Goal: Information Seeking & Learning: Learn about a topic

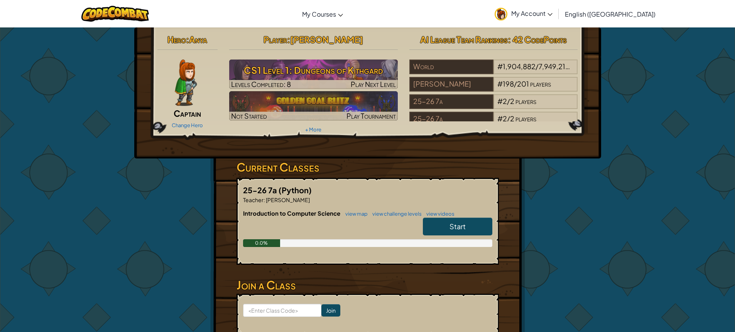
click at [430, 226] on link "Start" at bounding box center [457, 226] width 69 height 18
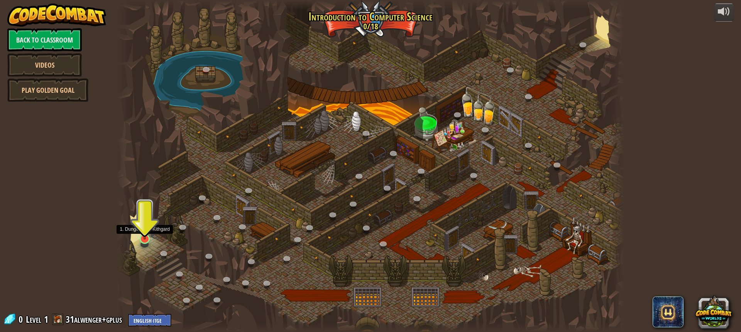
click at [142, 235] on img at bounding box center [144, 224] width 13 height 30
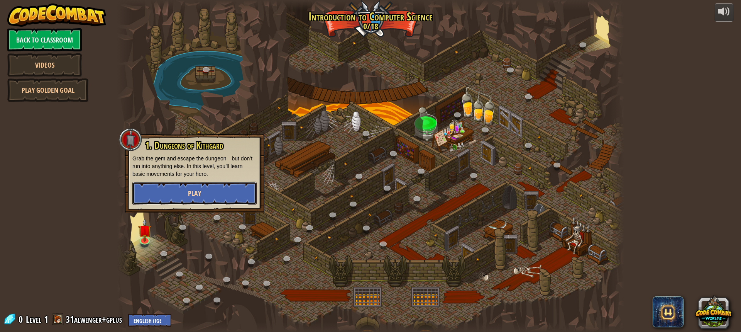
click at [185, 189] on button "Play" at bounding box center [194, 192] width 124 height 23
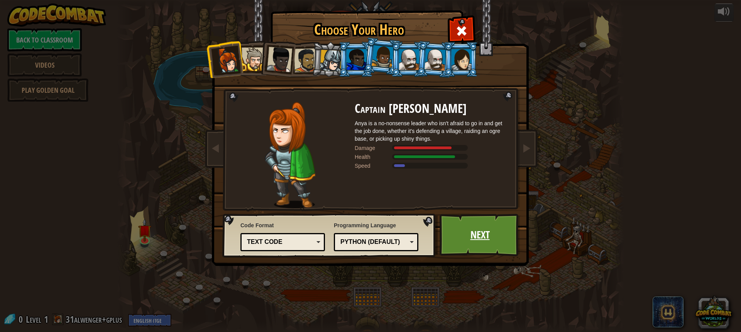
click at [472, 237] on link "Next" at bounding box center [480, 234] width 81 height 42
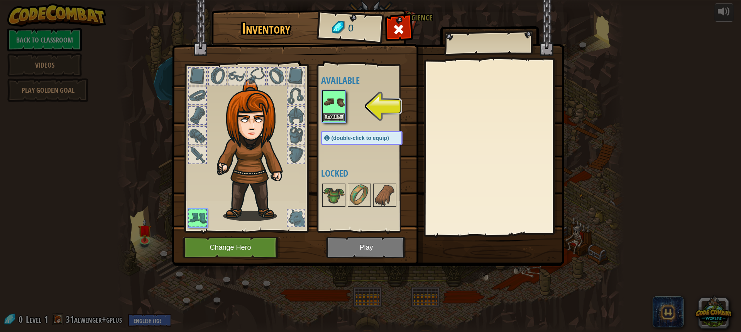
click at [373, 253] on img at bounding box center [368, 125] width 393 height 280
click at [327, 103] on img at bounding box center [334, 102] width 22 height 22
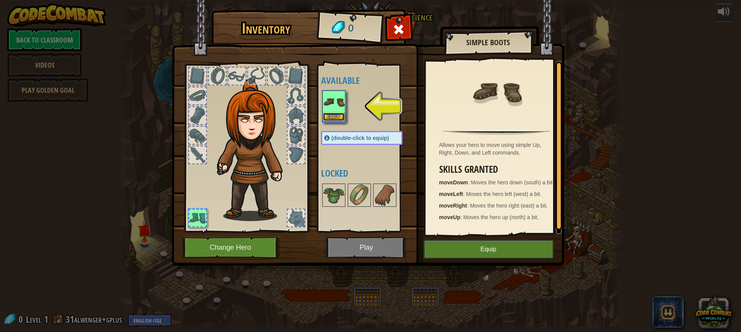
click at [336, 117] on button "Equip" at bounding box center [334, 117] width 22 height 8
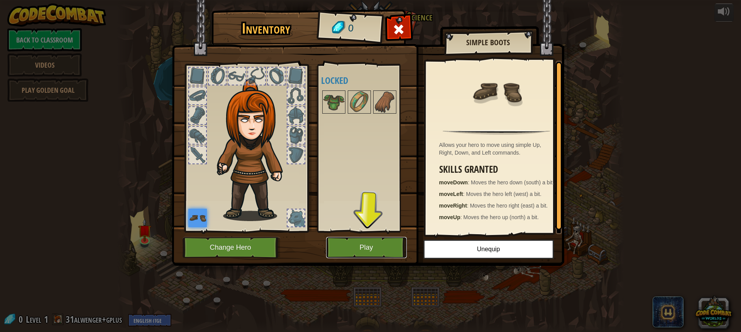
click at [396, 252] on button "Play" at bounding box center [366, 247] width 81 height 21
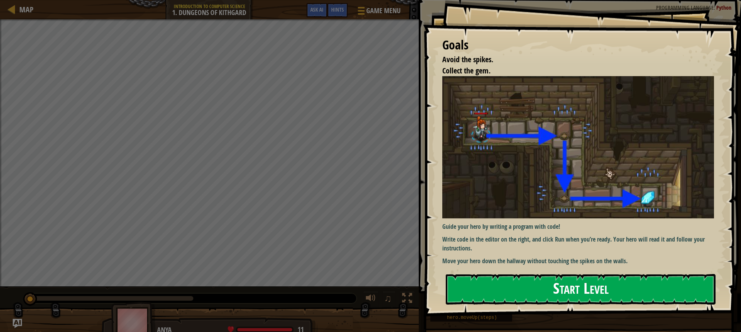
click at [484, 288] on button "Start Level" at bounding box center [581, 289] width 270 height 30
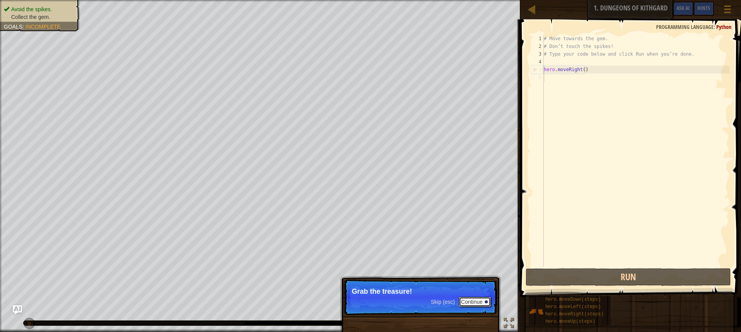
click at [463, 297] on button "Continue" at bounding box center [475, 301] width 32 height 10
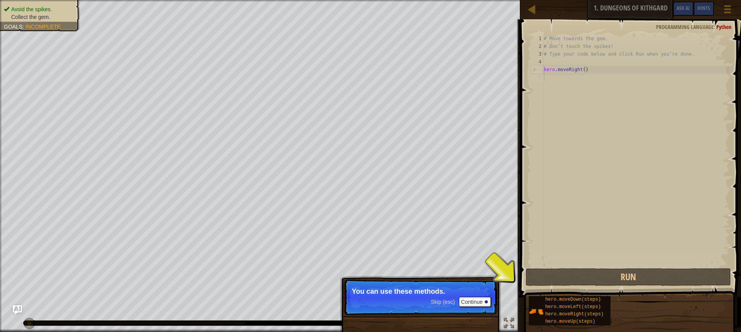
click at [548, 82] on div "# Move towards the gem. # Don’t touch the spikes! # Type your code below and cl…" at bounding box center [635, 158] width 187 height 247
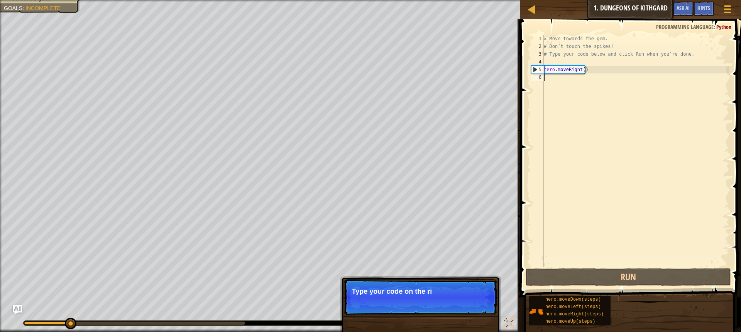
click at [550, 82] on div "# Move towards the gem. # Don’t touch the spikes! # Type your code below and cl…" at bounding box center [635, 158] width 187 height 247
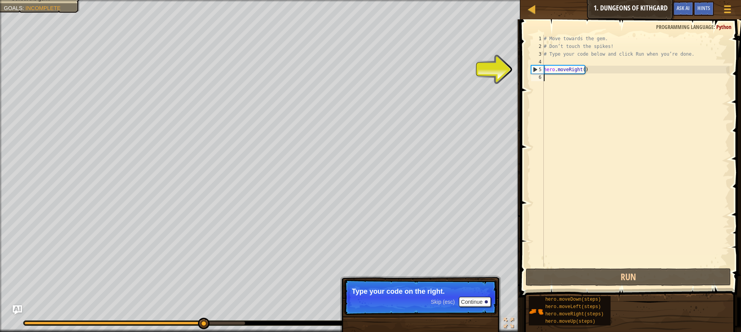
click at [549, 75] on div "# Move towards the gem. # Don’t touch the spikes! # Type your code below and cl…" at bounding box center [635, 158] width 187 height 247
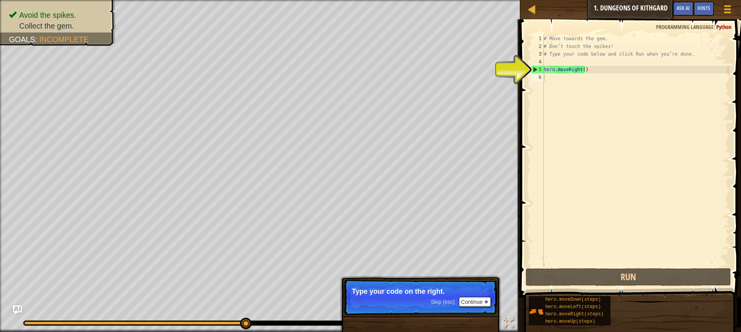
drag, startPoint x: 470, startPoint y: 286, endPoint x: 473, endPoint y: 303, distance: 17.3
click at [470, 287] on p "Skip (esc) Continue Type your code on the right." at bounding box center [420, 297] width 153 height 36
click at [474, 298] on button "Continue" at bounding box center [475, 301] width 32 height 10
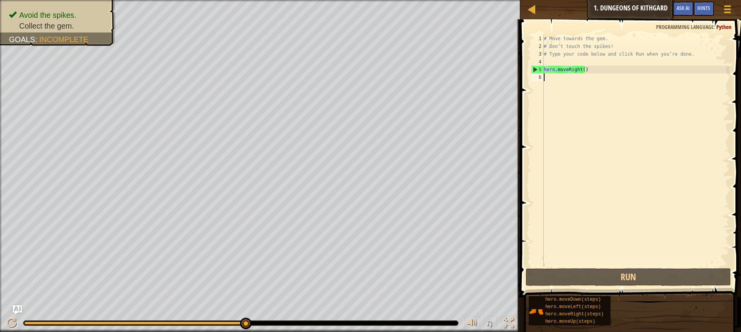
click at [551, 77] on div "# Move towards the gem. # Don’t touch the spikes! # Type your code below and cl…" at bounding box center [635, 158] width 187 height 247
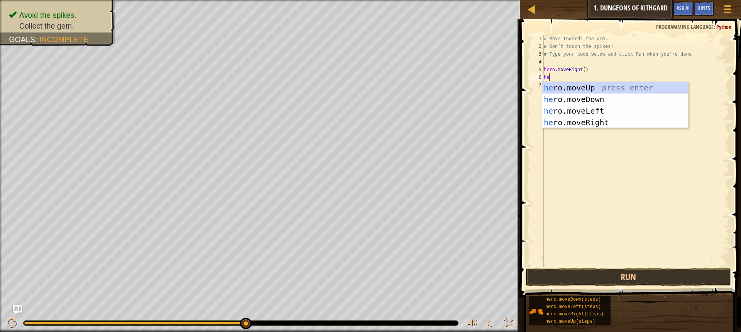
type textarea "her"
click at [563, 94] on div "her o.moveUp press enter her o.moveDown press enter her o.moveLeft press enter …" at bounding box center [615, 116] width 146 height 69
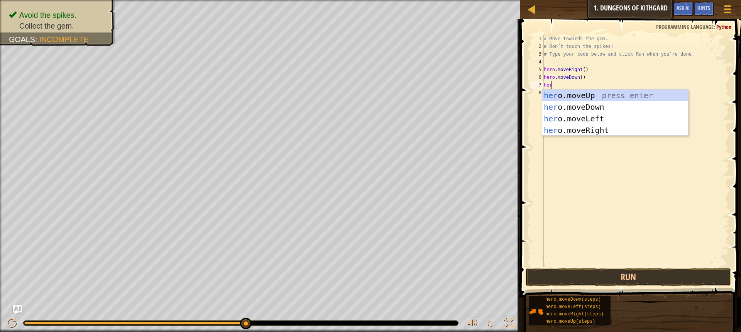
type textarea "hero"
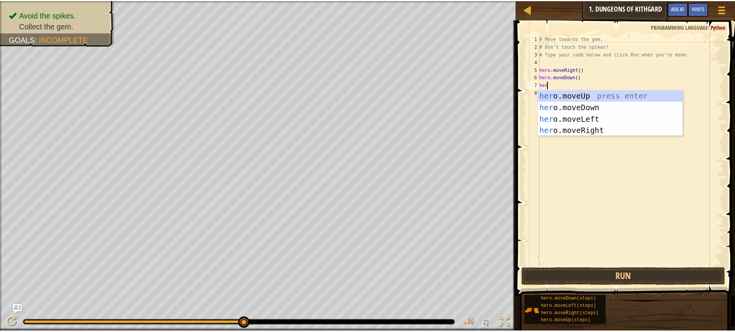
scroll to position [3, 0]
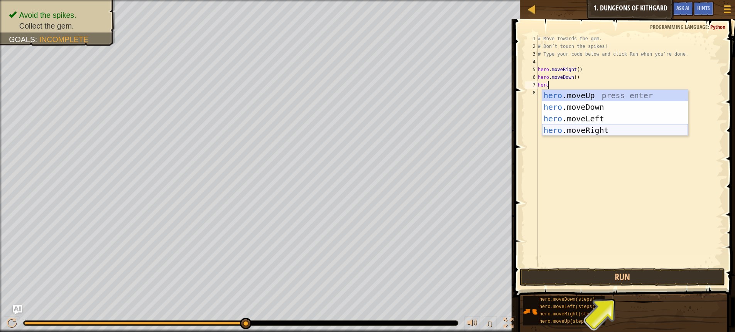
click at [561, 130] on div "hero .moveUp press enter hero .moveDown press enter hero .moveLeft press enter …" at bounding box center [615, 124] width 146 height 69
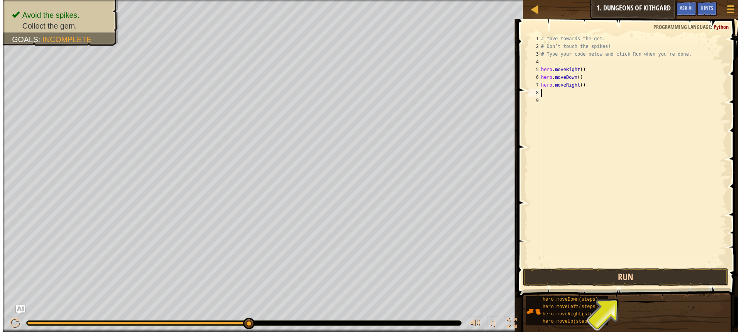
scroll to position [3, 0]
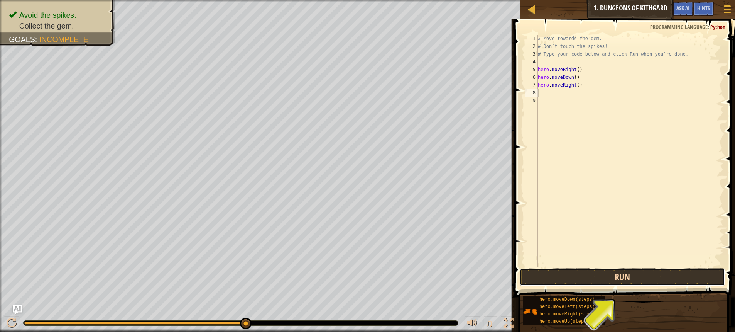
click at [536, 276] on button "Run" at bounding box center [622, 277] width 205 height 18
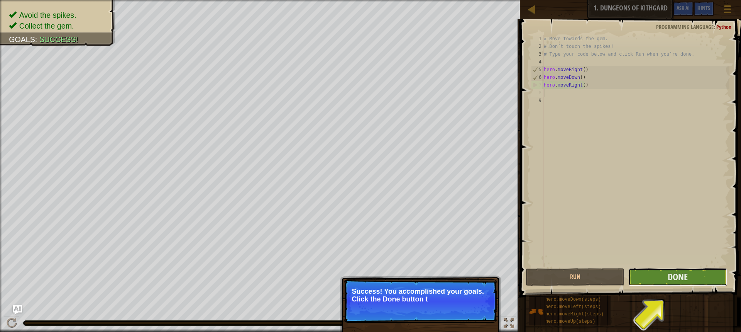
click at [688, 280] on button "Done" at bounding box center [677, 277] width 99 height 18
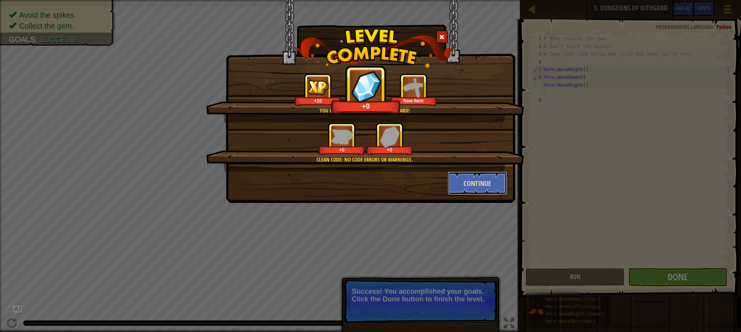
click at [461, 184] on button "Continue" at bounding box center [478, 182] width 60 height 23
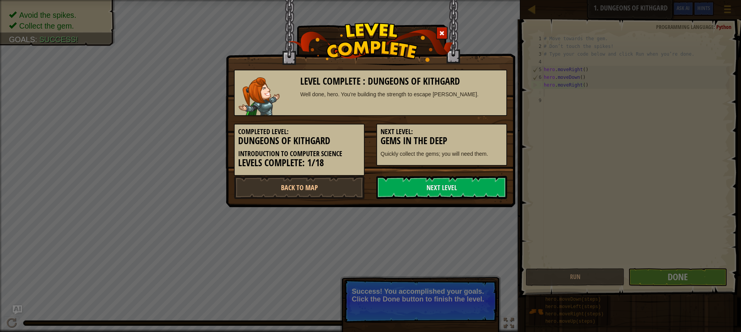
click at [461, 184] on link "Next Level" at bounding box center [441, 187] width 131 height 23
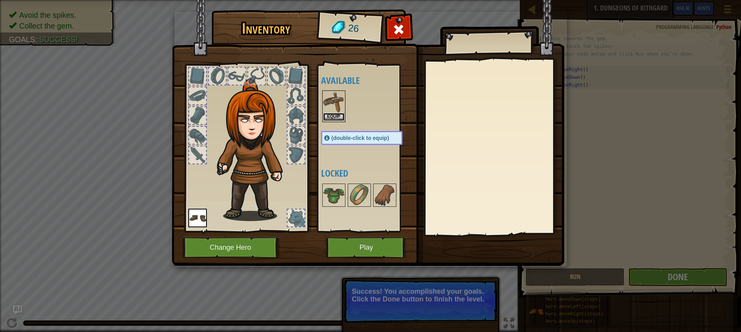
click at [329, 115] on button "Equip" at bounding box center [334, 117] width 22 height 8
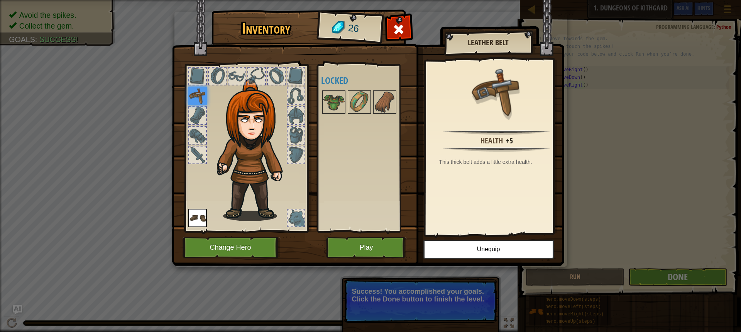
click at [337, 85] on h4 "Locked" at bounding box center [369, 80] width 97 height 10
click at [332, 98] on img at bounding box center [334, 102] width 22 height 22
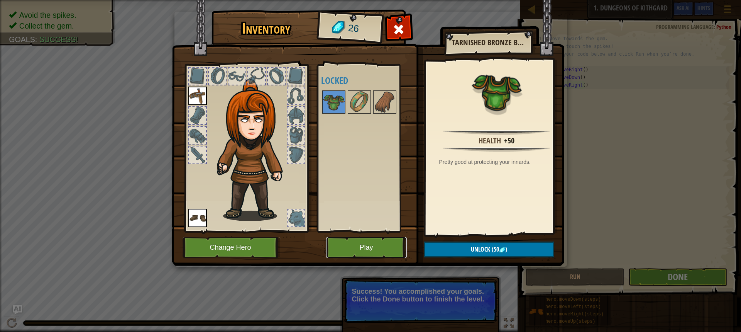
click at [352, 251] on button "Play" at bounding box center [366, 247] width 81 height 21
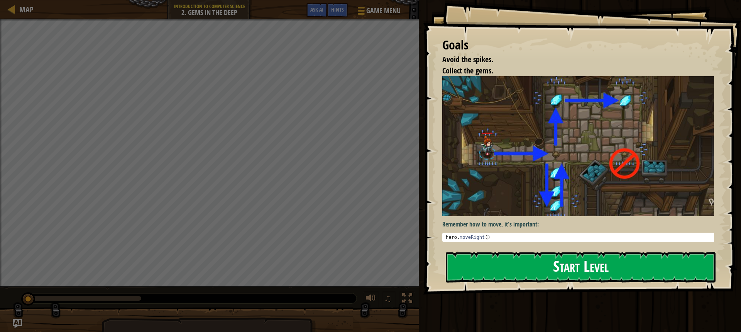
click at [474, 271] on button "Start Level" at bounding box center [581, 267] width 270 height 30
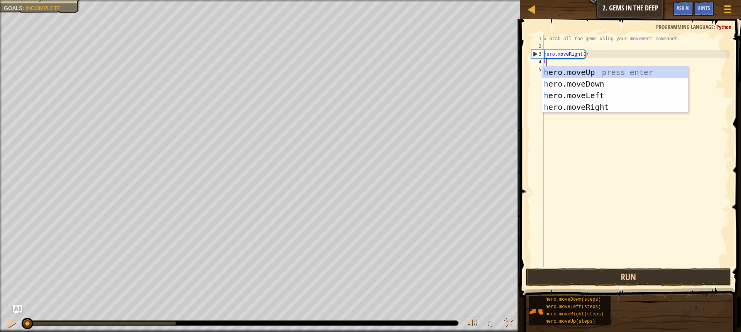
scroll to position [3, 0]
type textarea "hero"
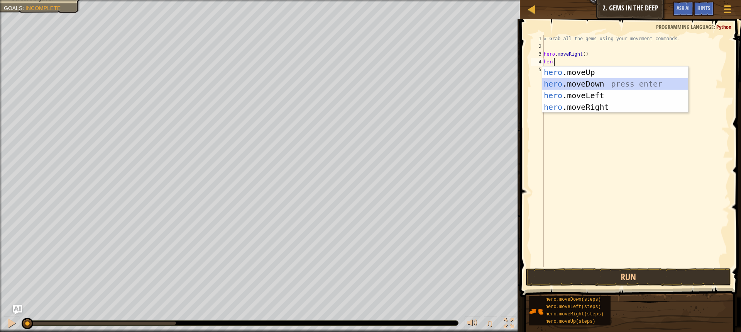
click at [549, 81] on div "hero .moveUp press enter hero .moveDown press enter hero .moveLeft press enter …" at bounding box center [615, 100] width 146 height 69
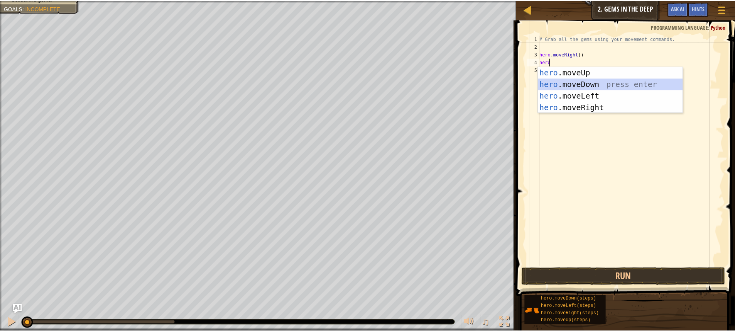
scroll to position [3, 0]
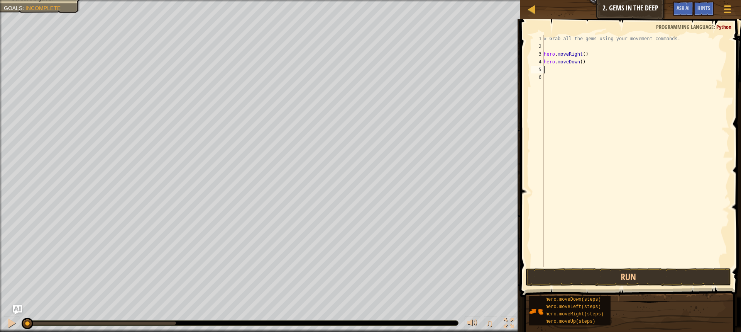
click at [579, 62] on div "# Grab all the gems using your movement commands. hero . moveRight ( ) hero . m…" at bounding box center [635, 158] width 187 height 247
type textarea "hero.moveDown()"
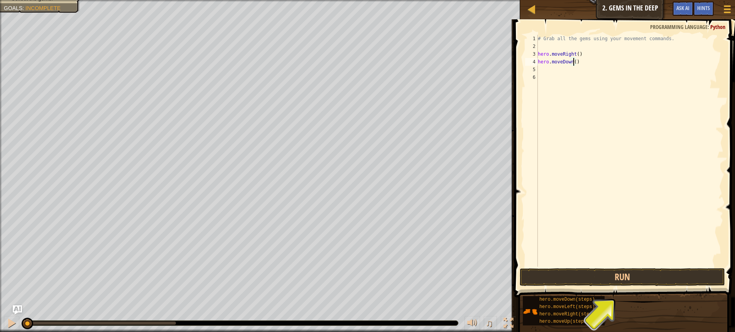
click at [542, 68] on div "# Grab all the gems using your movement commands. hero . moveRight ( ) hero . m…" at bounding box center [630, 158] width 187 height 247
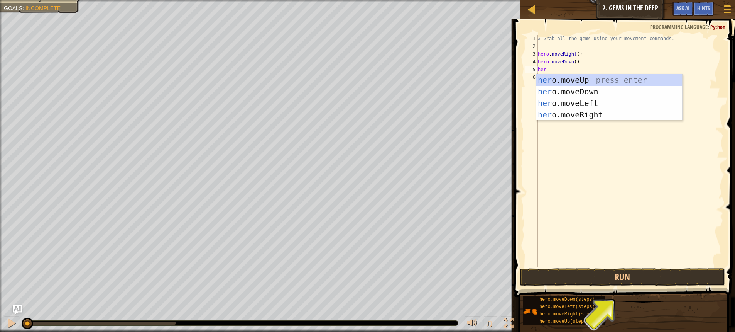
type textarea "hero"
click at [556, 76] on div "hero .moveUp press enter hero .moveDown press enter hero .moveLeft press enter …" at bounding box center [610, 108] width 146 height 69
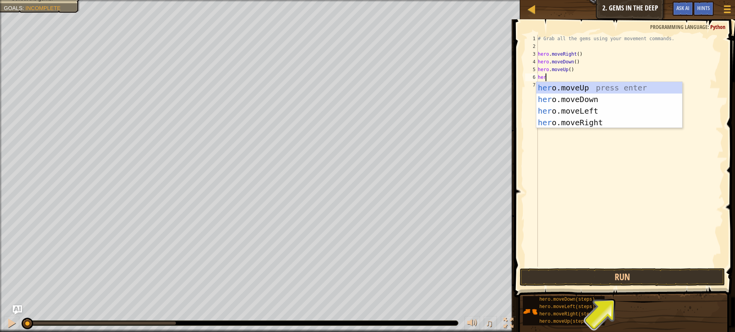
type textarea "hero"
click at [552, 88] on div "hero .moveUp press enter hero .moveDown press enter hero .moveLeft press enter …" at bounding box center [610, 116] width 146 height 69
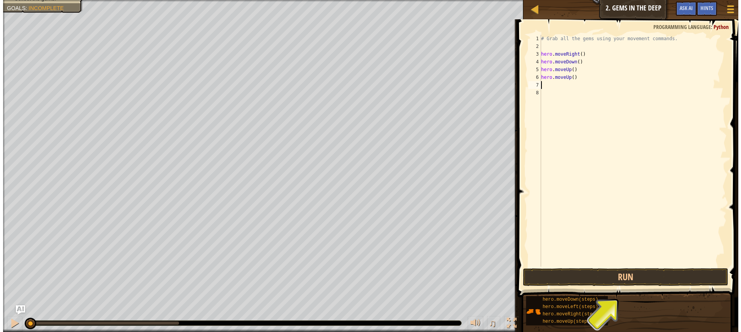
scroll to position [3, 0]
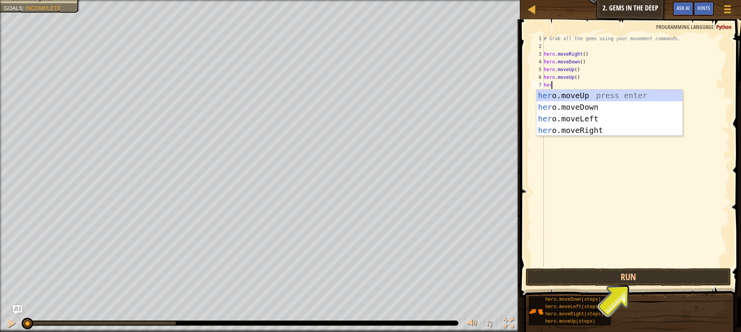
type textarea "hero"
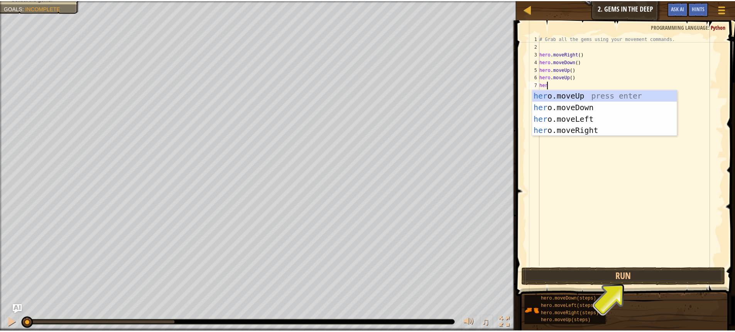
scroll to position [3, 0]
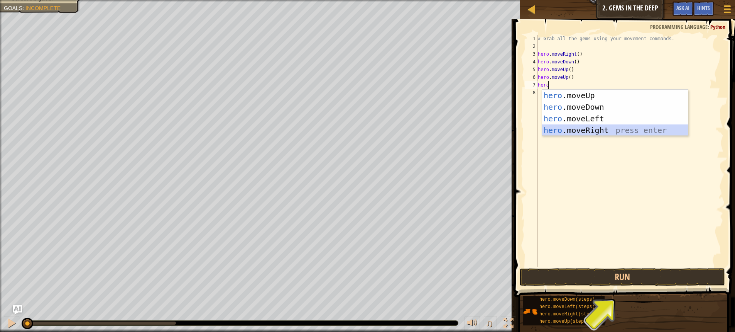
click at [556, 127] on div "hero .moveUp press enter hero .moveDown press enter hero .moveLeft press enter …" at bounding box center [615, 124] width 146 height 69
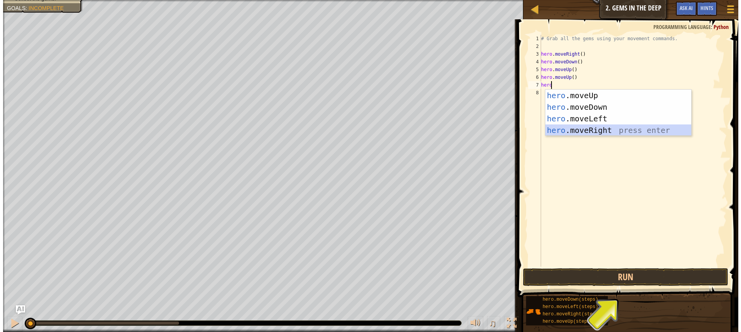
scroll to position [3, 0]
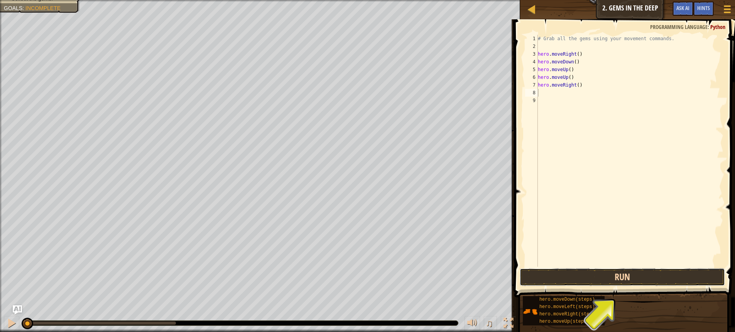
click at [532, 273] on button "Run" at bounding box center [622, 277] width 205 height 18
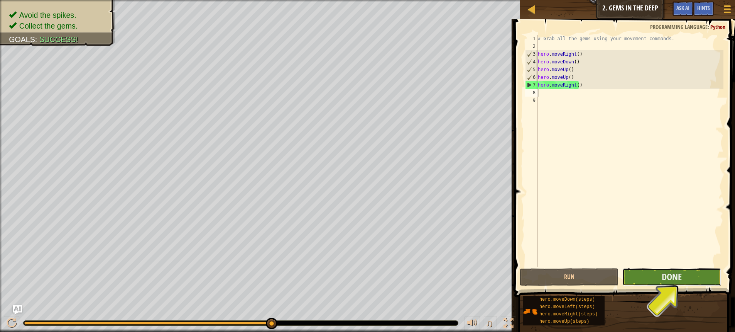
click at [632, 278] on button "Done" at bounding box center [672, 277] width 99 height 18
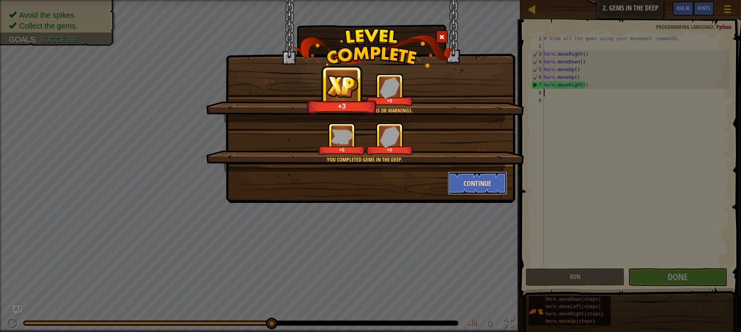
click at [456, 181] on button "Continue" at bounding box center [478, 182] width 60 height 23
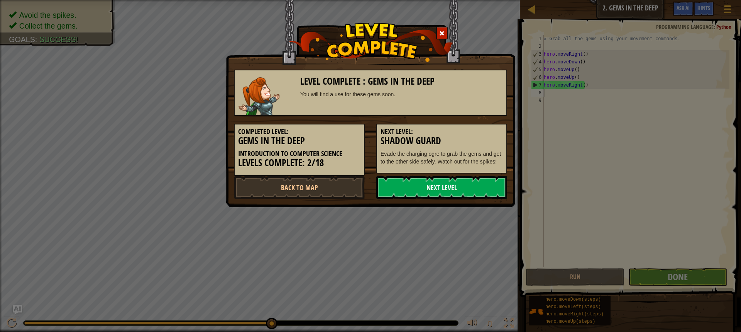
click at [431, 194] on link "Next Level" at bounding box center [441, 187] width 131 height 23
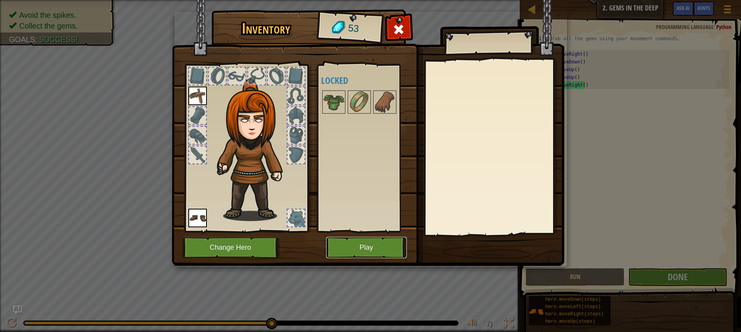
click at [362, 248] on button "Play" at bounding box center [366, 247] width 81 height 21
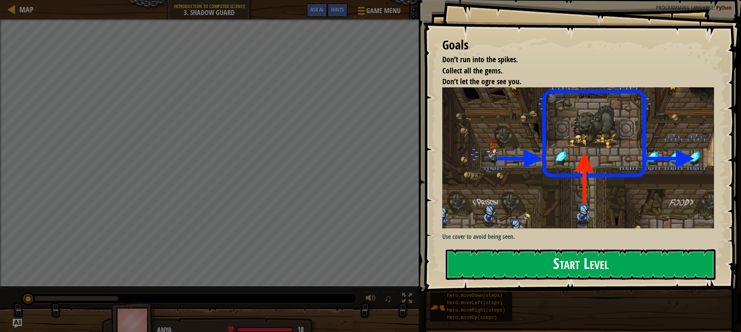
click at [471, 261] on button "Start Level" at bounding box center [581, 264] width 270 height 30
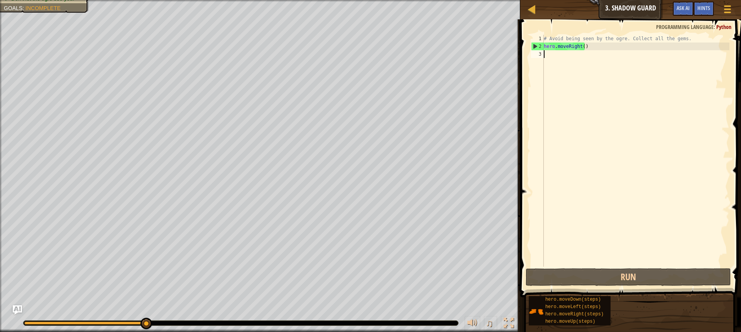
scroll to position [3, 0]
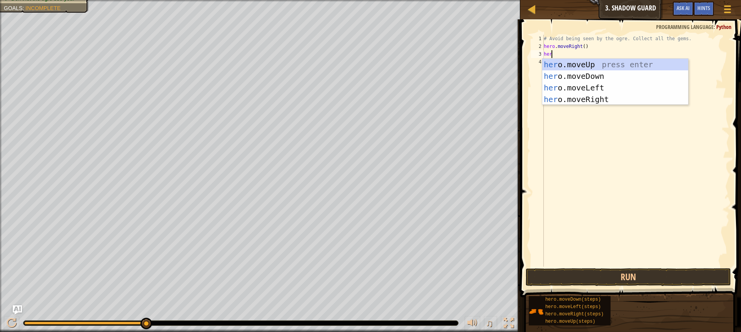
type textarea "hero"
click at [566, 61] on div "hero .moveUp press enter hero .moveDown press enter hero .moveLeft press enter …" at bounding box center [615, 93] width 146 height 69
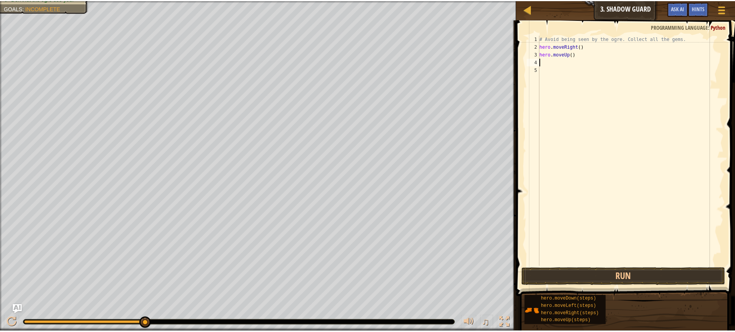
scroll to position [3, 0]
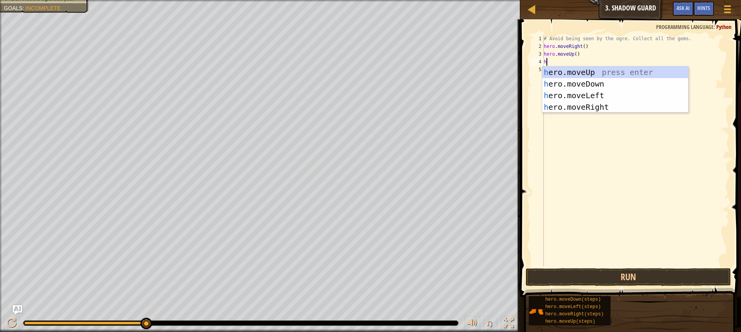
type textarea "her"
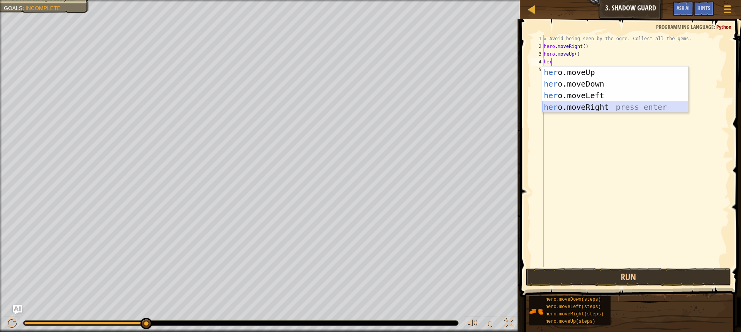
click at [561, 104] on div "her o.moveUp press enter her o.moveDown press enter her o.moveLeft press enter …" at bounding box center [615, 100] width 146 height 69
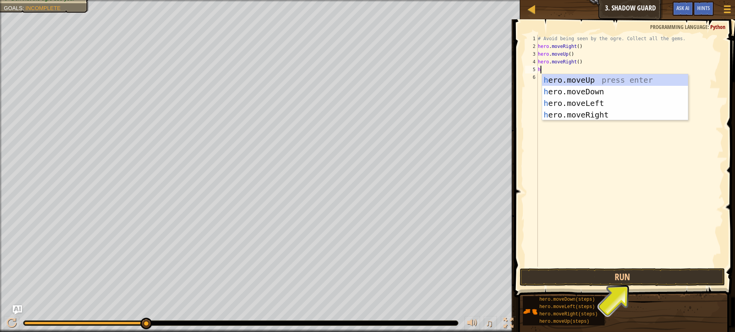
type textarea "her"
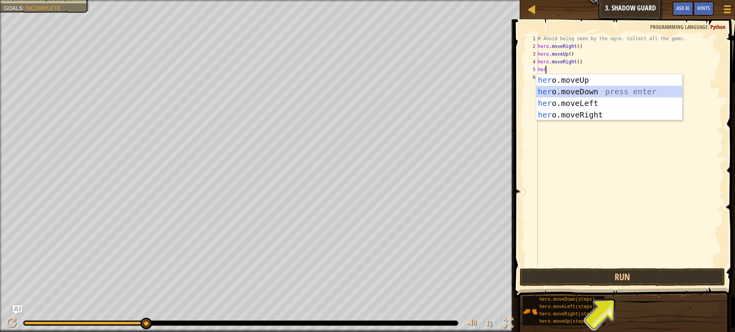
click at [559, 92] on div "her o.moveUp press enter her o.moveDown press enter her o.moveLeft press enter …" at bounding box center [610, 108] width 146 height 69
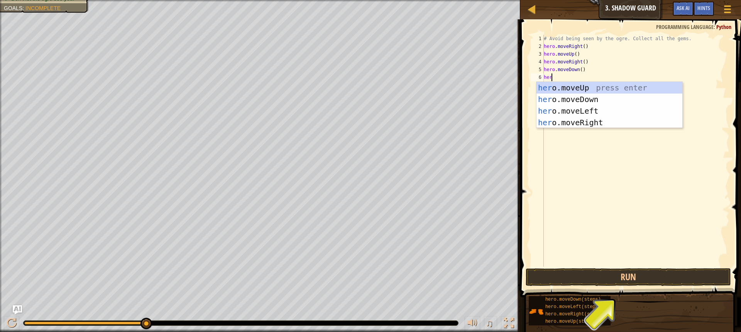
type textarea "hero"
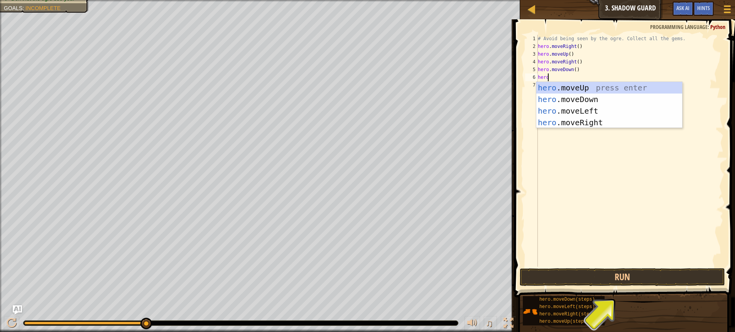
scroll to position [3, 0]
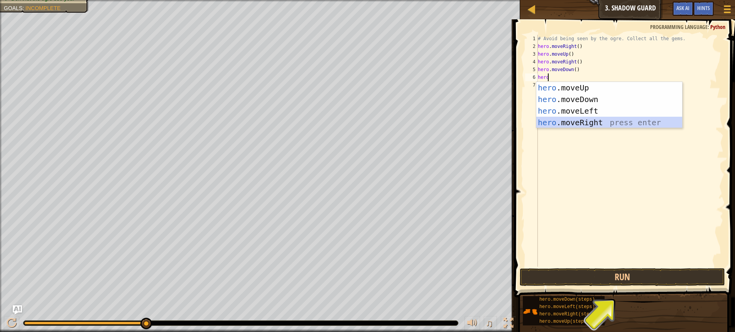
click at [557, 122] on div "hero .moveUp press enter hero .moveDown press enter hero .moveLeft press enter …" at bounding box center [610, 116] width 146 height 69
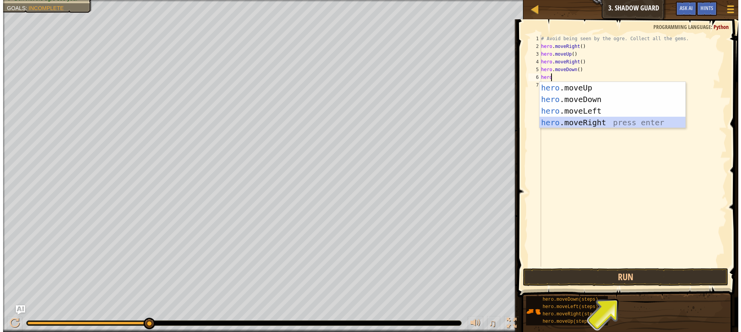
scroll to position [3, 0]
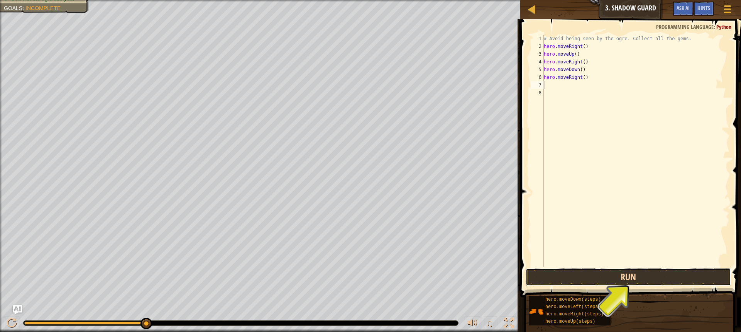
click at [572, 274] on button "Run" at bounding box center [628, 277] width 205 height 18
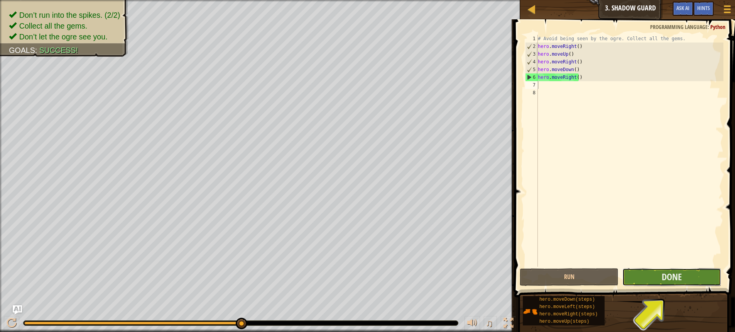
click at [642, 278] on button "Done" at bounding box center [672, 277] width 99 height 18
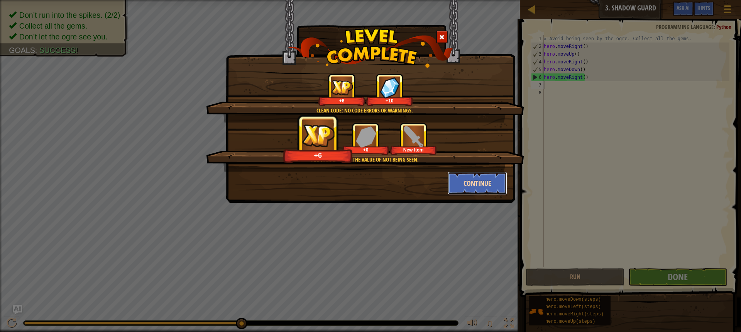
click at [459, 177] on button "Continue" at bounding box center [478, 182] width 60 height 23
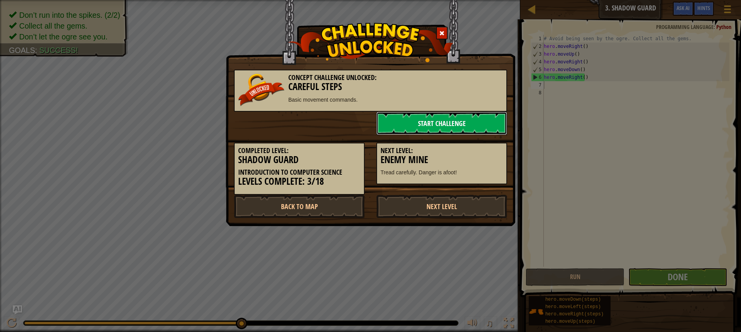
click at [401, 129] on link "Start Challenge" at bounding box center [441, 123] width 131 height 23
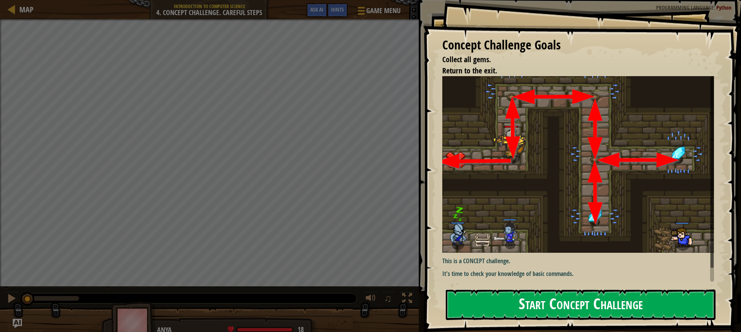
click at [547, 305] on button "Start Concept Challenge" at bounding box center [581, 304] width 270 height 30
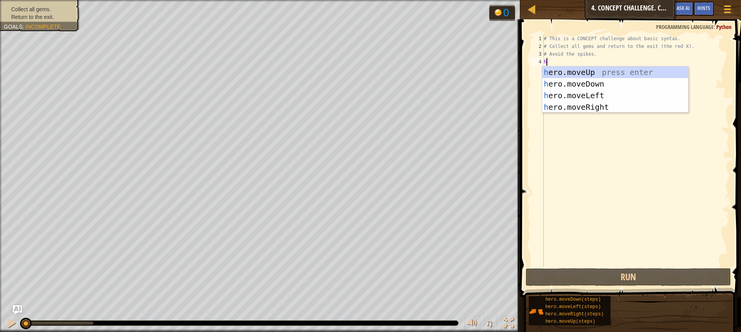
scroll to position [3, 0]
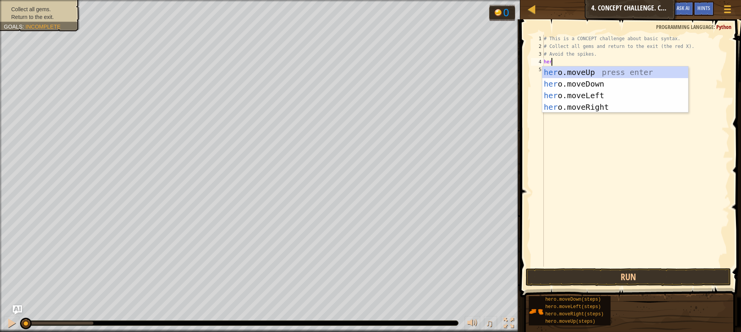
type textarea "hero"
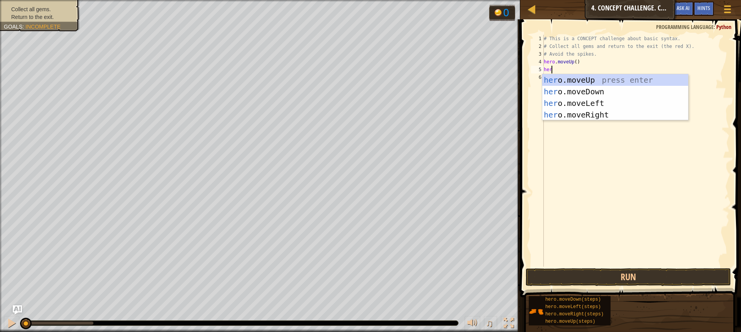
type textarea "hero"
click at [586, 114] on div "hero .moveUp press enter hero .moveDown press enter hero .moveLeft press enter …" at bounding box center [615, 108] width 146 height 69
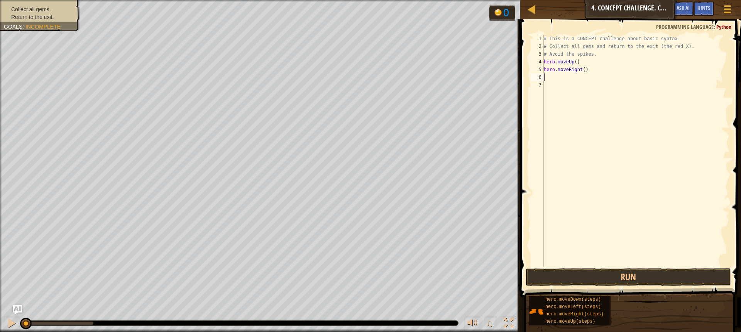
scroll to position [3, 0]
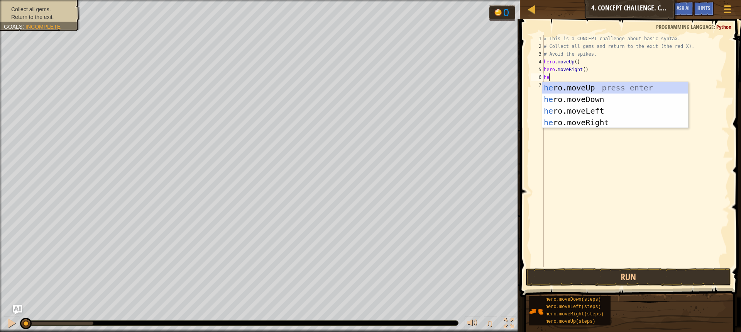
type textarea "heo"
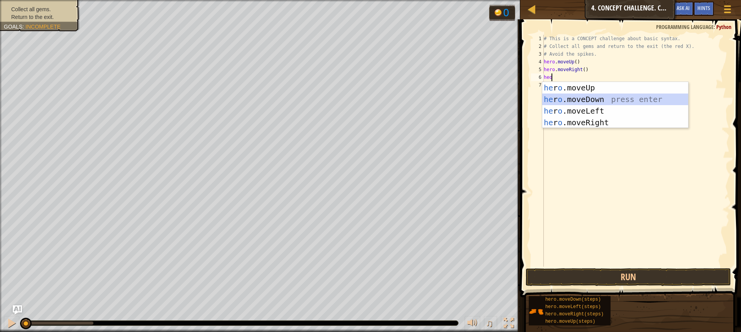
click at [554, 101] on div "he r o .moveUp press enter he r o .moveDown press enter he r o .moveLeft press …" at bounding box center [615, 116] width 146 height 69
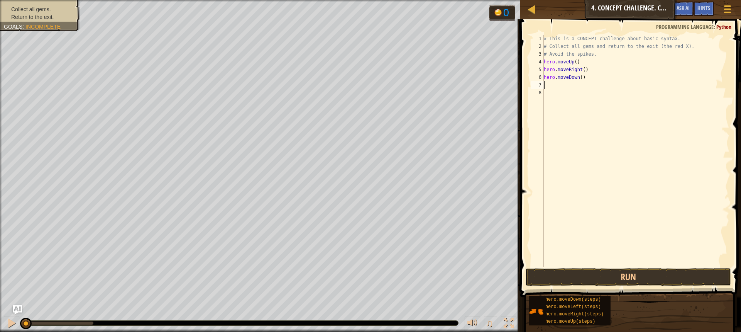
click at [578, 78] on div "# This is a CONCEPT challenge about basic syntax. # Collect all gems and return…" at bounding box center [635, 158] width 187 height 247
type textarea "hero.moveDown(2)"
click at [545, 81] on div "# This is a CONCEPT challenge about basic syntax. # Collect all gems and return…" at bounding box center [635, 158] width 187 height 247
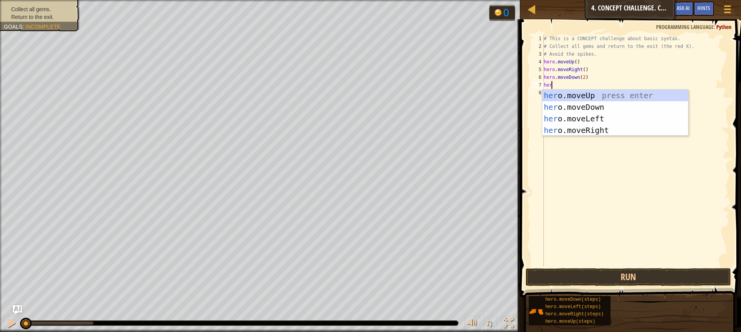
type textarea "hero"
click at [546, 97] on div "hero .moveUp press enter hero .moveDown press enter hero .moveLeft press enter …" at bounding box center [615, 124] width 146 height 69
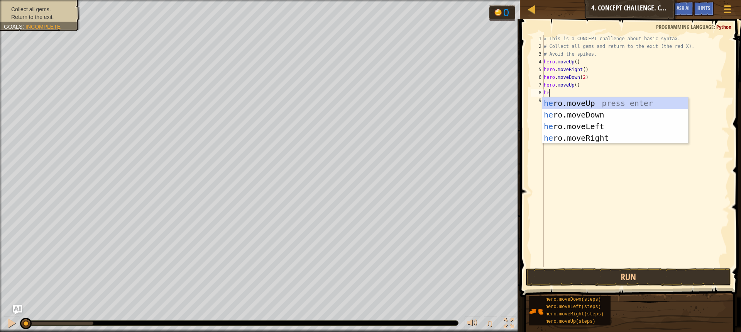
type textarea "hero"
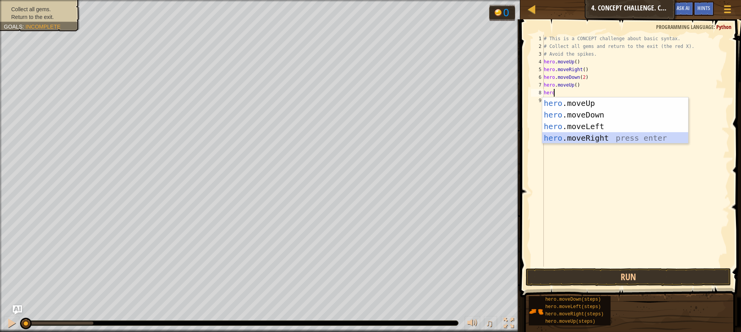
click at [558, 141] on div "hero .moveUp press enter hero .moveDown press enter hero .moveLeft press enter …" at bounding box center [615, 131] width 146 height 69
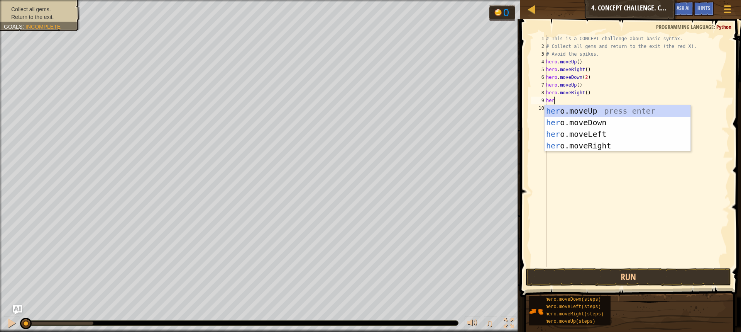
type textarea "hero"
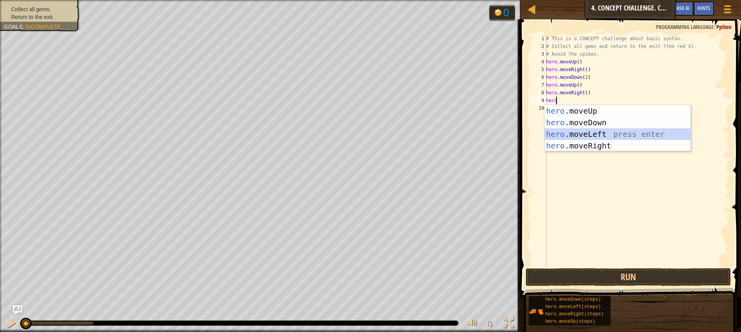
click at [550, 133] on div "hero .moveUp press enter hero .moveDown press enter hero .moveLeft press enter …" at bounding box center [618, 139] width 146 height 69
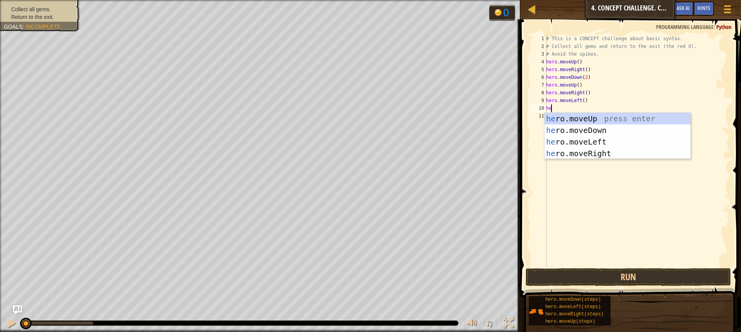
type textarea "her"
click at [562, 116] on div "her o.moveUp press enter her o.moveDown press enter her o.moveLeft press enter …" at bounding box center [618, 147] width 146 height 69
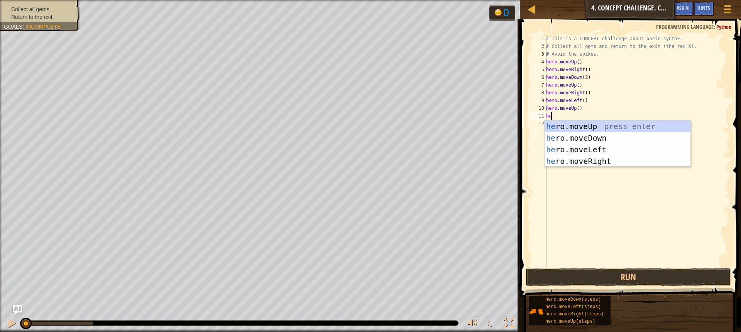
type textarea "hero"
click at [581, 147] on div "hero .moveUp press enter hero .moveDown press enter hero .moveLeft press enter …" at bounding box center [618, 154] width 146 height 69
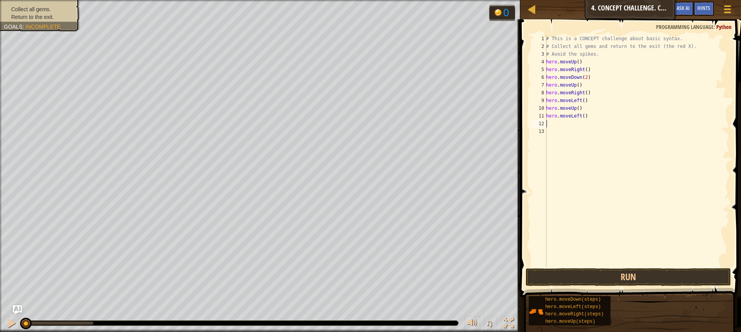
scroll to position [3, 0]
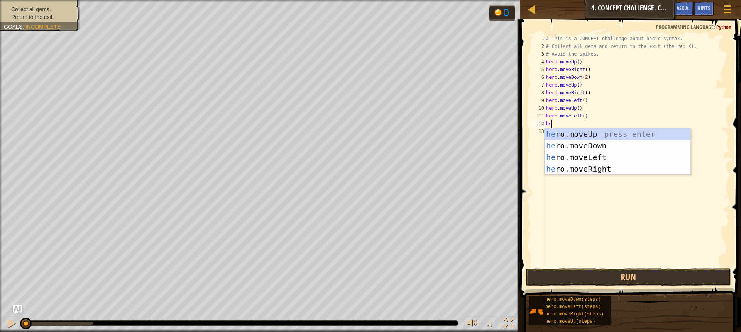
type textarea "hero"
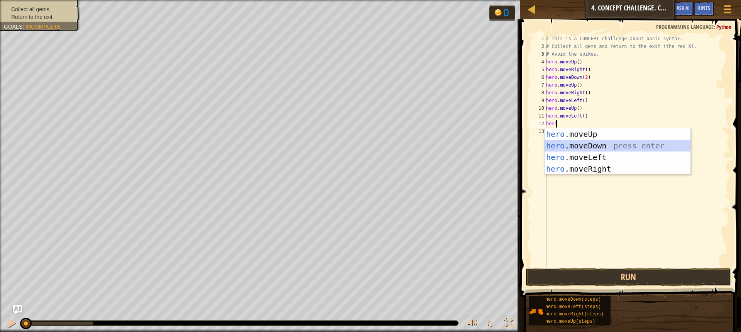
click at [557, 144] on div "hero .moveUp press enter hero .moveDown press enter hero .moveLeft press enter …" at bounding box center [618, 162] width 146 height 69
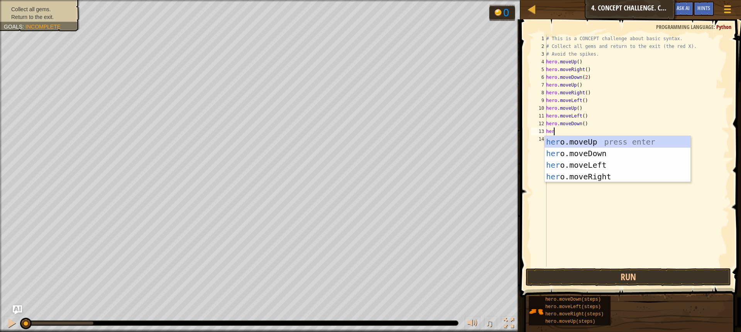
type textarea "hero"
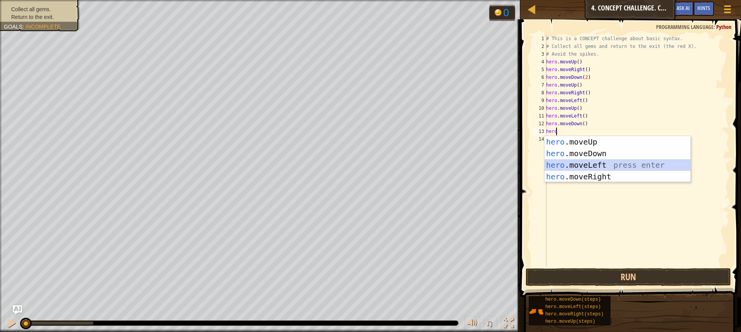
click at [575, 168] on div "hero .moveUp press enter hero .moveDown press enter hero .moveLeft press enter …" at bounding box center [618, 170] width 146 height 69
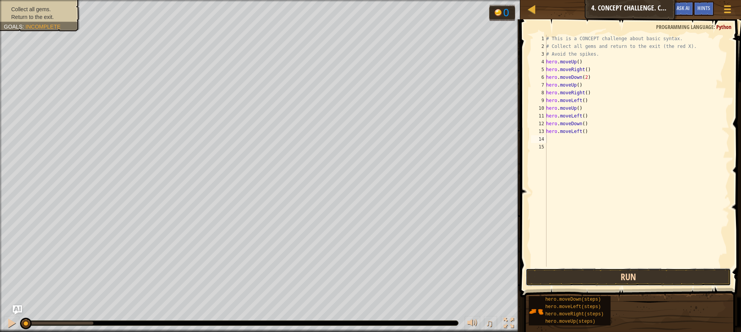
click at [581, 276] on button "Run" at bounding box center [628, 277] width 205 height 18
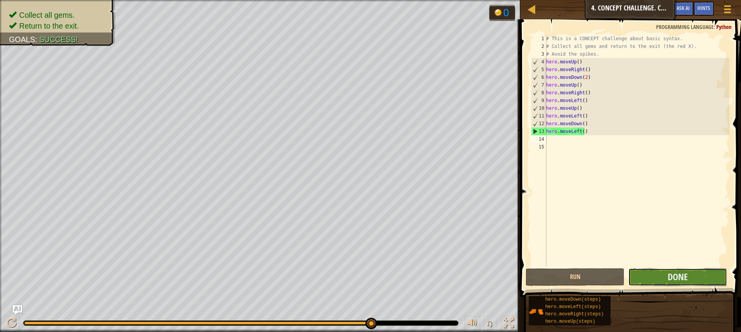
click at [651, 276] on button "Done" at bounding box center [677, 277] width 99 height 18
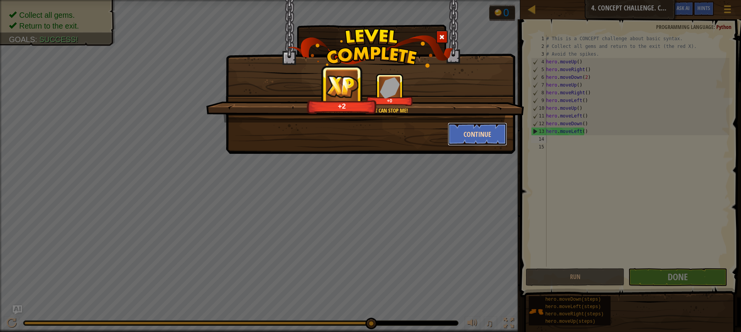
click at [457, 137] on button "Continue" at bounding box center [478, 133] width 60 height 23
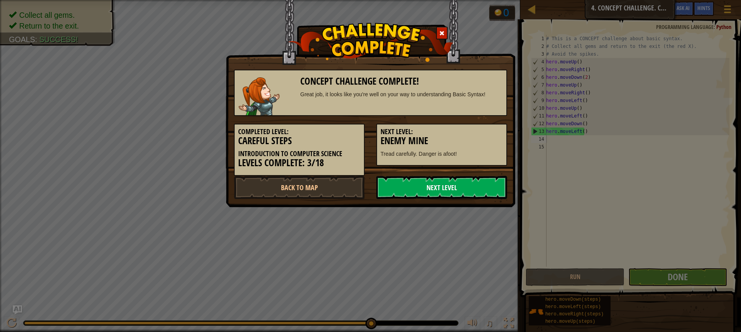
click at [434, 188] on link "Next Level" at bounding box center [441, 187] width 131 height 23
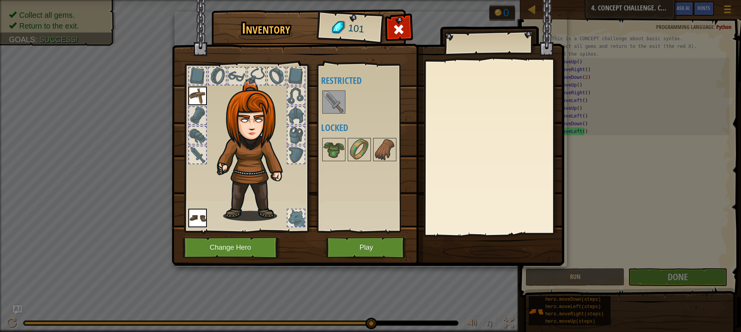
click at [329, 107] on img at bounding box center [334, 102] width 22 height 22
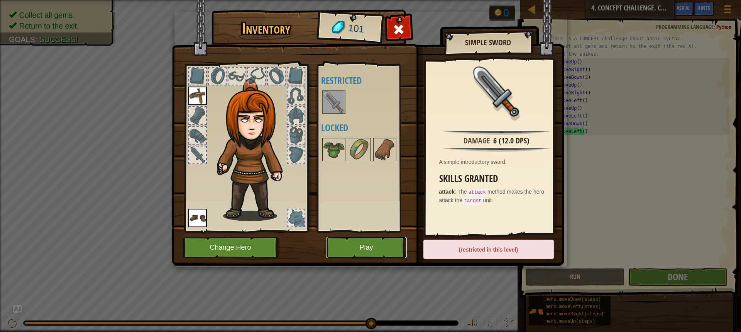
click at [373, 248] on button "Play" at bounding box center [366, 247] width 81 height 21
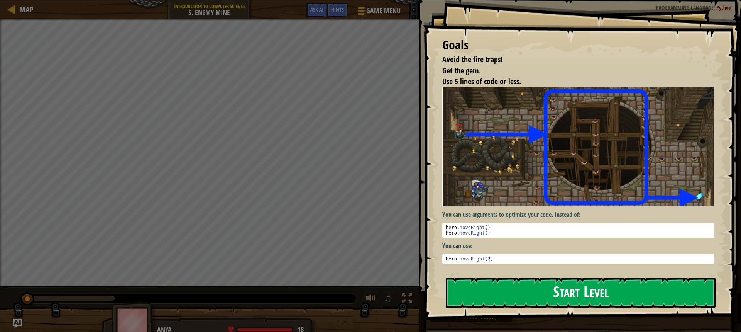
click at [484, 291] on button "Start Level" at bounding box center [581, 292] width 270 height 30
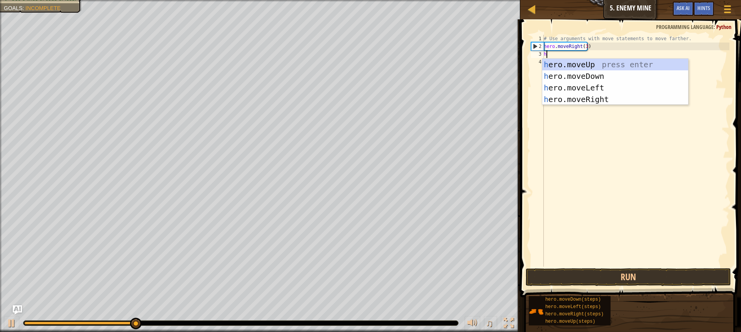
scroll to position [3, 0]
type textarea "hero"
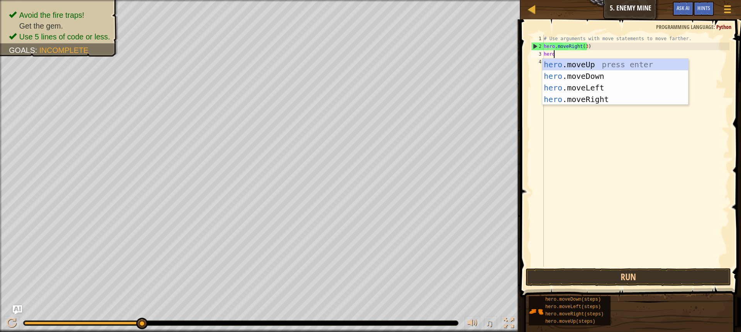
scroll to position [3, 0]
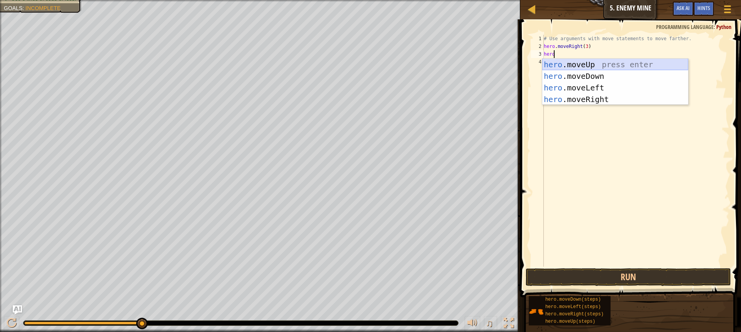
click at [594, 61] on div "hero .moveUp press enter hero .moveDown press enter hero .moveLeft press enter …" at bounding box center [615, 93] width 146 height 69
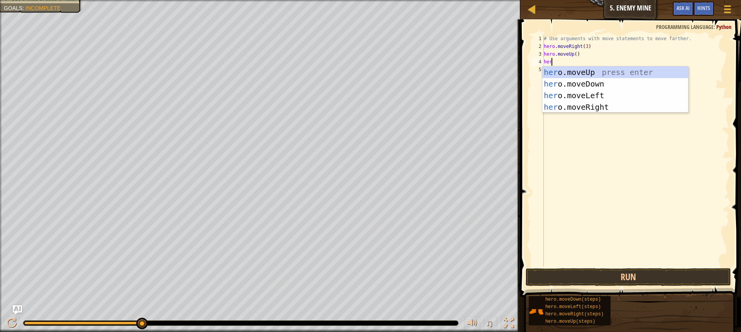
type textarea "hero"
click at [570, 103] on div "hero .moveUp press enter hero .moveDown press enter hero .moveLeft press enter …" at bounding box center [615, 100] width 146 height 69
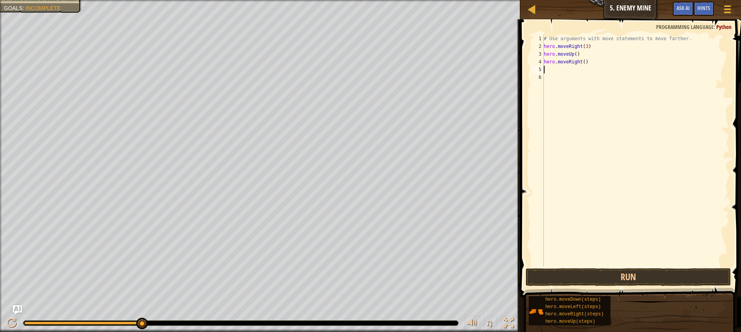
scroll to position [3, 0]
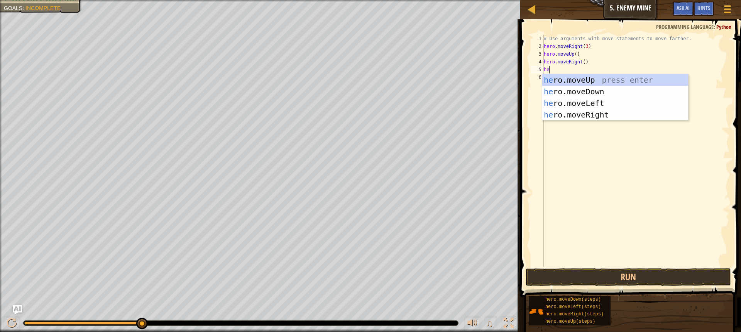
type textarea "hero"
click at [559, 87] on div "hero .moveUp press enter hero .moveDown press enter hero .moveLeft press enter …" at bounding box center [615, 108] width 146 height 69
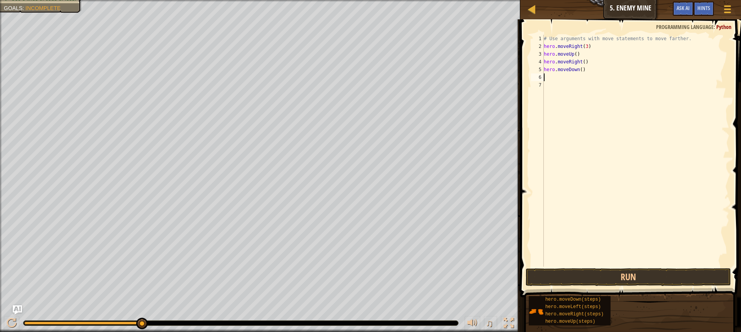
scroll to position [3, 0]
click at [578, 69] on div "# Use arguments with move statements to move farther. hero . moveRight ( 3 ) he…" at bounding box center [635, 158] width 187 height 247
click at [581, 70] on div "# Use arguments with move statements to move farther. hero . moveRight ( 3 ) he…" at bounding box center [635, 158] width 187 height 247
click at [579, 69] on div "# Use arguments with move statements to move farther. hero . moveRight ( 3 ) he…" at bounding box center [635, 158] width 187 height 247
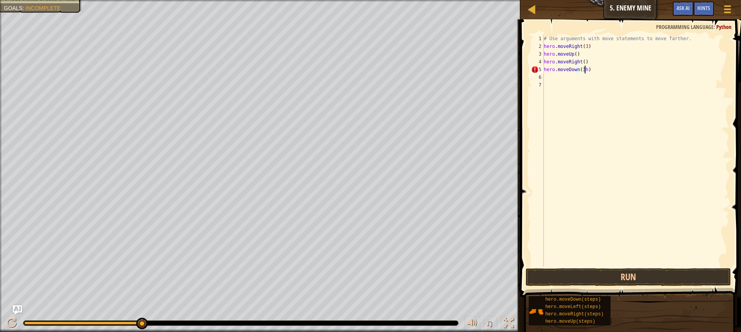
type textarea "hero.moveDown(3)"
click at [547, 75] on div "# Use arguments with move statements to move farther. hero . moveRight ( 3 ) he…" at bounding box center [635, 158] width 187 height 247
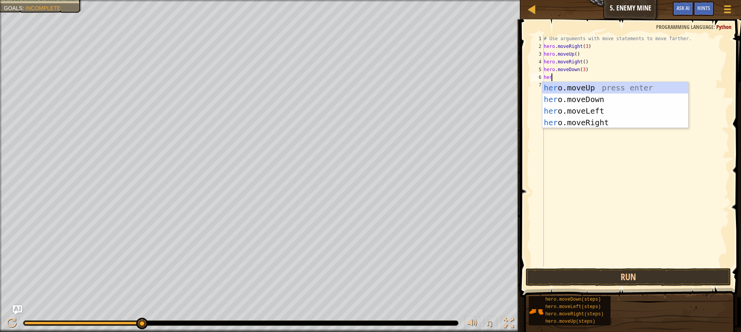
type textarea "hero"
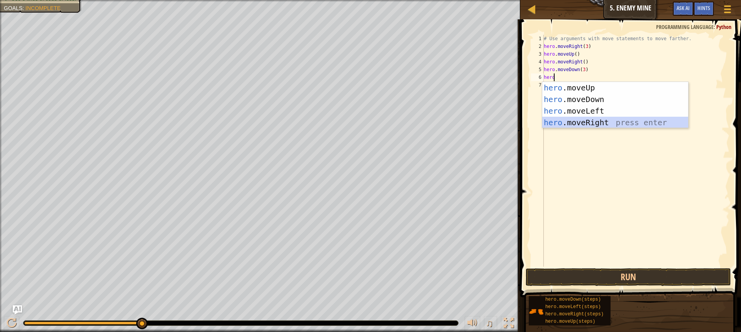
click at [565, 124] on div "hero .moveUp press enter hero .moveDown press enter hero .moveLeft press enter …" at bounding box center [615, 116] width 146 height 69
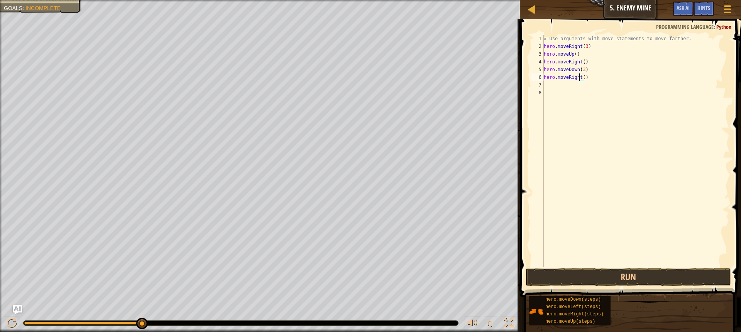
click at [580, 77] on div "# Use arguments with move statements to move farther. hero . moveRight ( 3 ) he…" at bounding box center [635, 158] width 187 height 247
click at [583, 77] on div "# Use arguments with move statements to move farther. hero . moveRight ( 3 ) he…" at bounding box center [635, 158] width 187 height 247
type textarea "hero.moveRight(2)"
click at [573, 275] on button "Run" at bounding box center [628, 277] width 205 height 18
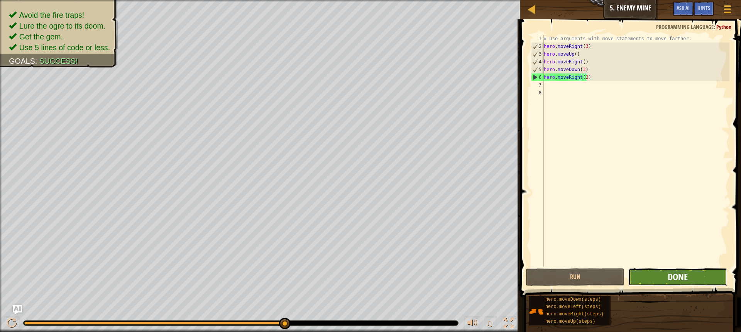
click at [683, 275] on span "Done" at bounding box center [678, 276] width 20 height 12
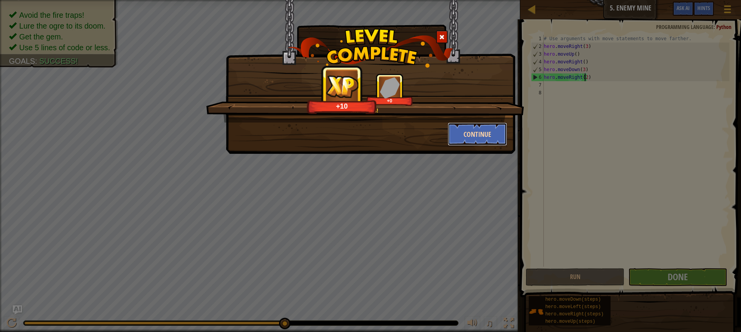
click at [469, 140] on button "Continue" at bounding box center [478, 133] width 60 height 23
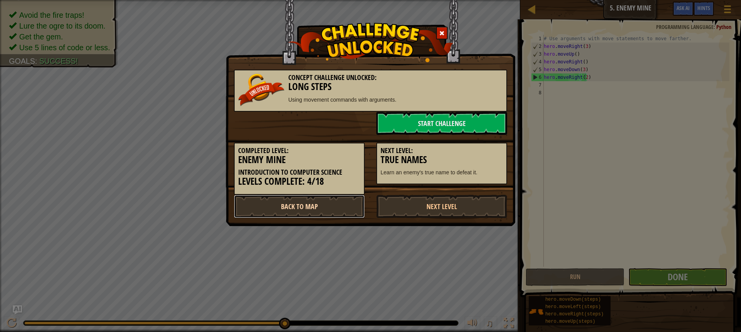
click at [321, 200] on link "Back to Map" at bounding box center [299, 206] width 131 height 23
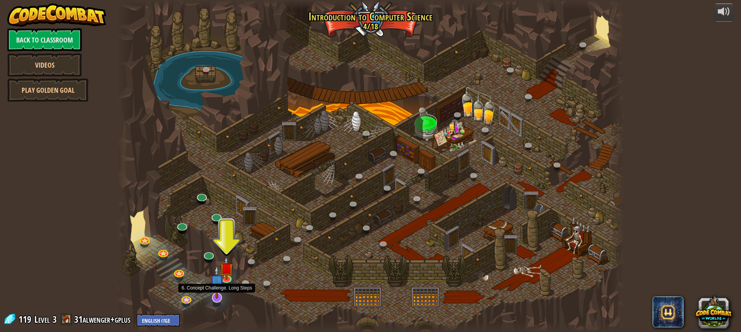
click at [217, 294] on img at bounding box center [217, 282] width 15 height 34
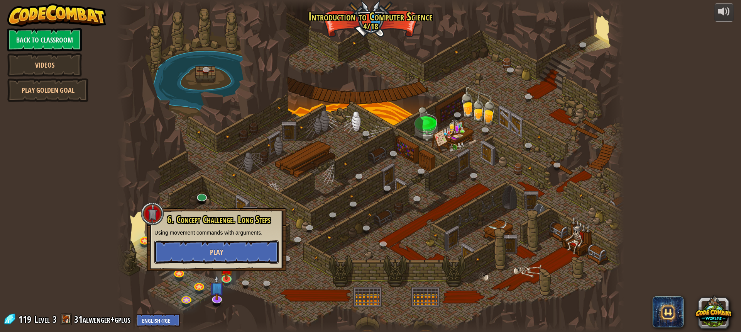
click at [242, 254] on button "Play" at bounding box center [216, 251] width 124 height 23
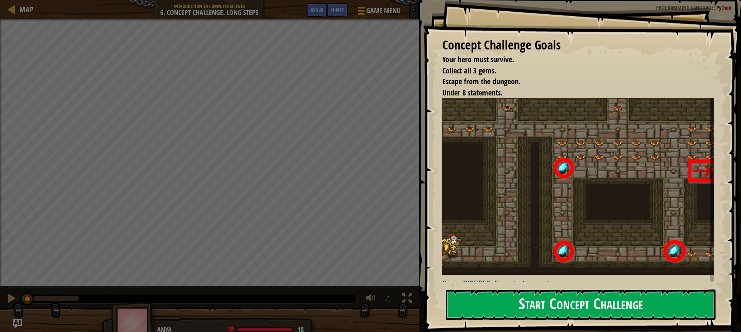
click at [600, 305] on button "Start Concept Challenge" at bounding box center [581, 304] width 270 height 30
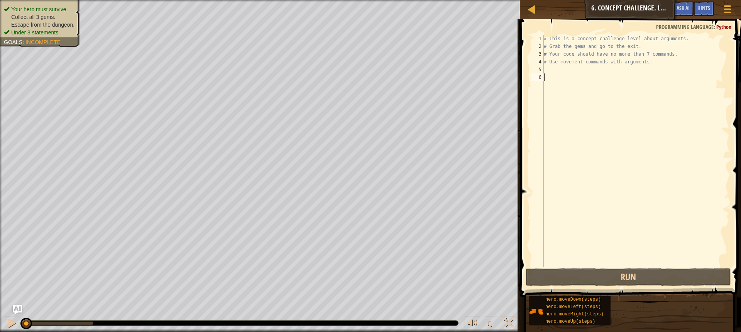
click at [545, 67] on div "# This is a concept challenge level about arguments. # Grab the gems and go to …" at bounding box center [635, 158] width 187 height 247
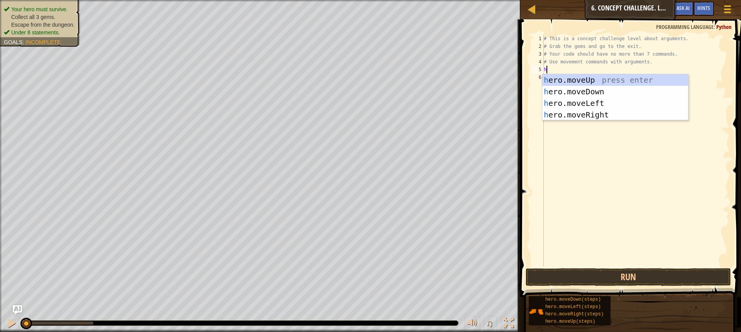
scroll to position [3, 0]
type textarea "hero"
click at [548, 114] on div "hero .moveUp press enter hero .moveDown press enter hero .moveLeft press enter …" at bounding box center [615, 108] width 146 height 69
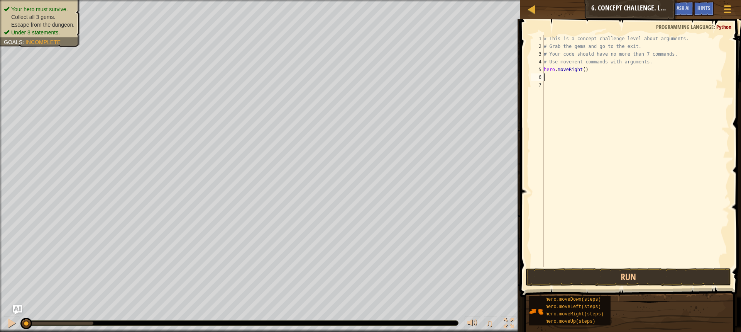
scroll to position [3, 0]
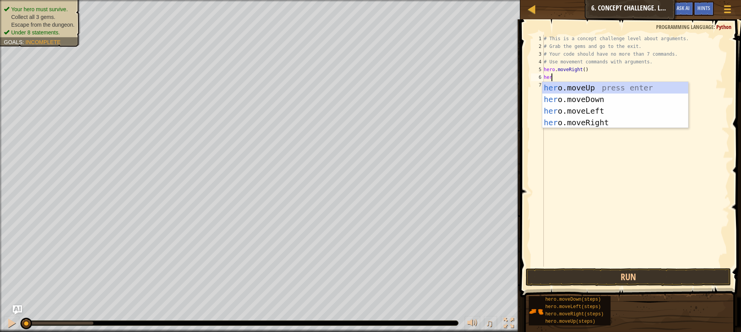
type textarea "hero"
click at [554, 85] on div "hero .moveUp press enter hero .moveDown press enter hero .moveLeft press enter …" at bounding box center [615, 116] width 146 height 69
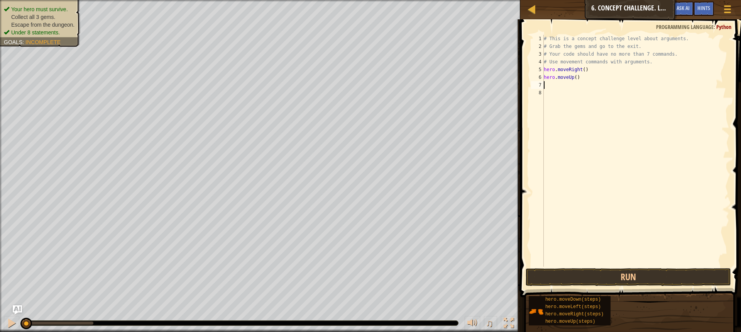
scroll to position [3, 0]
click at [574, 75] on div "# This is a concept challenge level about arguments. # Grab the gems and go to …" at bounding box center [635, 158] width 187 height 247
click at [574, 76] on div "# This is a concept challenge level about arguments. # Grab the gems and go to …" at bounding box center [635, 158] width 187 height 247
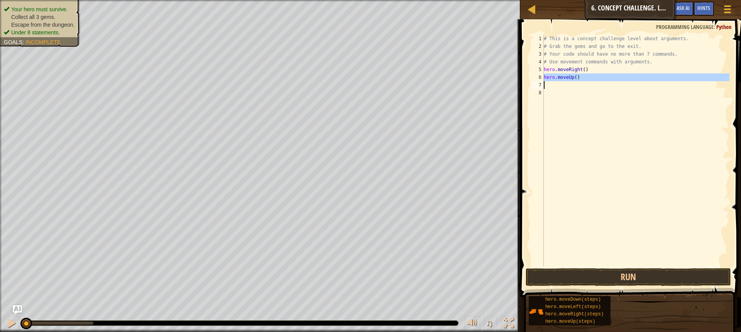
type textarea "hero.moveUp()"
click at [595, 112] on div "# This is a concept challenge level about arguments. # Grab the gems and go to …" at bounding box center [635, 158] width 187 height 247
click at [574, 78] on div "# This is a concept challenge level about arguments. # Grab the gems and go to …" at bounding box center [635, 158] width 187 height 247
type textarea "hero.moveUp(3)"
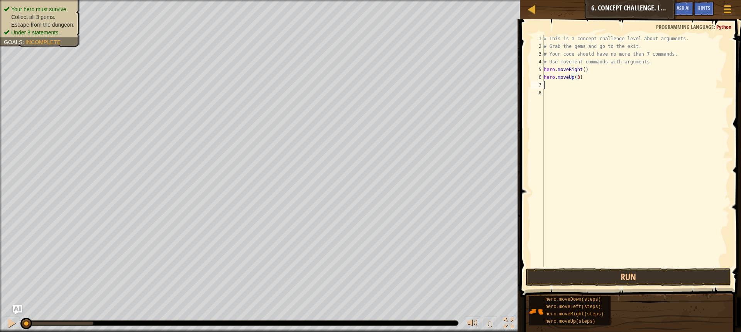
click at [549, 86] on div "# This is a concept challenge level about arguments. # Grab the gems and go to …" at bounding box center [635, 158] width 187 height 247
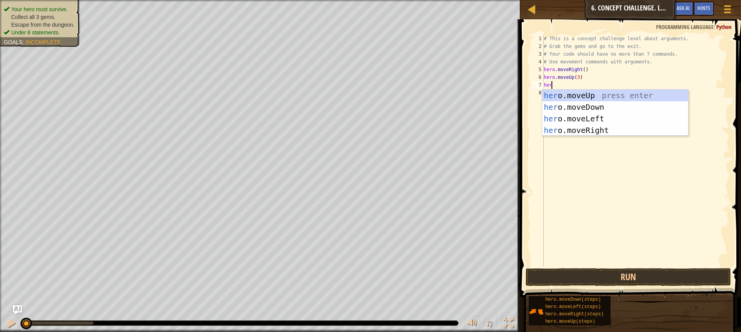
type textarea "hero"
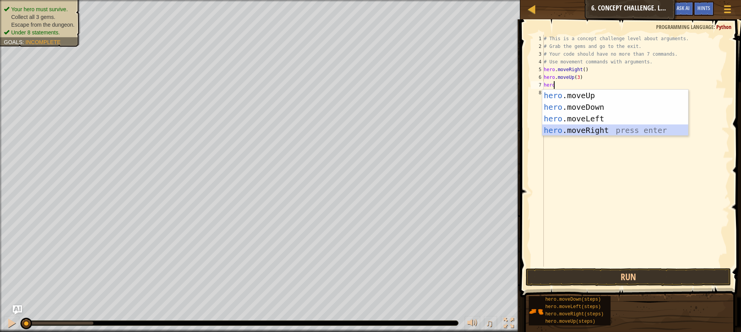
click at [591, 132] on div "hero .moveUp press enter hero .moveDown press enter hero .moveLeft press enter …" at bounding box center [615, 124] width 146 height 69
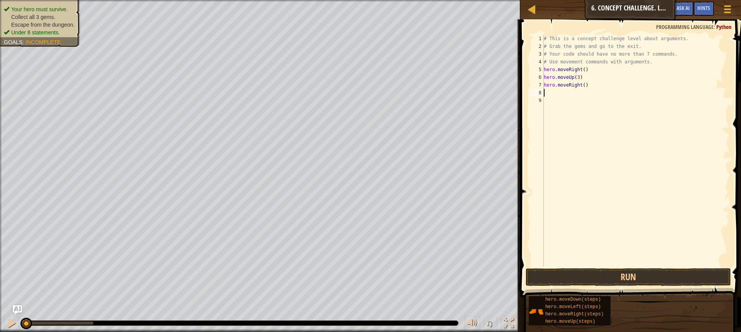
click at [581, 85] on div "# This is a concept challenge level about arguments. # Grab the gems and go to …" at bounding box center [635, 158] width 187 height 247
type textarea "hero.moveRight(2)"
click at [548, 94] on div "# This is a concept challenge level about arguments. # Grab the gems and go to …" at bounding box center [635, 158] width 187 height 247
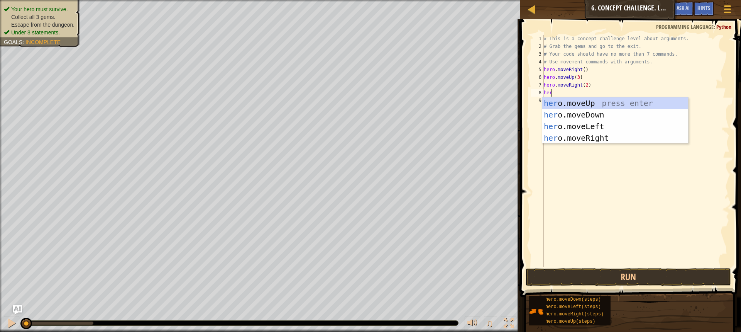
type textarea "hero"
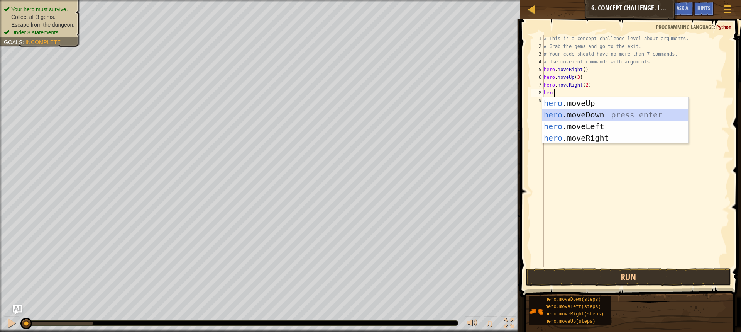
click at [576, 114] on div "hero .moveUp press enter hero .moveDown press enter hero .moveLeft press enter …" at bounding box center [615, 131] width 146 height 69
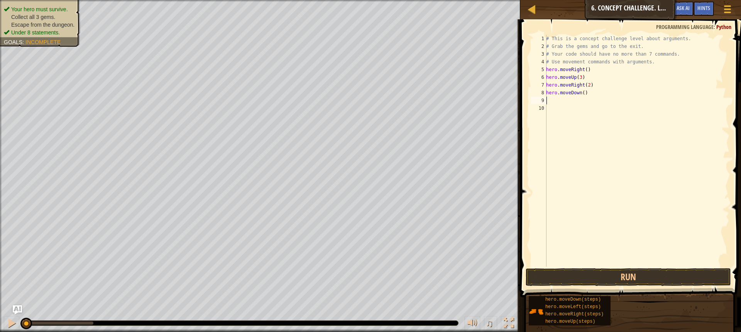
click at [583, 90] on div "# This is a concept challenge level about arguments. # Grab the gems and go to …" at bounding box center [637, 158] width 185 height 247
type textarea "hero.moveDown(3)"
drag, startPoint x: 551, startPoint y: 99, endPoint x: 562, endPoint y: 96, distance: 12.1
click at [550, 99] on div "# This is a concept challenge level about arguments. # Grab the gems and go to …" at bounding box center [637, 158] width 185 height 247
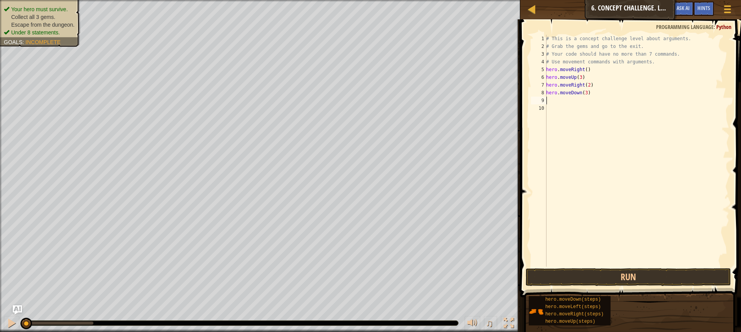
scroll to position [3, 0]
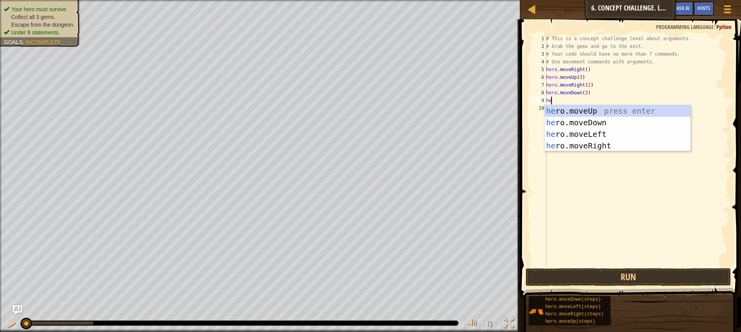
type textarea "hero"
click at [570, 133] on div "hero .moveUp press enter hero .moveDown press enter hero .moveLeft press enter …" at bounding box center [618, 139] width 146 height 69
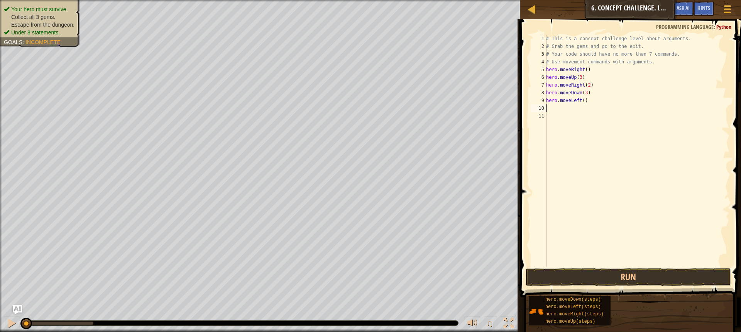
scroll to position [3, 0]
click at [553, 104] on div "# This is a concept challenge level about arguments. # Grab the gems and go to …" at bounding box center [637, 158] width 185 height 247
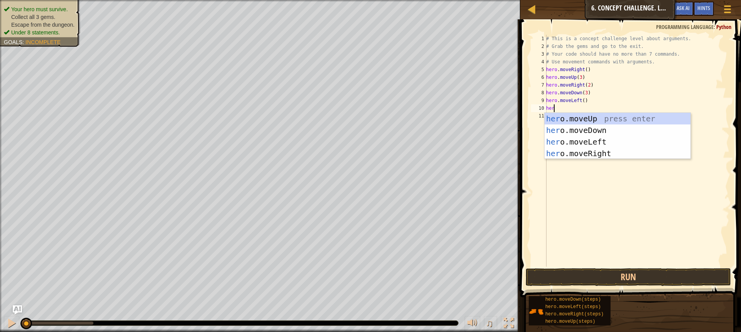
type textarea "hero"
click at [568, 117] on div "hero .moveUp press enter hero .moveDown press enter hero .moveLeft press enter …" at bounding box center [618, 147] width 146 height 69
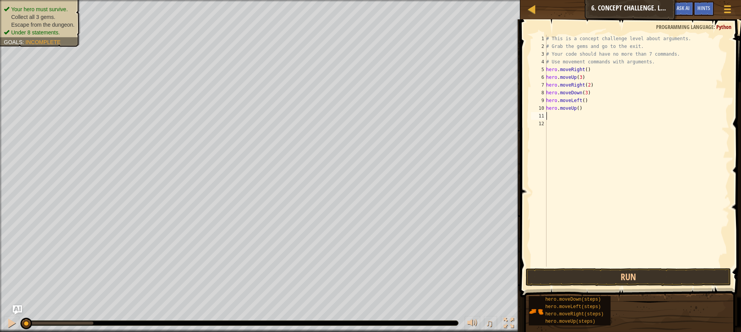
scroll to position [3, 0]
click at [576, 110] on div "# This is a concept challenge level about arguments. # Grab the gems and go to …" at bounding box center [637, 158] width 185 height 247
type textarea "hero.moveUp(2)"
click at [548, 113] on div "# This is a concept challenge level about arguments. # Grab the gems and go to …" at bounding box center [637, 158] width 185 height 247
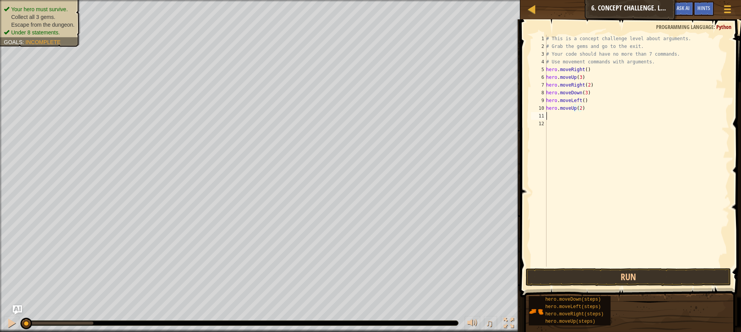
scroll to position [3, 0]
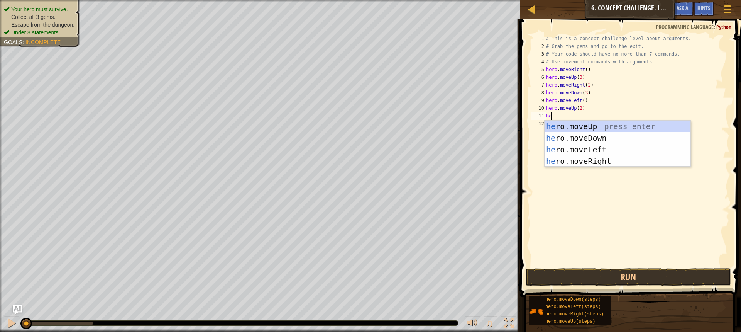
type textarea "her"
click at [571, 163] on div "her o.moveUp press enter her o.moveDown press enter her o.moveLeft press enter …" at bounding box center [618, 154] width 146 height 69
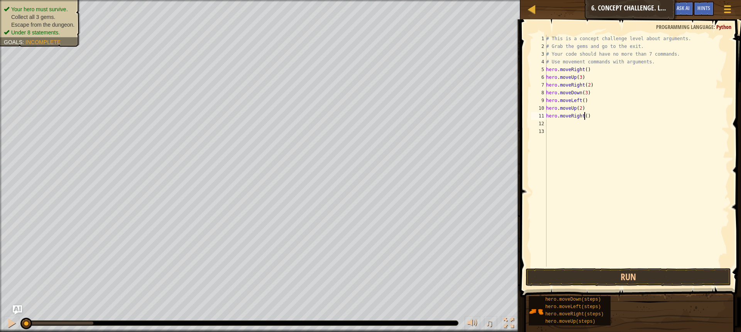
click at [584, 115] on div "# This is a concept challenge level about arguments. # Grab the gems and go to …" at bounding box center [637, 158] width 185 height 247
type textarea "hero.moveRight(2)"
click at [581, 271] on button "Run" at bounding box center [628, 277] width 205 height 18
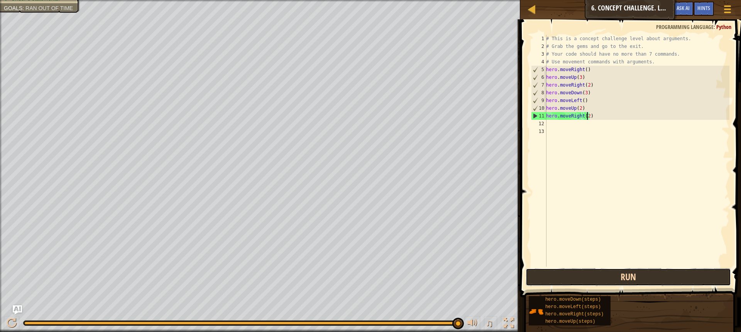
click at [576, 273] on button "Run" at bounding box center [628, 277] width 205 height 18
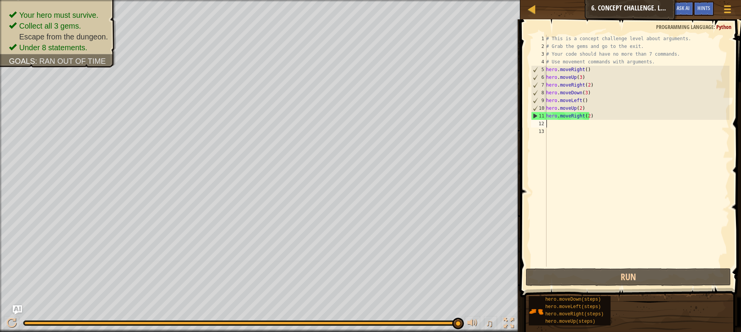
click at [557, 124] on div "# This is a concept challenge level about arguments. # Grab the gems and go to …" at bounding box center [637, 158] width 185 height 247
click at [584, 115] on div "# This is a concept challenge level about arguments. # Grab the gems and go to …" at bounding box center [637, 158] width 185 height 247
click at [588, 115] on div "# This is a concept challenge level about arguments. # Grab the gems and go to …" at bounding box center [637, 158] width 185 height 247
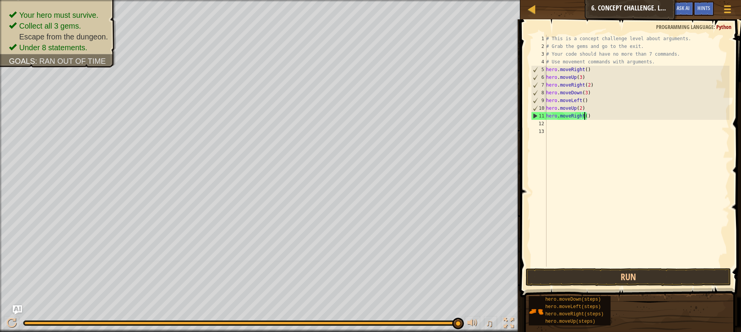
scroll to position [3, 3]
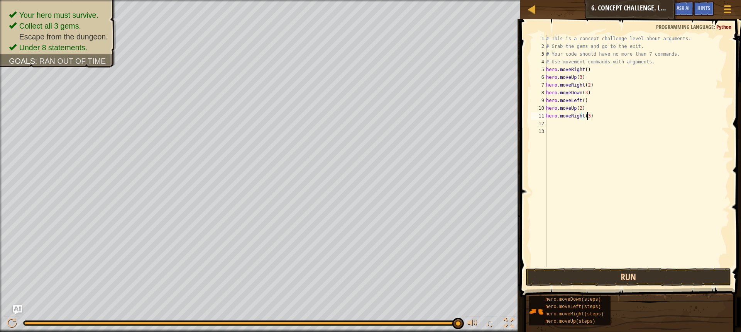
type textarea "hero.moveRight(3)"
click at [569, 276] on button "Run" at bounding box center [628, 277] width 205 height 18
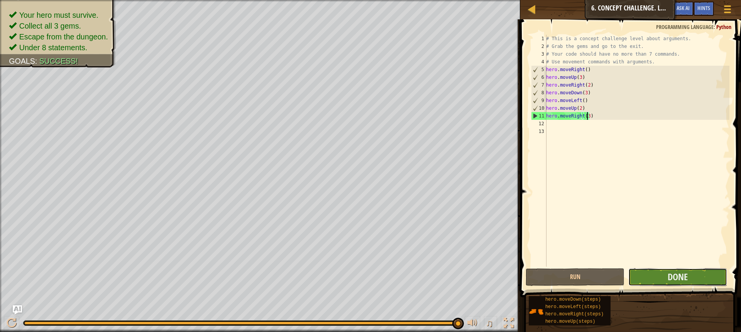
click at [647, 269] on button "Done" at bounding box center [677, 277] width 99 height 18
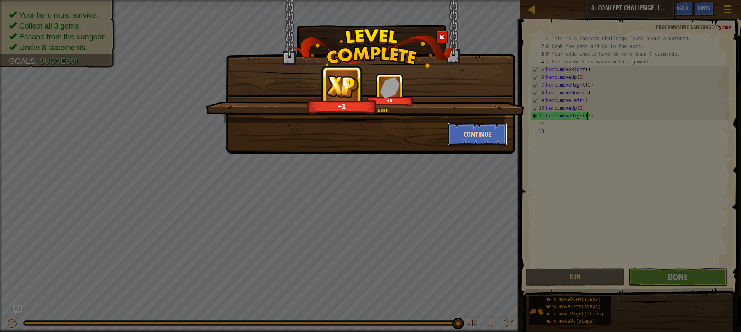
click at [457, 130] on button "Continue" at bounding box center [478, 133] width 60 height 23
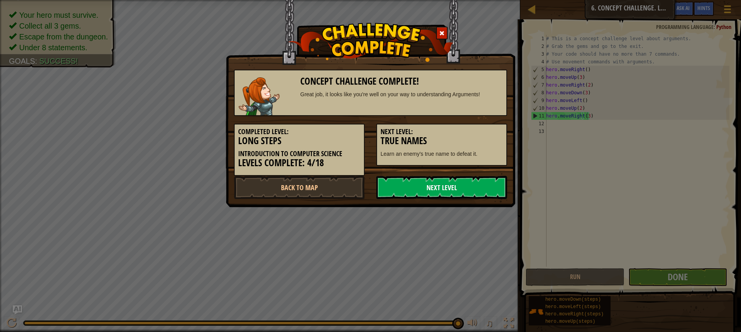
click at [418, 184] on link "Next Level" at bounding box center [441, 187] width 131 height 23
click at [299, 186] on link "Back to Map" at bounding box center [299, 187] width 131 height 23
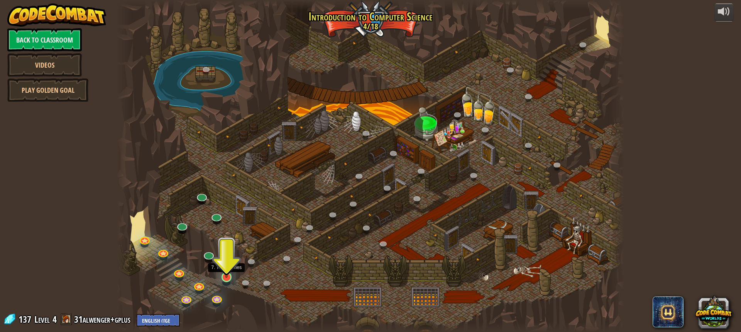
click at [227, 269] on img at bounding box center [226, 262] width 13 height 30
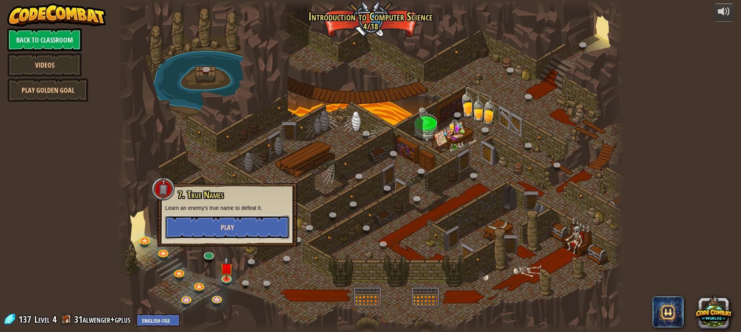
click at [238, 229] on button "Play" at bounding box center [227, 226] width 124 height 23
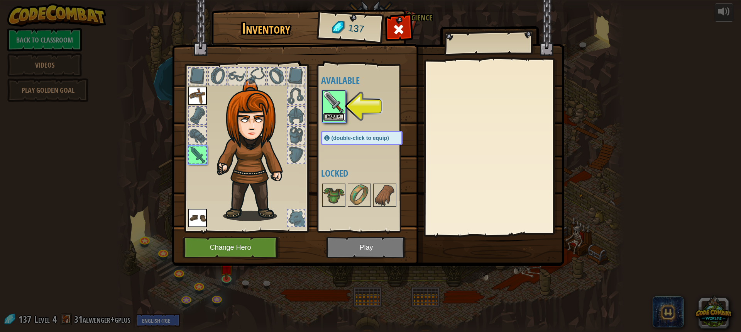
click at [330, 117] on button "Equip" at bounding box center [334, 117] width 22 height 8
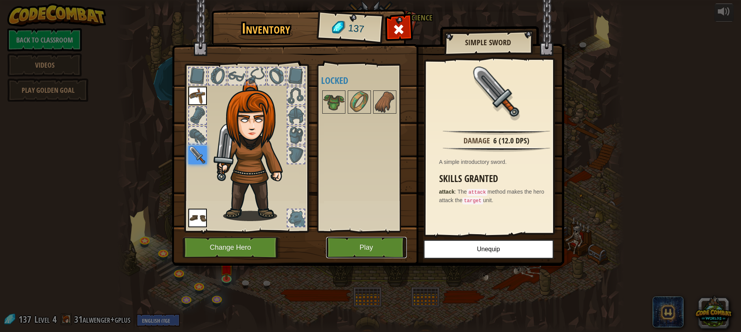
click at [365, 247] on button "Play" at bounding box center [366, 247] width 81 height 21
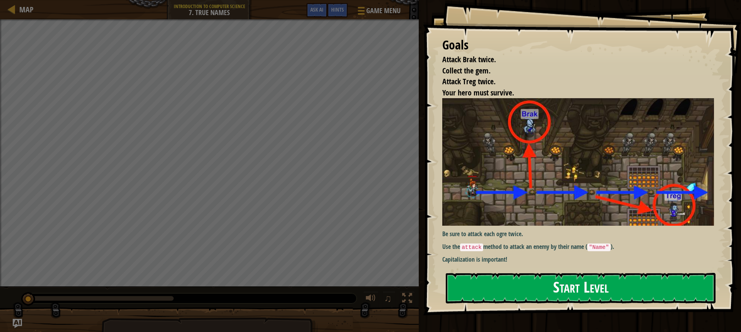
click at [526, 293] on button "Start Level" at bounding box center [581, 288] width 270 height 30
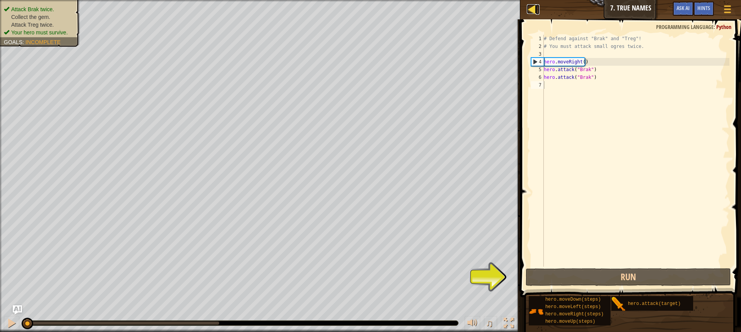
click at [531, 10] on div at bounding box center [532, 9] width 10 height 10
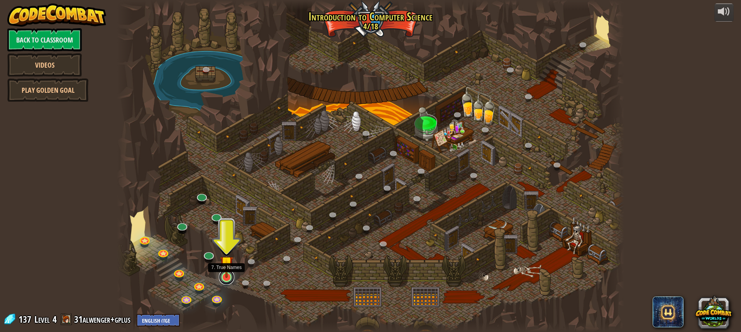
click at [229, 279] on link at bounding box center [226, 276] width 15 height 15
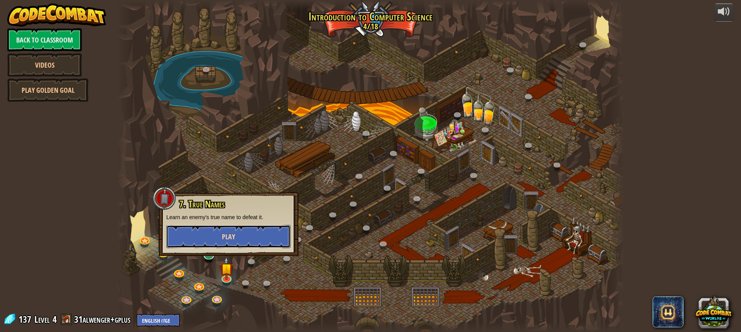
click at [256, 235] on button "Play" at bounding box center [228, 236] width 124 height 23
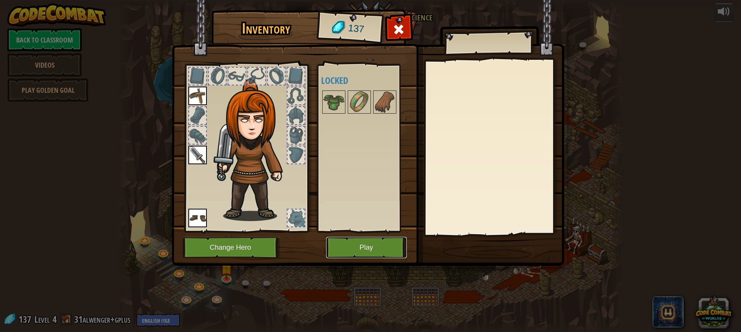
click at [369, 251] on button "Play" at bounding box center [366, 247] width 81 height 21
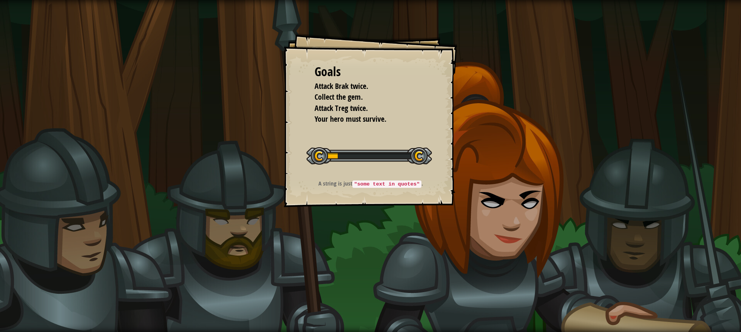
click at [388, 224] on div "Goals Attack Brak twice. Collect the gem. Attack Treg twice. Your hero must sur…" at bounding box center [370, 166] width 741 height 332
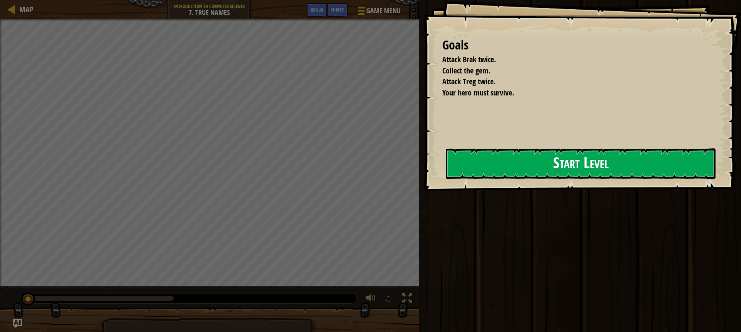
click at [441, 163] on div "Goals Attack Brak twice. Collect the gem. Attack Treg twice. Your hero must sur…" at bounding box center [582, 95] width 318 height 191
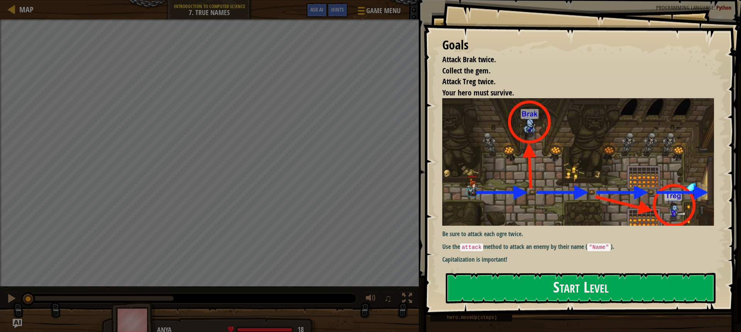
click at [509, 191] on img at bounding box center [581, 161] width 278 height 127
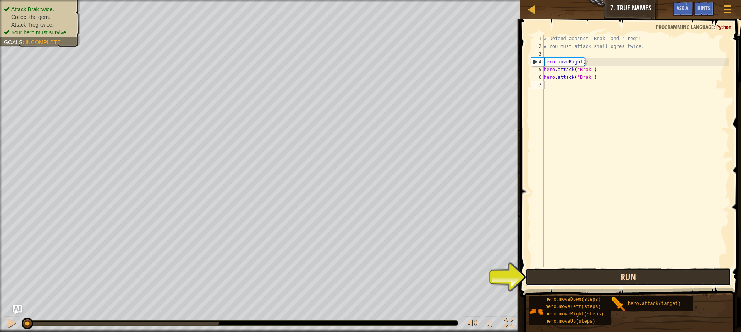
click at [558, 271] on button "Run" at bounding box center [628, 277] width 205 height 18
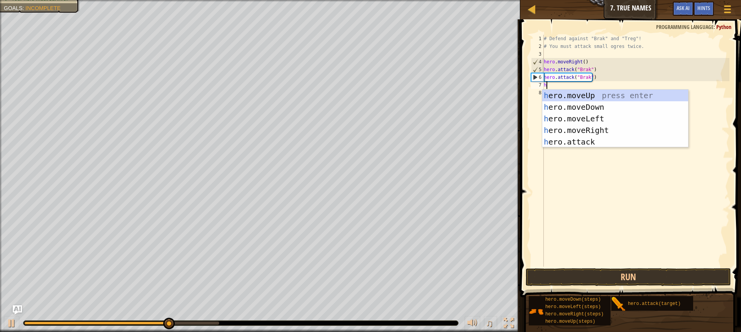
scroll to position [3, 0]
type textarea "hero"
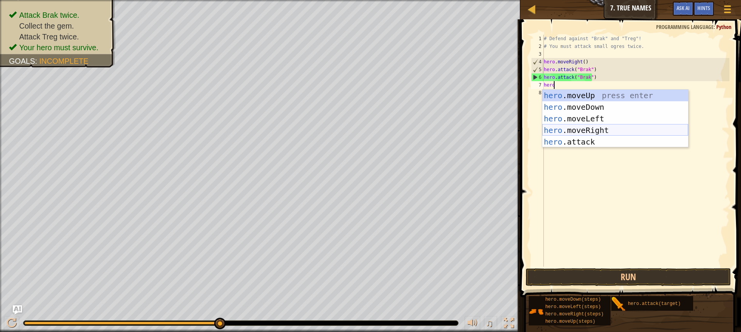
click at [559, 132] on div "hero .moveUp press enter hero .moveDown press enter hero .moveLeft press enter …" at bounding box center [615, 130] width 146 height 81
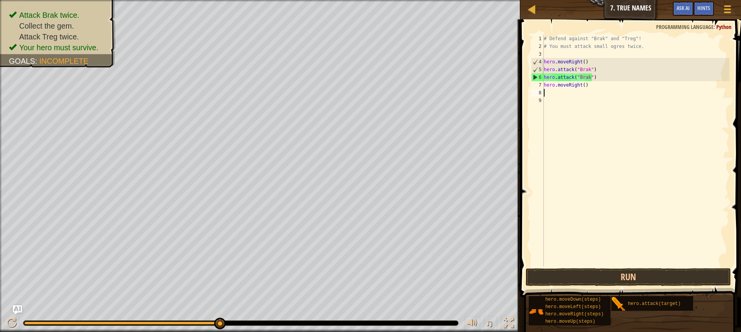
scroll to position [3, 0]
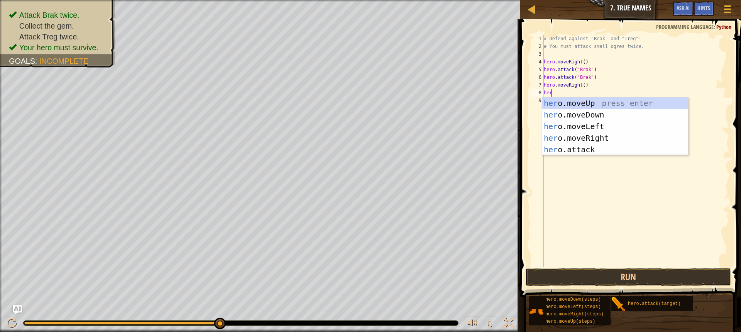
type textarea "hero"
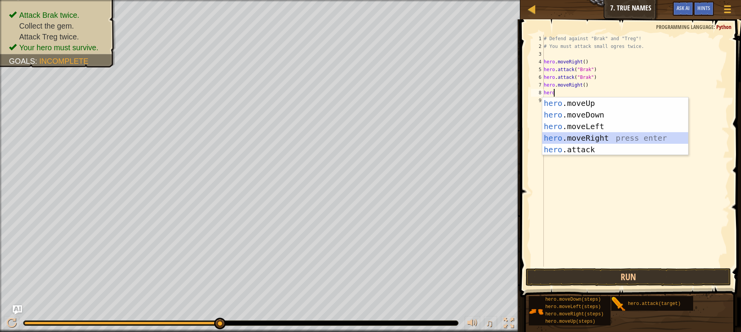
click at [561, 137] on div "hero .moveUp press enter hero .moveDown press enter hero .moveLeft press enter …" at bounding box center [615, 137] width 146 height 81
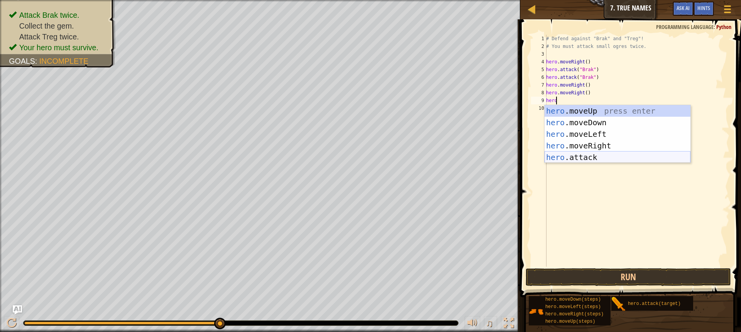
click at [552, 157] on div "hero .moveUp press enter hero .moveDown press enter hero .moveLeft press enter …" at bounding box center [618, 145] width 146 height 81
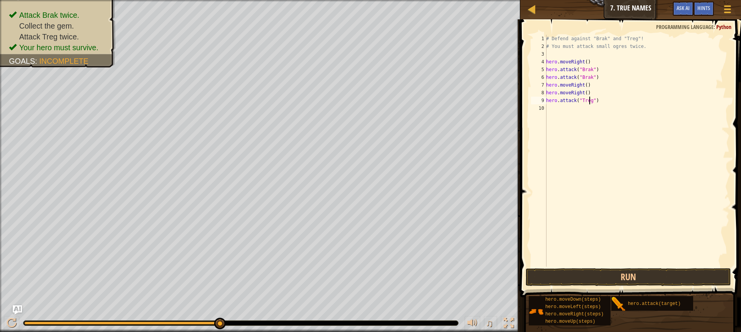
scroll to position [3, 3]
type textarea "hero.attack("Treg")"
click at [580, 279] on button "Run" at bounding box center [628, 277] width 205 height 18
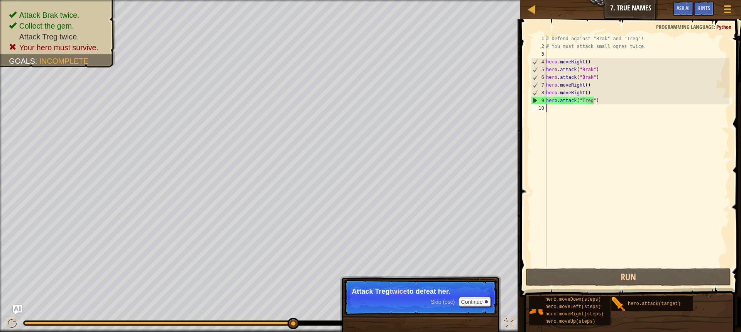
click at [554, 112] on div "# Defend against "Brak" and "Treg"! # You must attack small ogres twice. hero .…" at bounding box center [637, 158] width 185 height 247
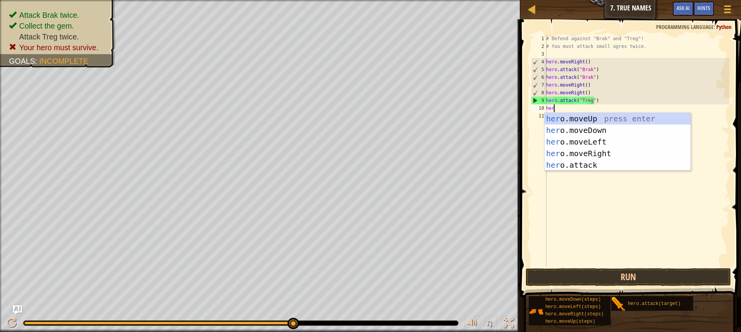
scroll to position [3, 0]
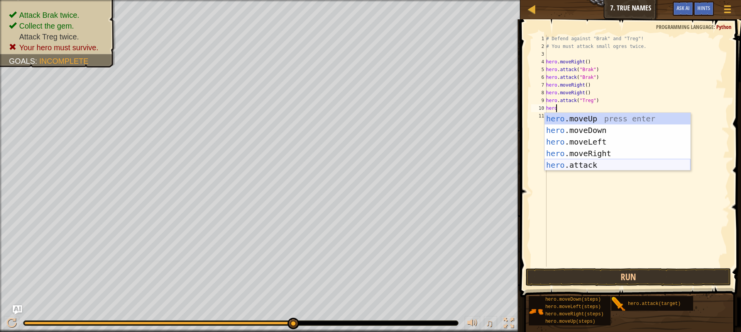
click at [569, 166] on div "hero .moveUp press enter hero .moveDown press enter hero .moveLeft press enter …" at bounding box center [618, 153] width 146 height 81
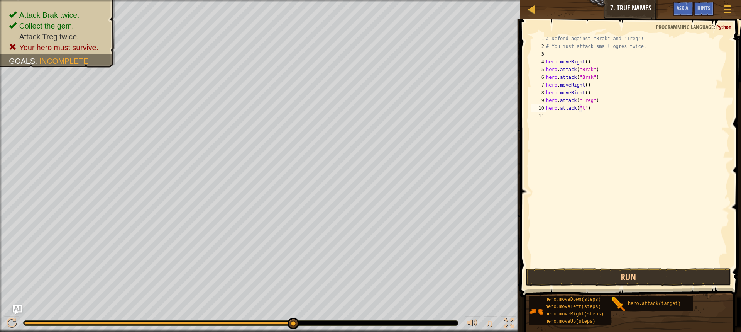
scroll to position [3, 3]
type textarea "hero.attack("Treg")"
click at [552, 121] on div "# Defend against "Brak" and "Treg"! # You must attack small ogres twice. hero .…" at bounding box center [637, 158] width 185 height 247
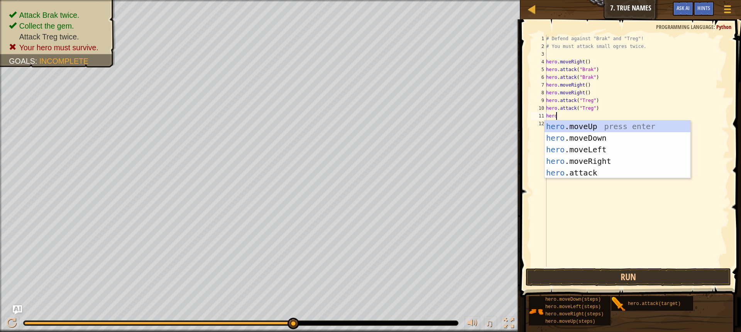
scroll to position [3, 0]
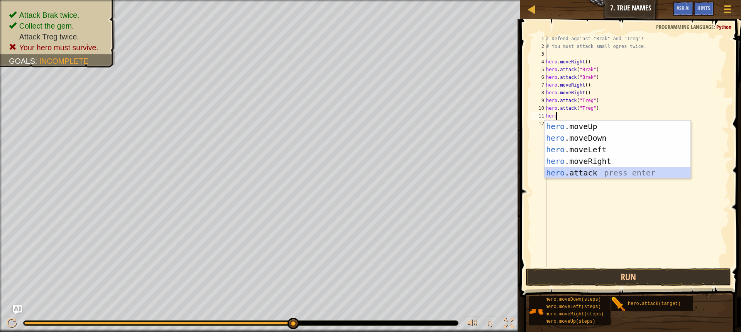
click at [559, 175] on div "hero .moveUp press enter hero .moveDown press enter hero .moveLeft press enter …" at bounding box center [618, 160] width 146 height 81
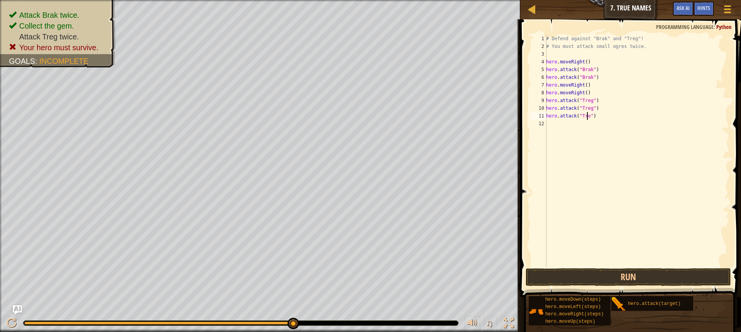
scroll to position [3, 3]
type textarea "hero.attack("Treg")"
click at [561, 270] on button "Run" at bounding box center [628, 277] width 205 height 18
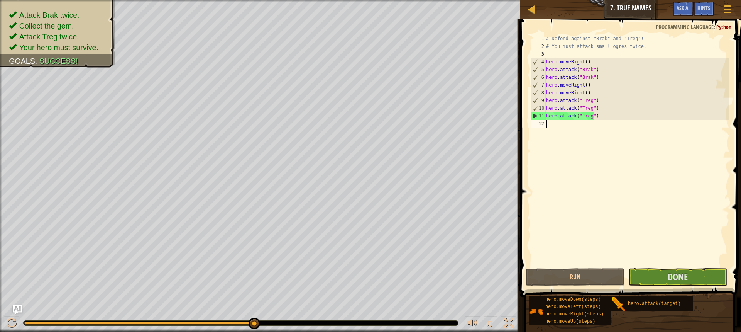
click at [551, 126] on div "# Defend against "Brak" and "Treg"! # You must attack small ogres twice. hero .…" at bounding box center [637, 158] width 185 height 247
click at [648, 271] on button "Done" at bounding box center [677, 277] width 99 height 18
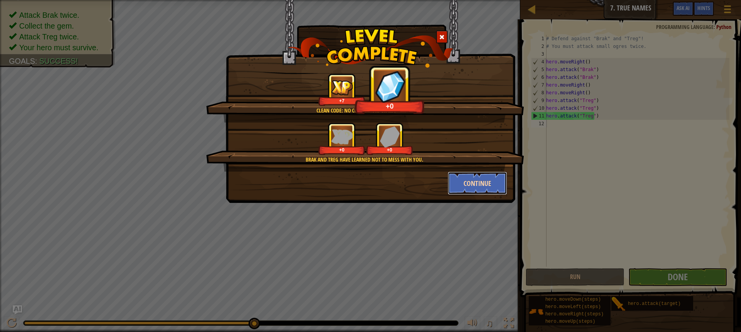
click at [466, 174] on button "Continue" at bounding box center [478, 182] width 60 height 23
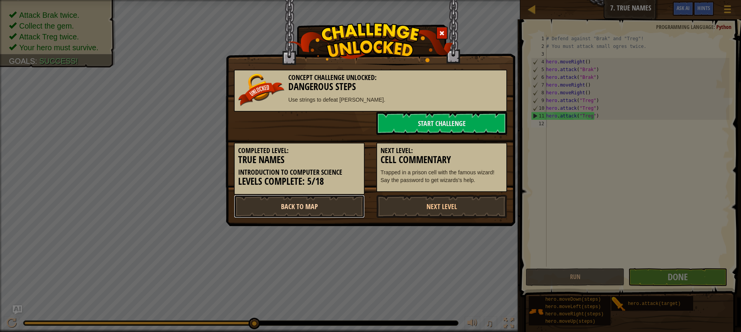
click at [325, 207] on link "Back to Map" at bounding box center [299, 206] width 131 height 23
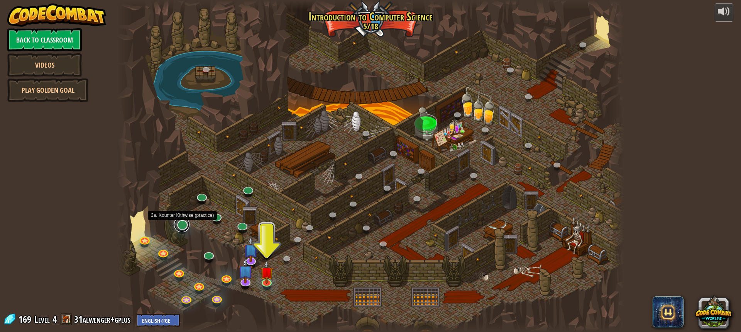
click at [184, 227] on link at bounding box center [181, 224] width 15 height 15
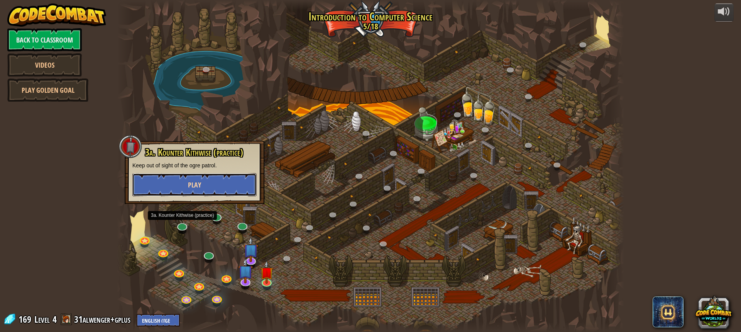
click at [192, 191] on button "Play" at bounding box center [194, 184] width 124 height 23
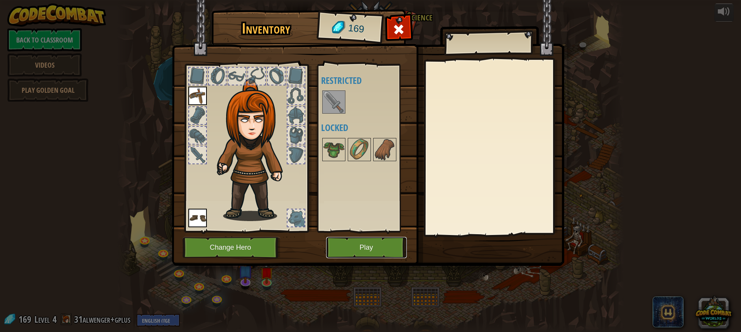
click at [392, 250] on button "Play" at bounding box center [366, 247] width 81 height 21
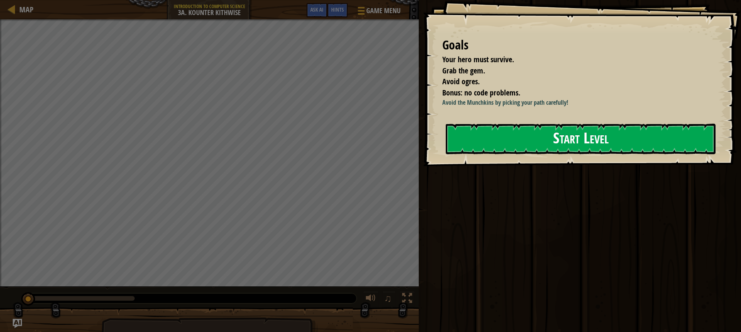
click at [503, 141] on button "Start Level" at bounding box center [581, 139] width 270 height 30
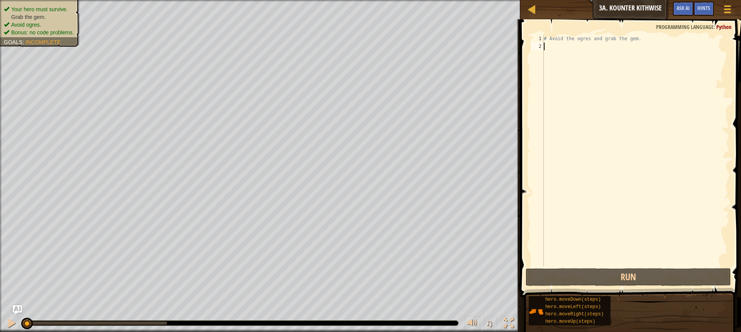
scroll to position [3, 0]
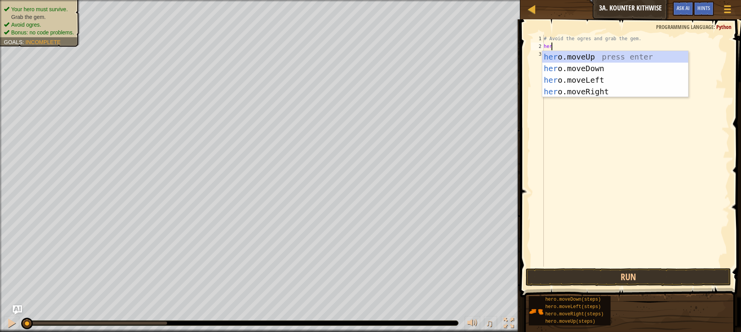
type textarea "hero"
click at [556, 65] on div "hero .moveUp press enter hero .moveDown press enter hero .moveLeft press enter …" at bounding box center [615, 85] width 146 height 69
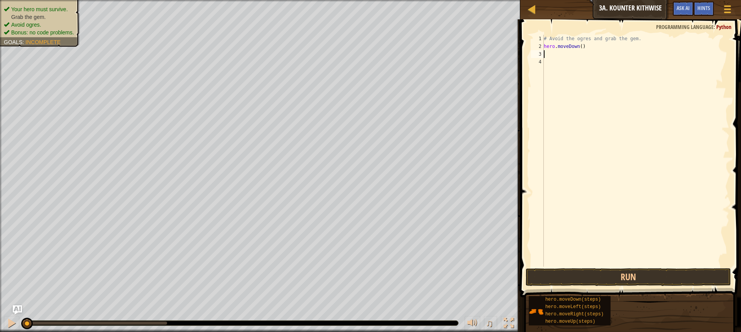
scroll to position [3, 0]
click at [579, 44] on div "# Avoid the ogres and grab the gem. hero . moveDown ( )" at bounding box center [635, 158] width 187 height 247
type textarea "hero.moveDown(2)"
click at [549, 58] on div "# Avoid the ogres and grab the gem. hero . moveDown ( 2 )" at bounding box center [635, 158] width 187 height 247
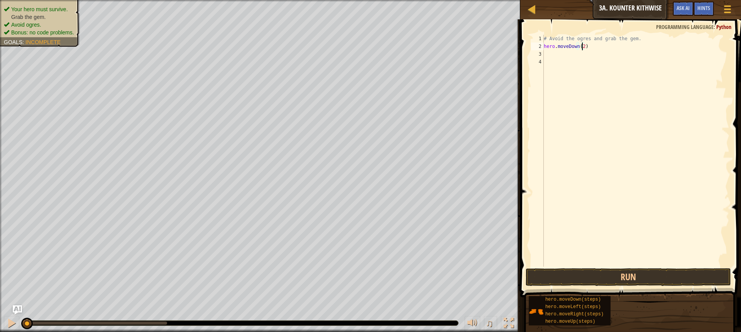
scroll to position [3, 0]
click at [545, 52] on div "# Avoid the ogres and grab the gem. hero . moveDown ( 2 )" at bounding box center [635, 158] width 187 height 247
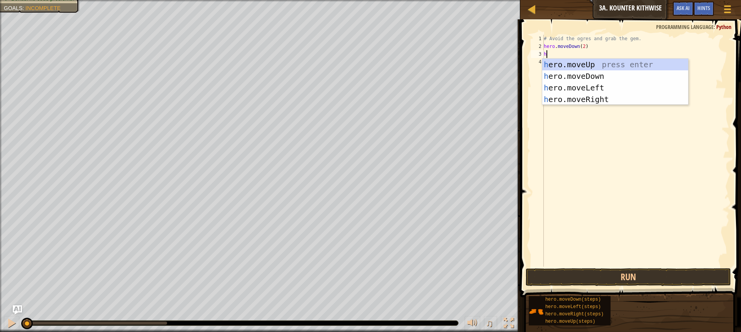
type textarea "her"
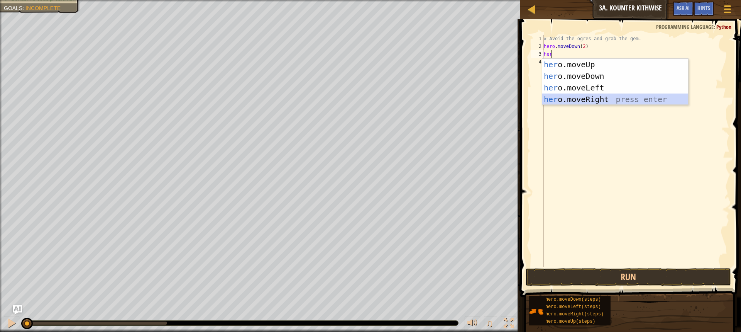
click at [554, 99] on div "her o.moveUp press enter her o.moveDown press enter her o.moveLeft press enter …" at bounding box center [615, 93] width 146 height 69
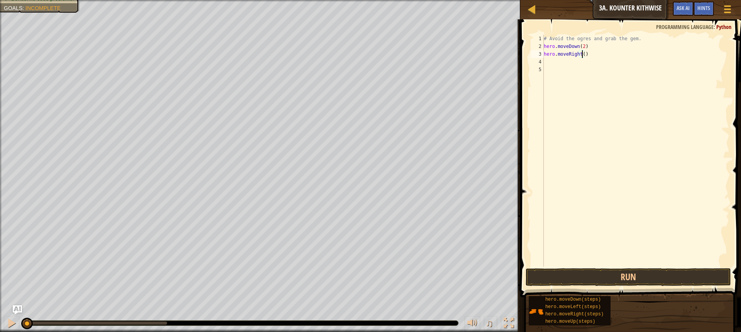
click at [581, 53] on div "# Avoid the ogres and grab the gem. hero . moveDown ( 2 ) hero . moveRight ( )" at bounding box center [635, 158] width 187 height 247
type textarea "hero.moveRight()"
click at [552, 65] on div "# Avoid the ogres and grab the gem. hero . moveDown ( 2 ) hero . moveRight ( )" at bounding box center [635, 158] width 187 height 247
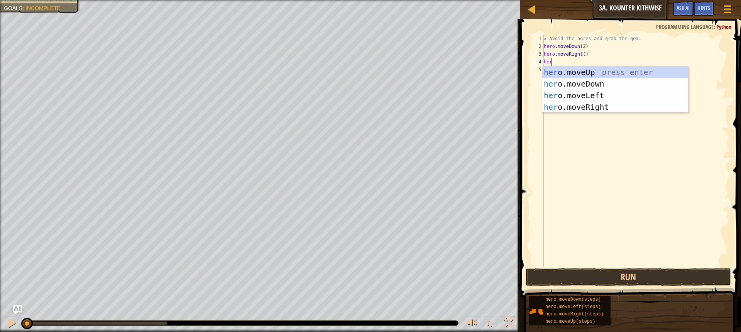
type textarea "hero"
click at [570, 71] on div "hero .moveUp press enter hero .moveDown press enter hero .moveLeft press enter …" at bounding box center [615, 100] width 146 height 69
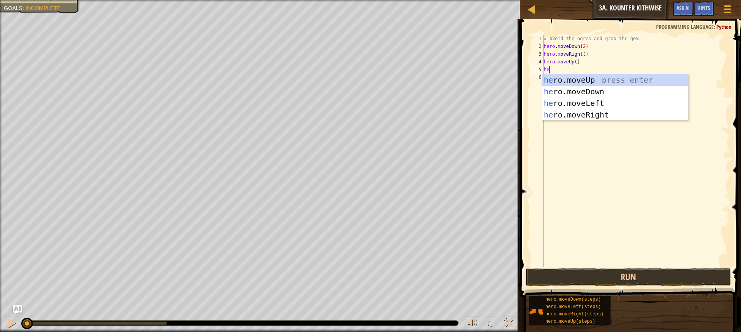
type textarea "hero"
click at [553, 113] on div "hero .moveUp press enter hero .moveDown press enter hero .moveLeft press enter …" at bounding box center [615, 108] width 146 height 69
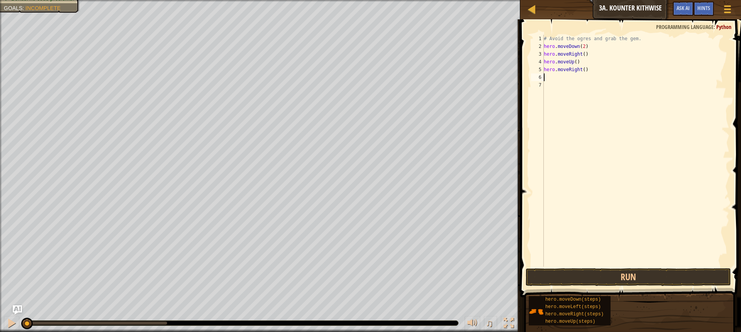
scroll to position [3, 0]
click at [581, 71] on div "# Avoid the ogres and grab the gem. hero . moveDown ( 2 ) hero . moveRight ( ) …" at bounding box center [635, 158] width 187 height 247
type textarea "hero.moveRight()"
click at [556, 135] on div "# Avoid the ogres and grab the gem. hero . moveDown ( 2 ) hero . moveRight ( ) …" at bounding box center [635, 158] width 187 height 247
click at [556, 271] on button "Run" at bounding box center [628, 277] width 205 height 18
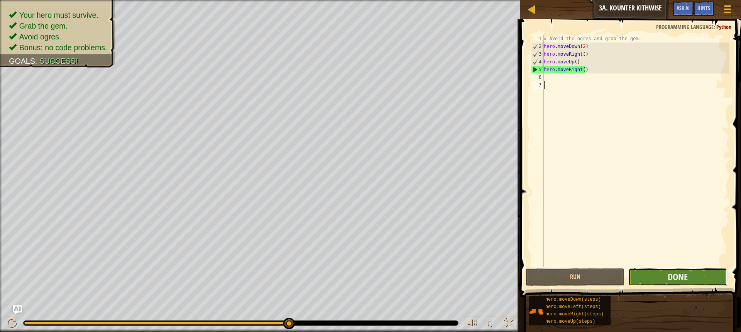
click at [644, 273] on button "Done" at bounding box center [677, 277] width 99 height 18
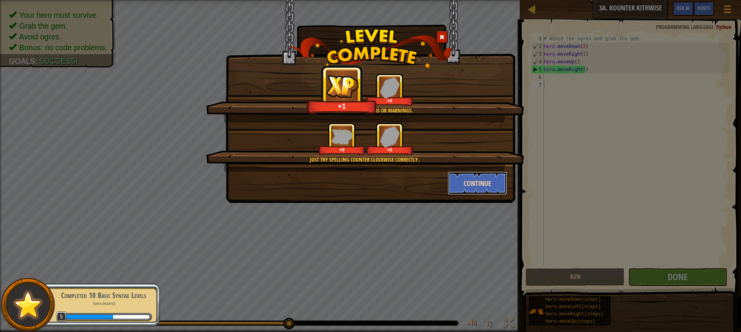
click at [457, 186] on button "Continue" at bounding box center [478, 182] width 60 height 23
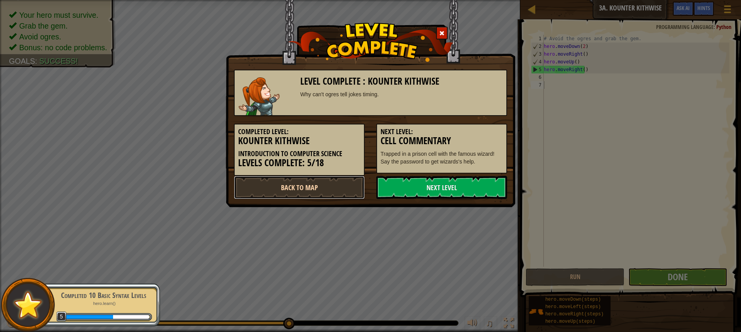
click at [254, 183] on link "Back to Map" at bounding box center [299, 187] width 131 height 23
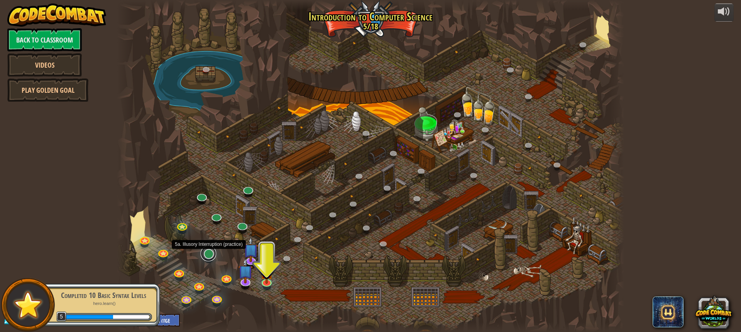
click at [210, 258] on link at bounding box center [208, 253] width 15 height 15
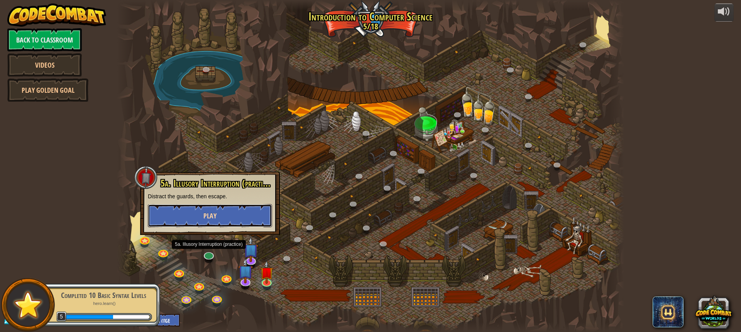
click at [195, 205] on button "Play" at bounding box center [210, 215] width 124 height 23
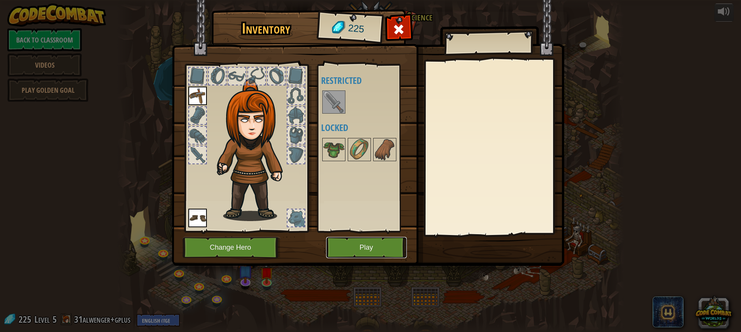
click at [384, 251] on button "Play" at bounding box center [366, 247] width 81 height 21
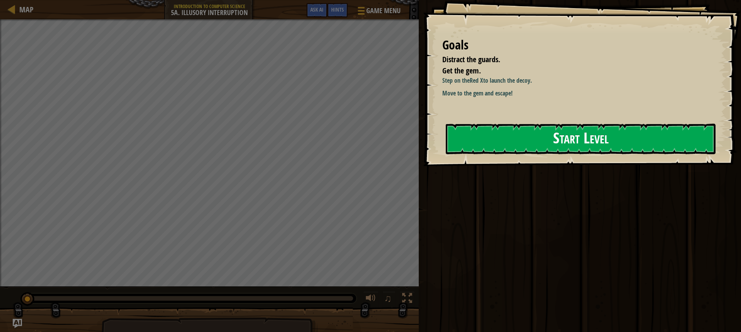
click at [495, 141] on button "Start Level" at bounding box center [581, 139] width 270 height 30
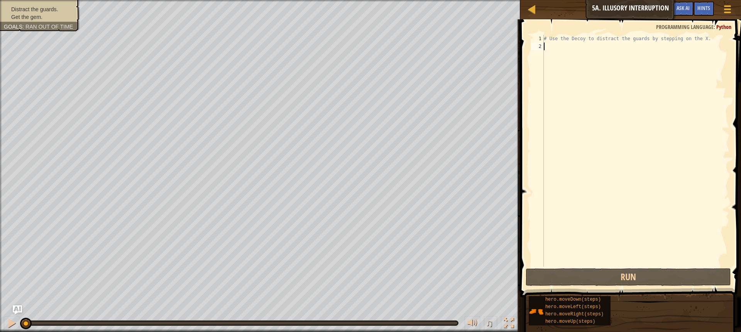
scroll to position [3, 0]
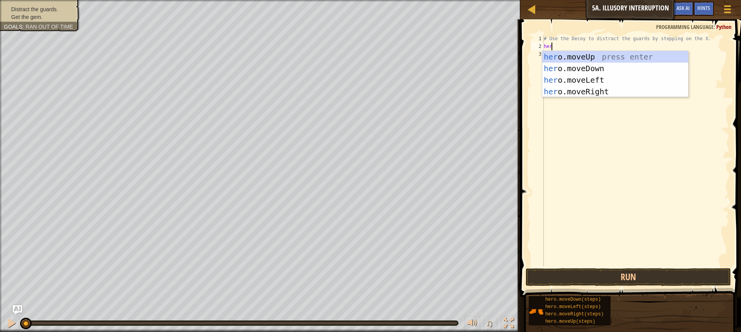
type textarea "hero"
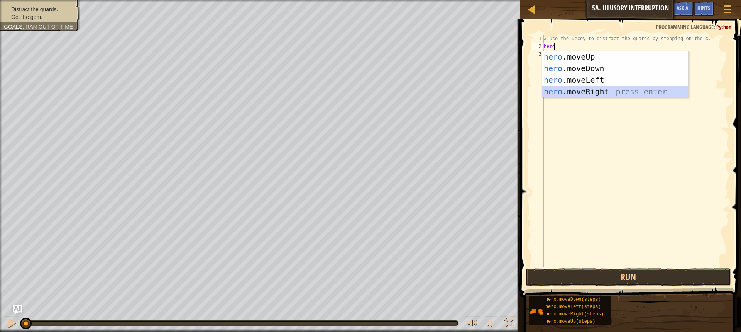
click at [563, 95] on div "hero .moveUp press enter hero .moveDown press enter hero .moveLeft press enter …" at bounding box center [615, 85] width 146 height 69
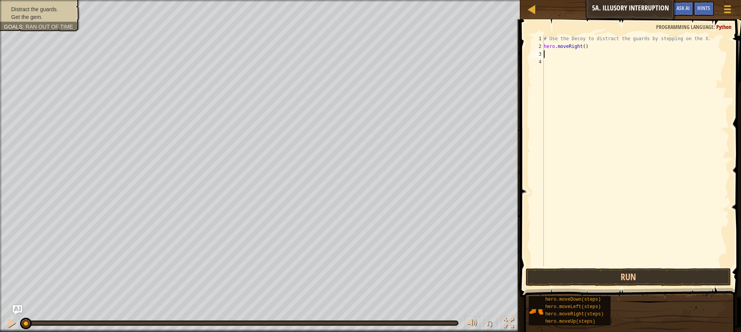
scroll to position [3, 0]
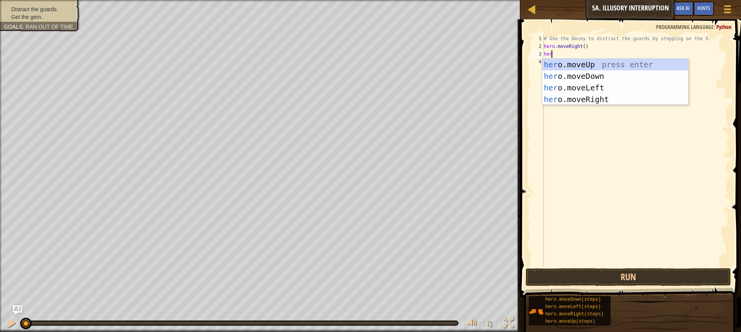
type textarea "hero"
click at [557, 75] on div "hero .moveUp press enter hero .moveDown press enter hero .moveLeft press enter …" at bounding box center [615, 93] width 146 height 69
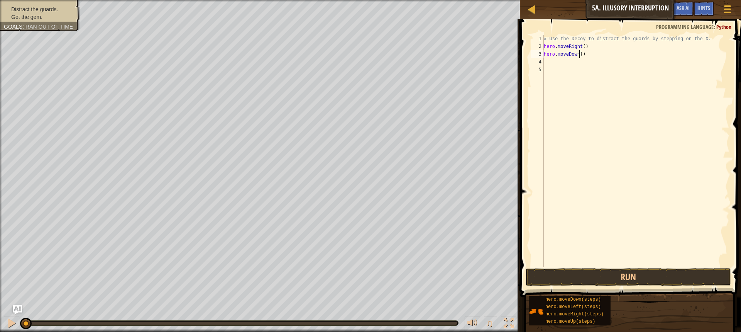
click at [578, 51] on div "# Use the Decoy to distract the guards by stepping on the X. hero . moveRight (…" at bounding box center [635, 158] width 187 height 247
type textarea "hero.moveDown(2)"
click at [554, 62] on div "# Use the Decoy to distract the guards by stepping on the X. hero . moveRight (…" at bounding box center [635, 158] width 187 height 247
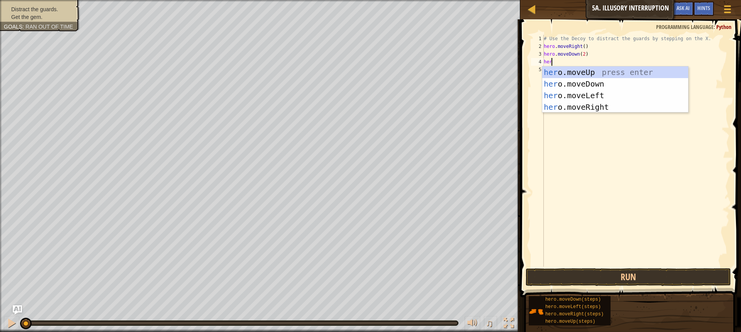
type textarea "hero"
click at [567, 75] on div "hero .moveUp press enter hero .moveDown press enter hero .moveLeft press enter …" at bounding box center [615, 100] width 146 height 69
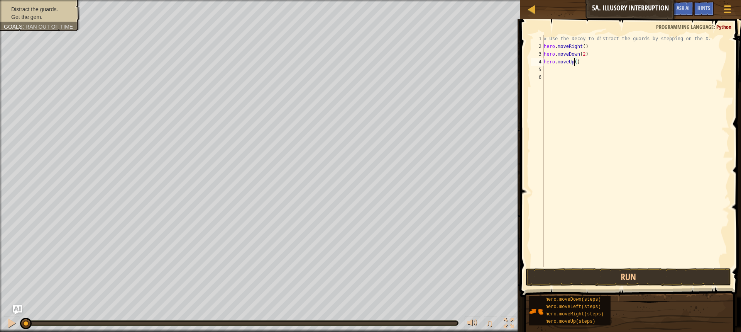
click at [575, 64] on div "# Use the Decoy to distract the guards by stepping on the X. hero . moveRight (…" at bounding box center [635, 158] width 187 height 247
type textarea "hero.moveUp(2)"
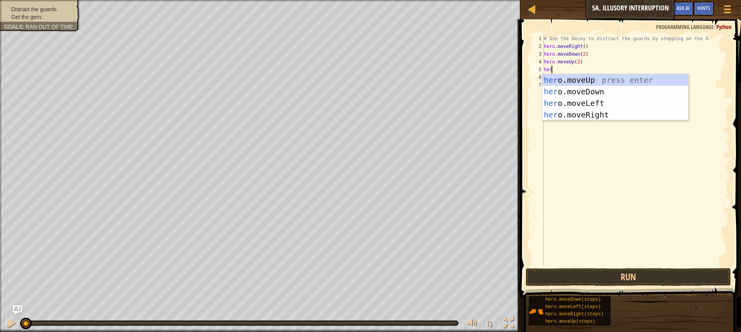
type textarea "hero"
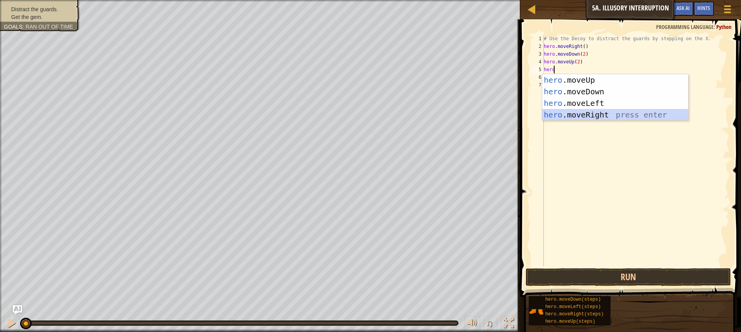
click at [552, 115] on div "hero .moveUp press enter hero .moveDown press enter hero .moveLeft press enter …" at bounding box center [615, 108] width 146 height 69
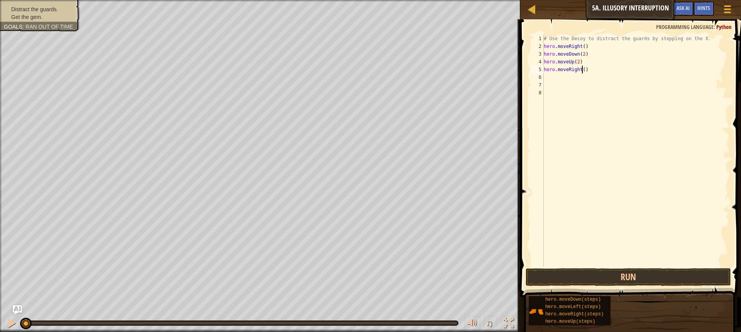
click at [581, 73] on div "# Use the Decoy to distract the guards by stepping on the X. hero . moveRight (…" at bounding box center [635, 158] width 187 height 247
type textarea "hero.moveRight(3)"
click at [578, 276] on button "Run" at bounding box center [628, 277] width 205 height 18
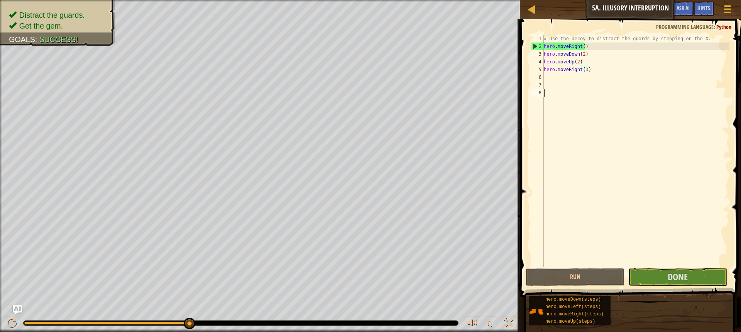
click at [658, 266] on div "# Use the Decoy to distract the guards by stepping on the X. hero . moveRight (…" at bounding box center [635, 158] width 187 height 247
click at [655, 274] on button "Done" at bounding box center [677, 277] width 99 height 18
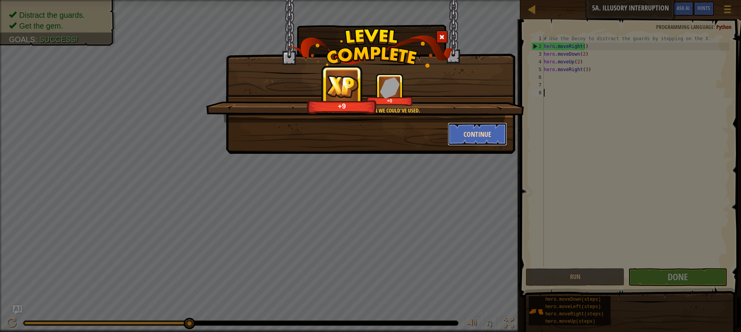
click at [466, 126] on button "Continue" at bounding box center [478, 133] width 60 height 23
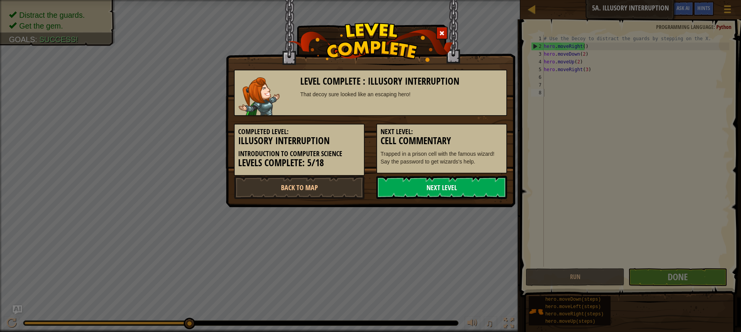
click at [440, 189] on link "Next Level" at bounding box center [441, 187] width 131 height 23
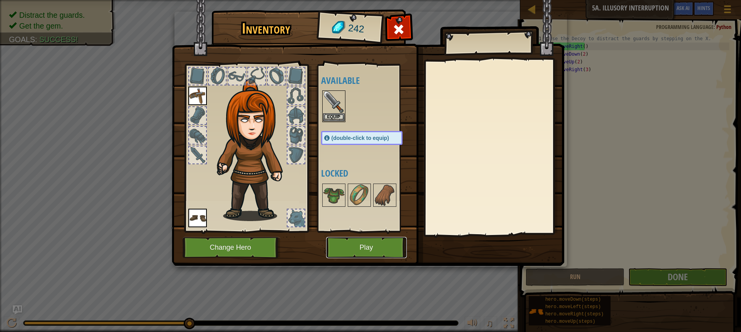
click at [357, 244] on button "Play" at bounding box center [366, 247] width 81 height 21
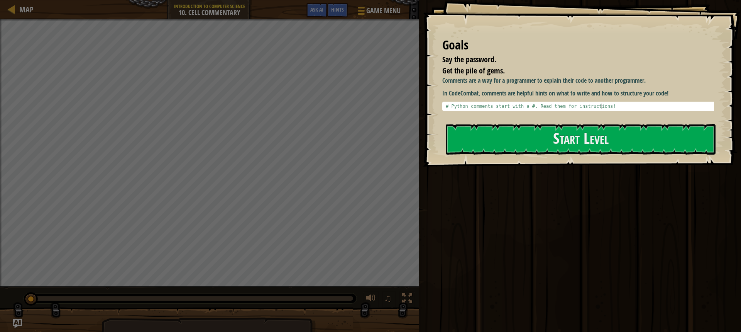
click at [442, 129] on div "Goals Say the password. Get the pile of gems. Comments are a way for a programm…" at bounding box center [582, 83] width 318 height 166
click at [451, 131] on button "Start Level" at bounding box center [581, 139] width 270 height 30
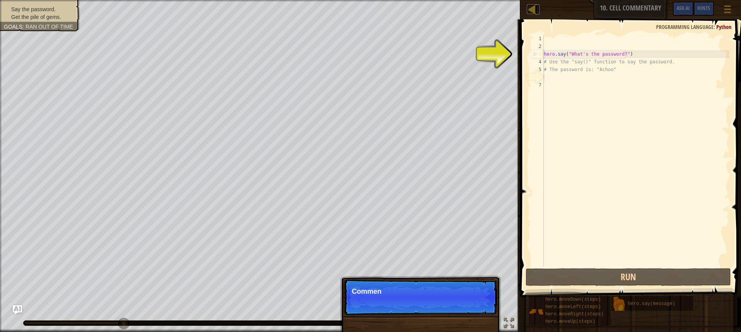
click at [530, 10] on div at bounding box center [532, 9] width 10 height 10
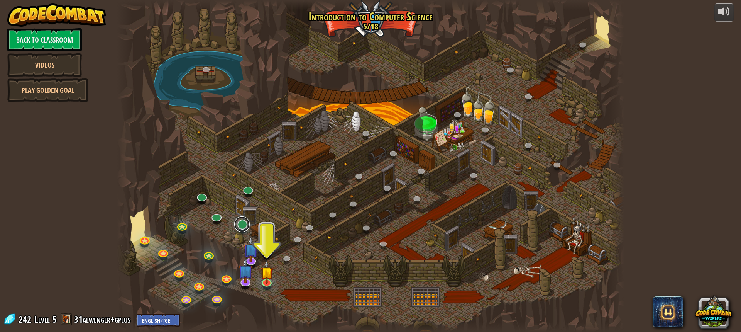
click at [242, 225] on link at bounding box center [241, 223] width 15 height 15
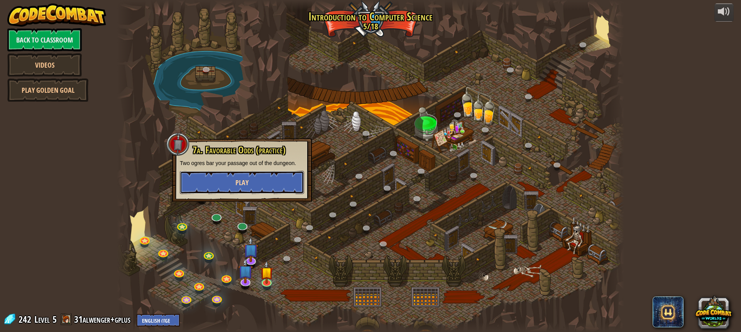
click at [249, 182] on button "Play" at bounding box center [242, 182] width 124 height 23
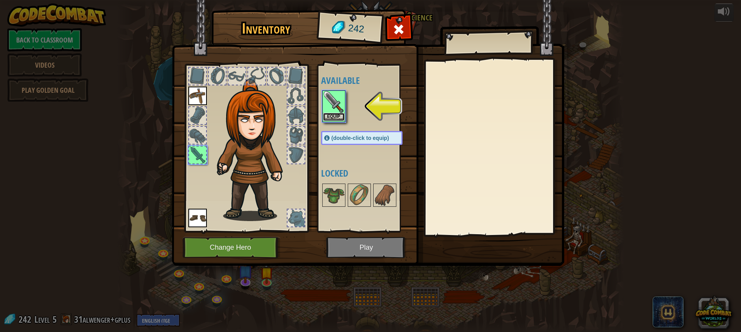
click at [331, 118] on button "Equip" at bounding box center [334, 117] width 22 height 8
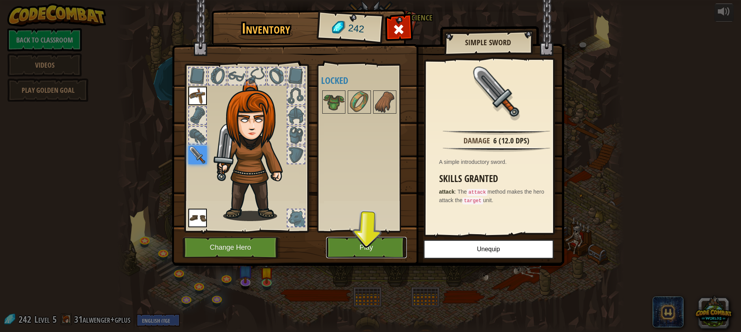
click at [344, 252] on button "Play" at bounding box center [366, 247] width 81 height 21
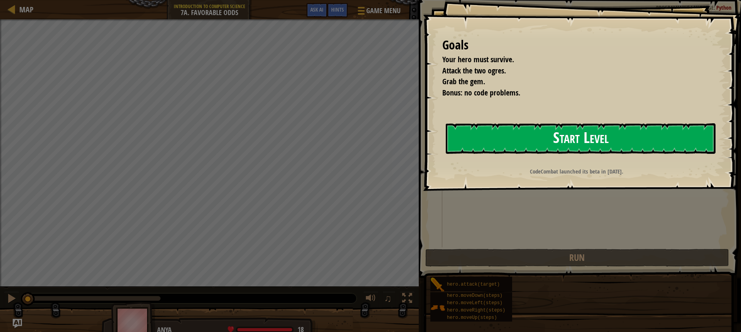
click at [468, 135] on button "Start Level" at bounding box center [581, 138] width 270 height 30
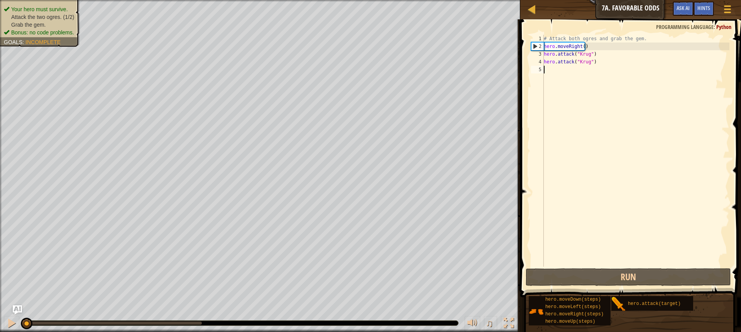
scroll to position [3, 0]
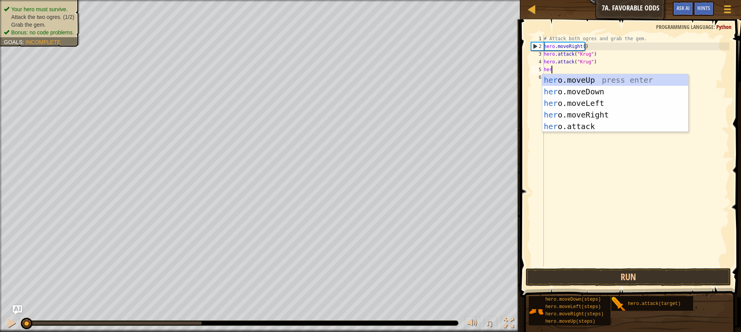
type textarea "hero"
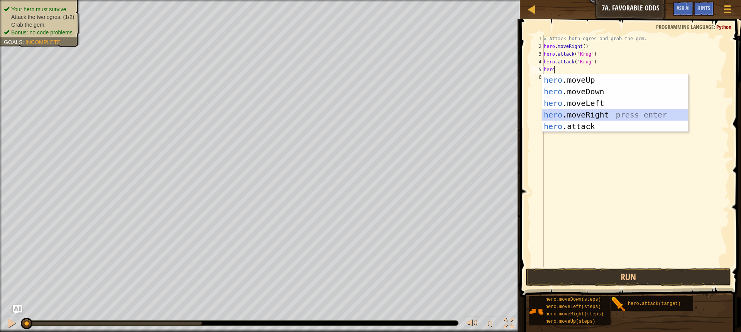
click at [559, 112] on div "hero .moveUp press enter hero .moveDown press enter hero .moveLeft press enter …" at bounding box center [615, 114] width 146 height 81
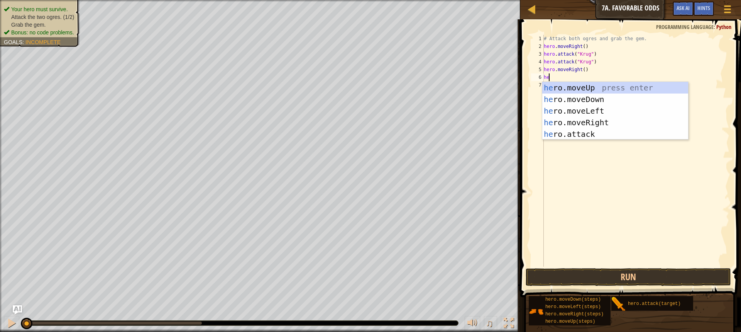
type textarea "hero"
click at [557, 91] on div "hero .moveUp press enter hero .moveDown press enter hero .moveLeft press enter …" at bounding box center [615, 122] width 146 height 81
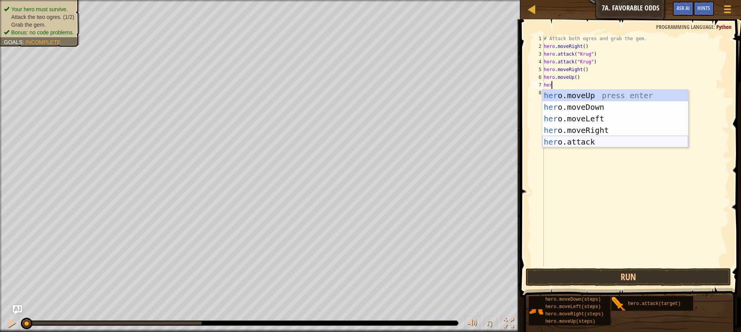
click at [564, 138] on div "her o.moveUp press enter her o.moveDown press enter her o.moveLeft press enter …" at bounding box center [615, 130] width 146 height 81
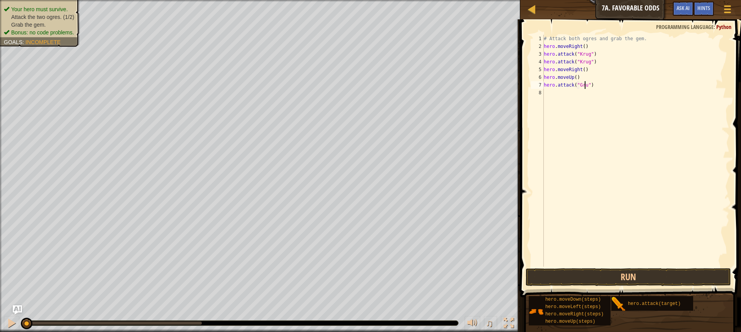
scroll to position [3, 3]
type textarea "hero.attack("Grump")"
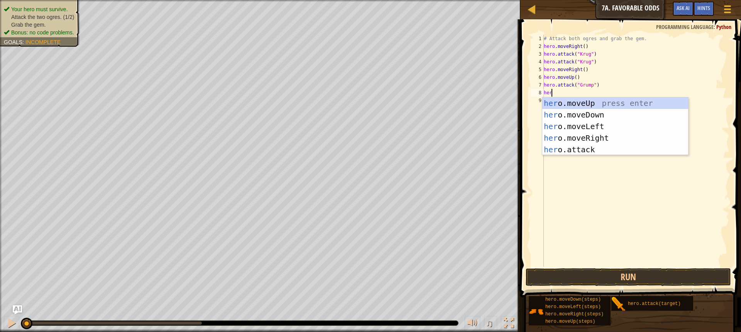
scroll to position [3, 0]
click at [570, 154] on div "hero .moveUp press enter hero .moveDown press enter hero .moveLeft press enter …" at bounding box center [615, 137] width 146 height 81
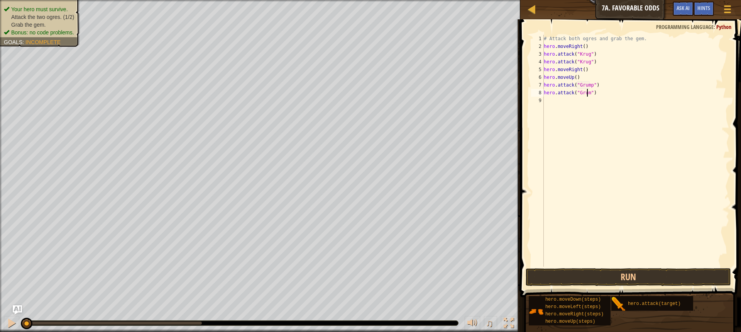
scroll to position [3, 3]
type textarea "hero.attack("Grump")"
click at [554, 98] on div "# Attack both ogres and grab the gem. hero . moveRight ( ) hero . attack ( "[PE…" at bounding box center [635, 158] width 187 height 247
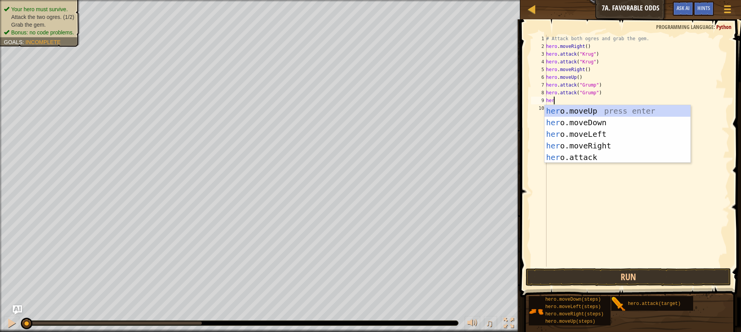
type textarea "hero"
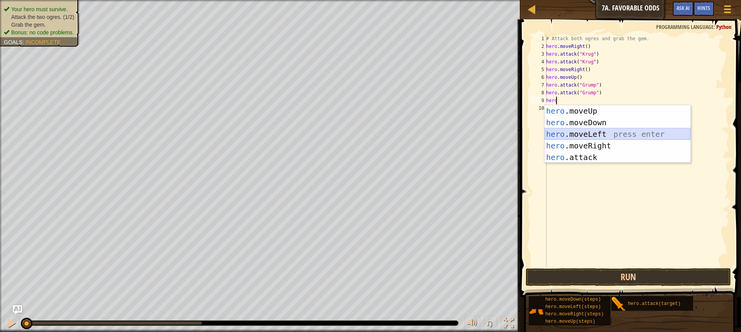
click at [562, 136] on div "hero .moveUp press enter hero .moveDown press enter hero .moveLeft press enter …" at bounding box center [618, 145] width 146 height 81
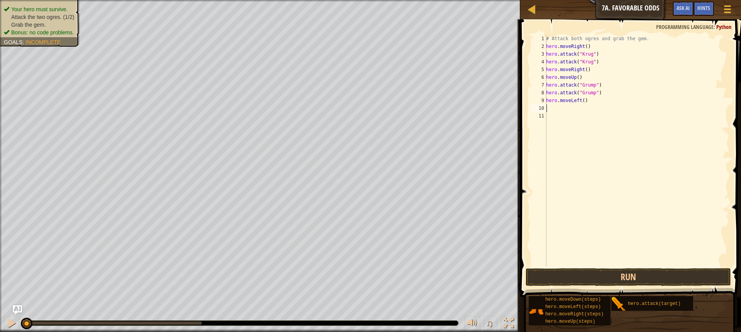
click at [581, 101] on div "# Attack both ogres and grab the gem. hero . moveRight ( ) hero . attack ( "[PE…" at bounding box center [637, 158] width 185 height 247
type textarea "hero.moveLeft(2)"
click at [570, 278] on button "Run" at bounding box center [628, 277] width 205 height 18
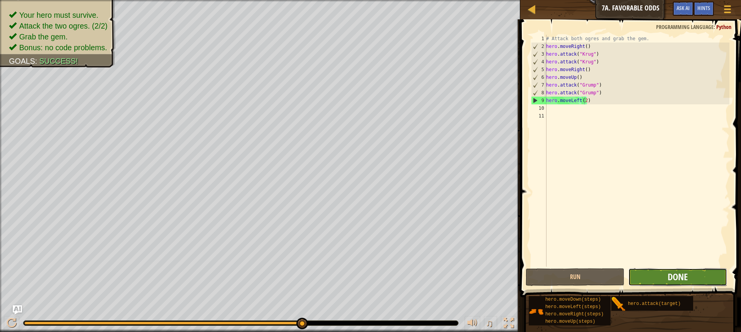
click at [682, 278] on span "Done" at bounding box center [678, 276] width 20 height 12
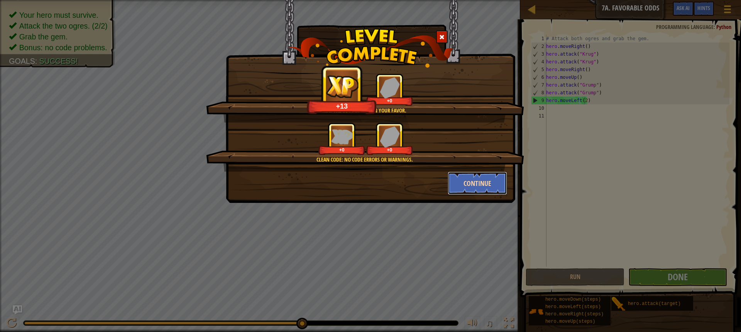
click at [481, 176] on button "Continue" at bounding box center [478, 182] width 60 height 23
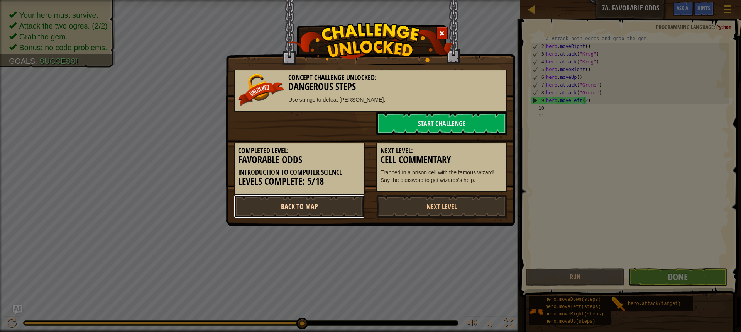
click at [337, 205] on link "Back to Map" at bounding box center [299, 206] width 131 height 23
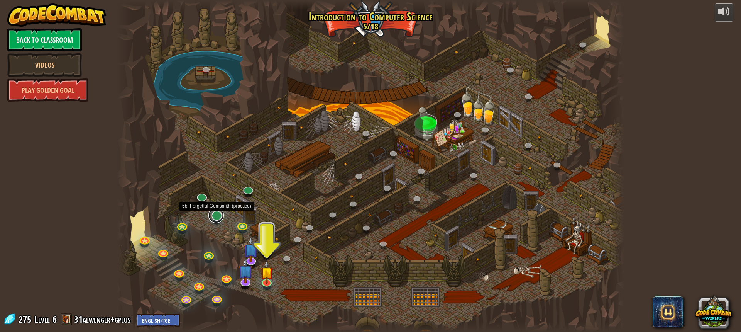
click at [218, 216] on link at bounding box center [215, 214] width 15 height 15
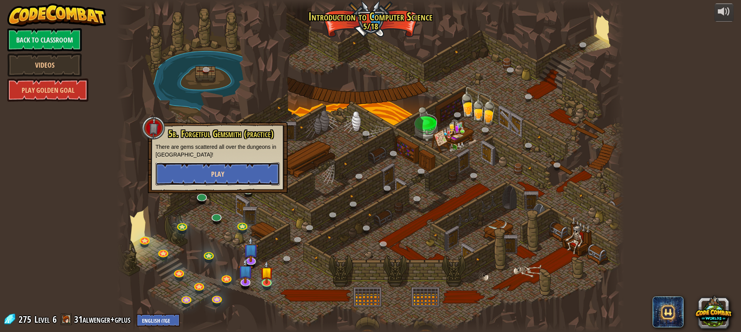
click at [236, 173] on button "Play" at bounding box center [218, 173] width 124 height 23
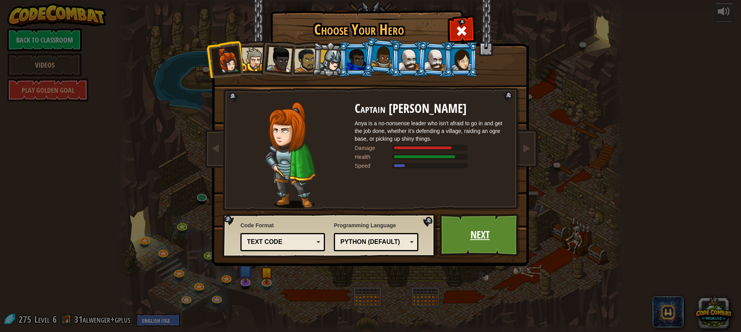
click at [485, 239] on link "Next" at bounding box center [480, 234] width 81 height 42
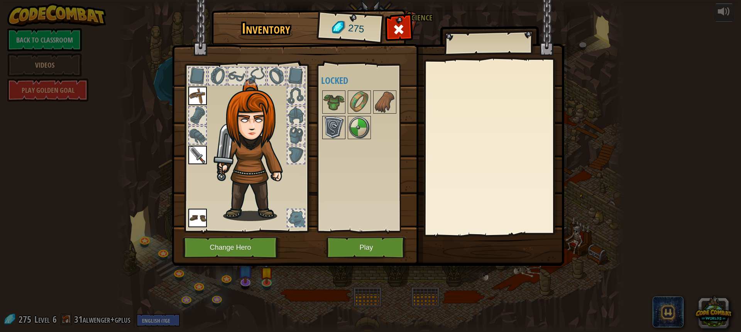
click at [327, 120] on img at bounding box center [334, 128] width 22 height 22
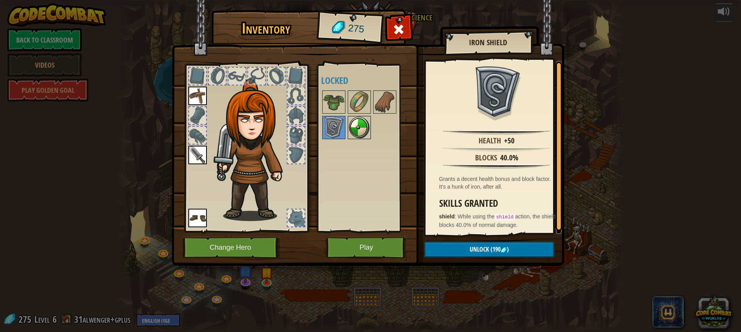
click at [351, 131] on img at bounding box center [360, 128] width 22 height 22
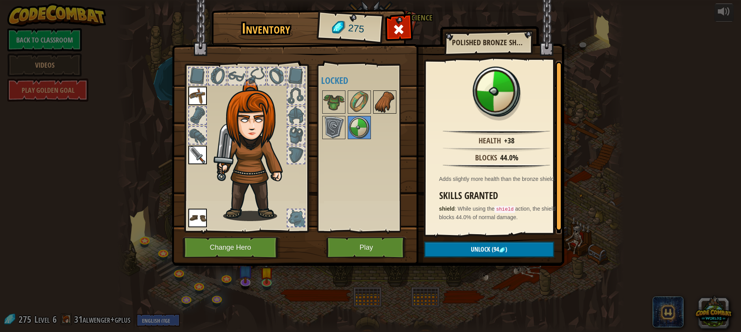
click at [395, 100] on img at bounding box center [385, 102] width 22 height 22
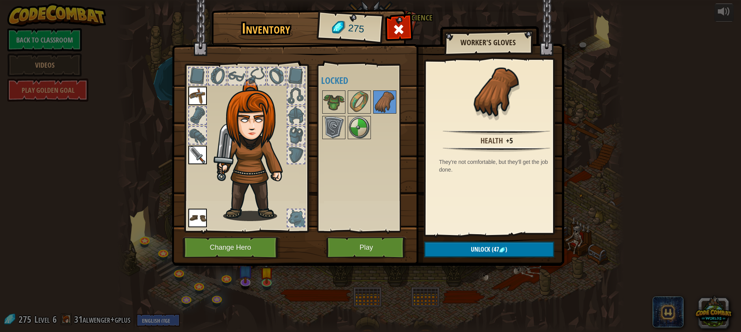
click at [373, 101] on div at bounding box center [369, 114] width 97 height 51
click at [340, 101] on img at bounding box center [334, 102] width 22 height 22
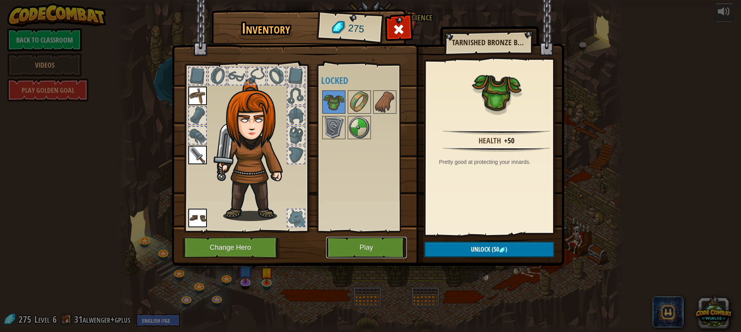
click at [351, 246] on button "Play" at bounding box center [366, 247] width 81 height 21
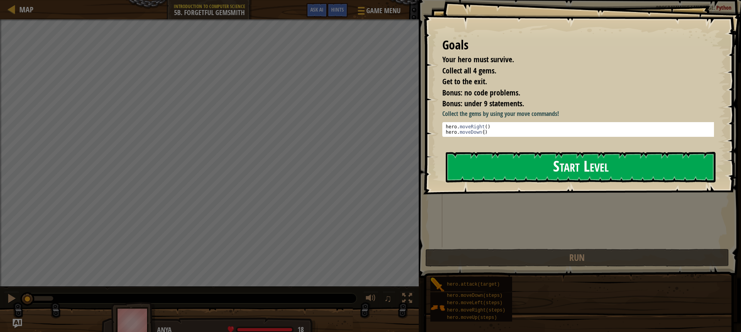
click at [507, 171] on button "Start Level" at bounding box center [581, 167] width 270 height 30
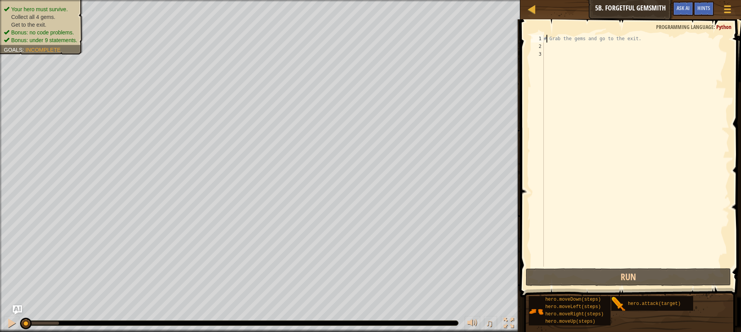
click at [545, 42] on div "# Grab the gems and go to the exit." at bounding box center [635, 158] width 187 height 247
type textarea "# Grab the gems and go to the exit."
click at [542, 48] on div "2" at bounding box center [537, 46] width 13 height 8
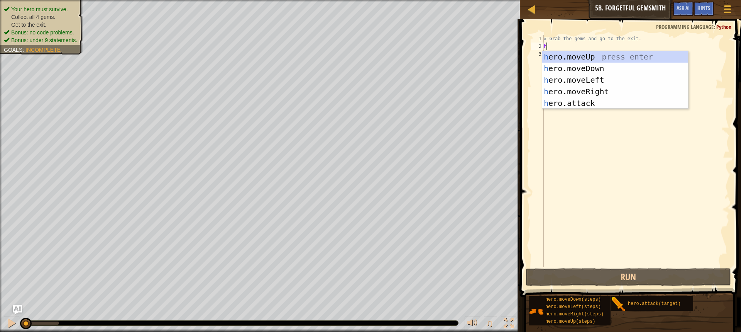
scroll to position [3, 0]
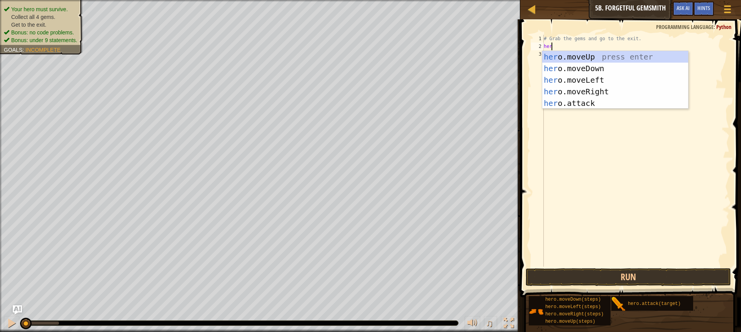
type textarea "hero"
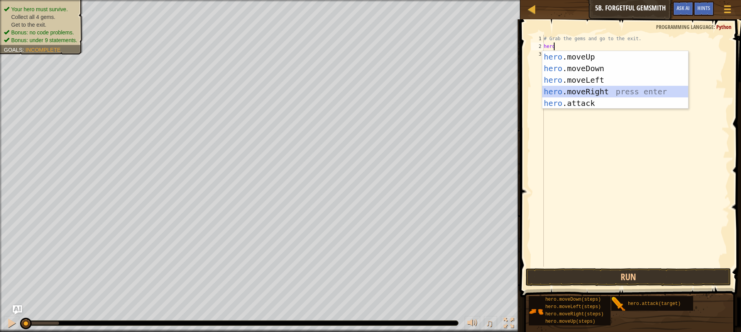
click at [553, 93] on div "hero .moveUp press enter hero .moveDown press enter hero .moveLeft press enter …" at bounding box center [615, 91] width 146 height 81
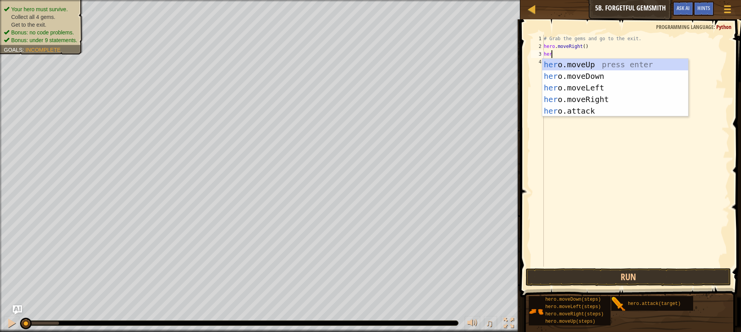
type textarea "hero"
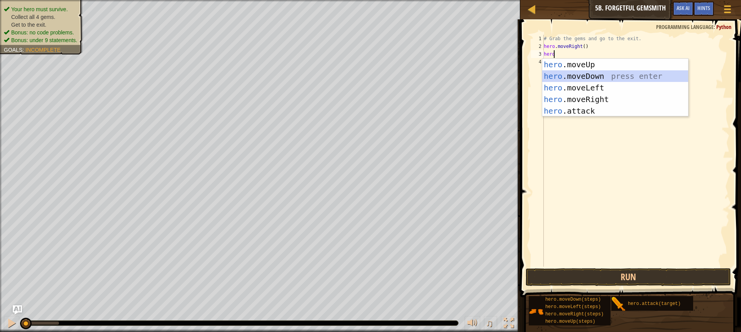
click at [566, 78] on div "hero .moveUp press enter hero .moveDown press enter hero .moveLeft press enter …" at bounding box center [615, 99] width 146 height 81
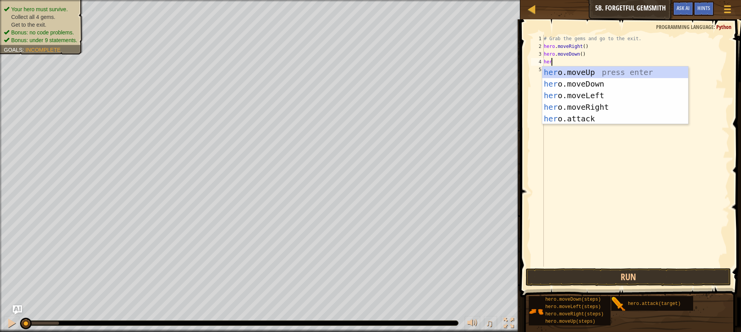
type textarea "hero"
click at [576, 105] on div "hero .moveUp press enter hero .moveDown press enter hero .moveLeft press enter …" at bounding box center [615, 106] width 146 height 81
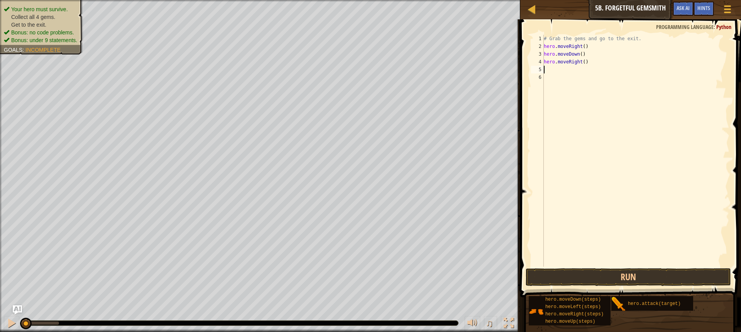
scroll to position [3, 0]
click at [582, 62] on div "# Grab the gems and go to the exit. hero . moveRight ( ) hero . moveDown ( ) he…" at bounding box center [635, 158] width 187 height 247
type textarea "hero.moveRight(2)"
click at [552, 73] on div "# Grab the gems and go to the exit. hero . moveRight ( ) hero . moveDown ( ) he…" at bounding box center [635, 158] width 187 height 247
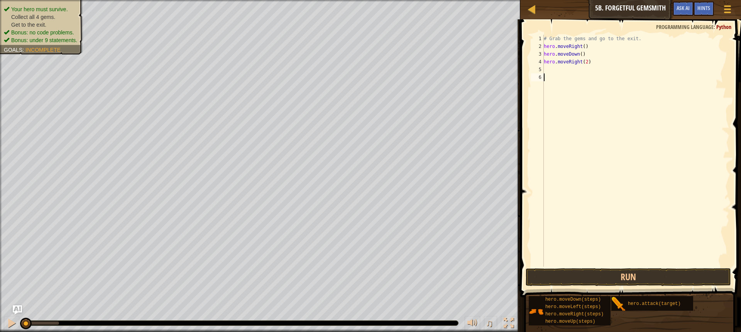
scroll to position [3, 0]
click at [552, 71] on div "# Grab the gems and go to the exit. hero . moveRight ( ) hero . moveDown ( ) he…" at bounding box center [635, 158] width 187 height 247
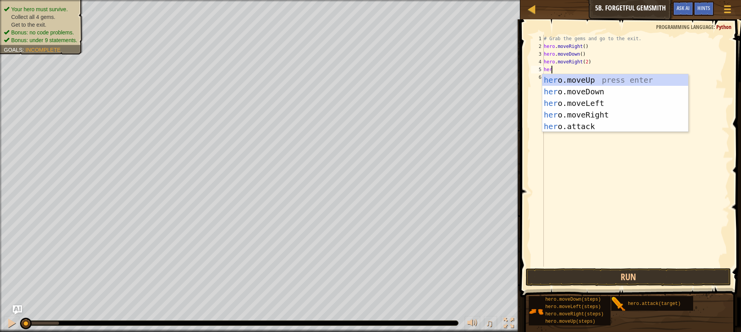
type textarea "hero"
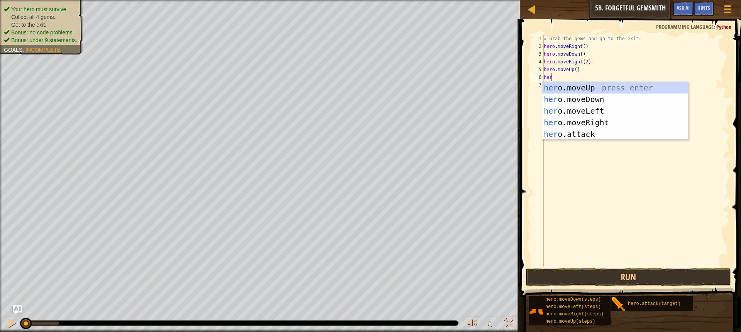
type textarea "hero"
click at [553, 123] on div "hero .moveUp press enter hero .moveDown press enter hero .moveLeft press enter …" at bounding box center [615, 122] width 146 height 81
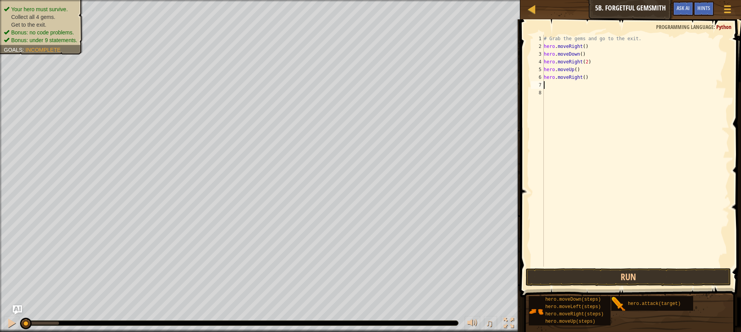
scroll to position [3, 0]
click at [568, 269] on button "Run" at bounding box center [628, 277] width 205 height 18
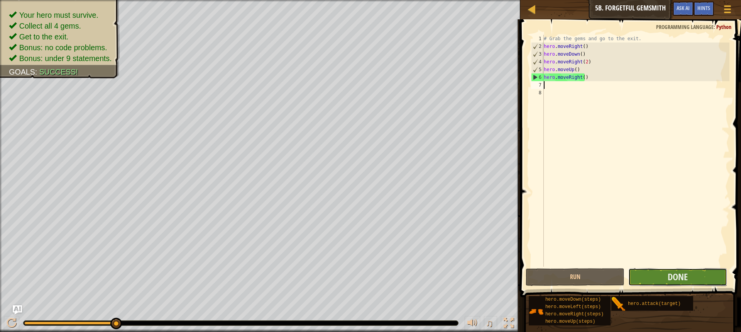
click at [659, 276] on button "Done" at bounding box center [677, 277] width 99 height 18
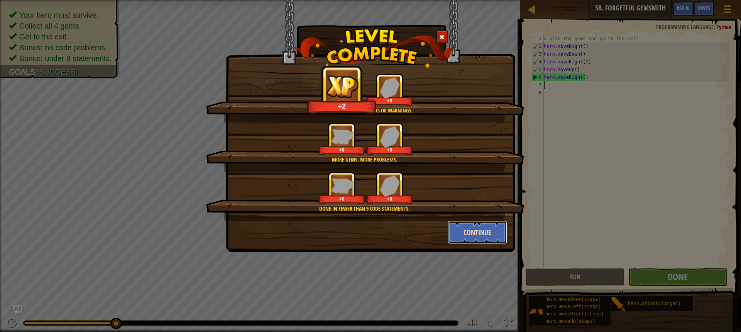
click at [450, 227] on button "Continue" at bounding box center [478, 231] width 60 height 23
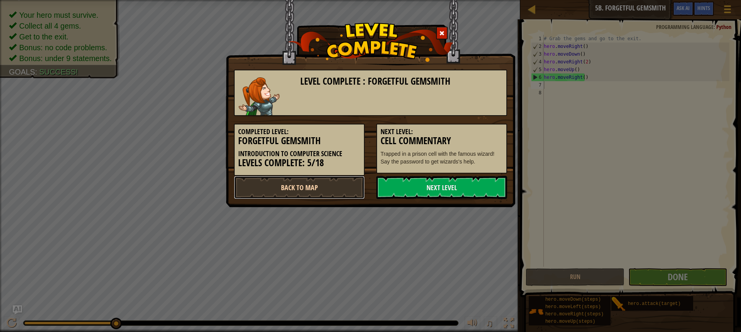
click at [272, 180] on link "Back to Map" at bounding box center [299, 187] width 131 height 23
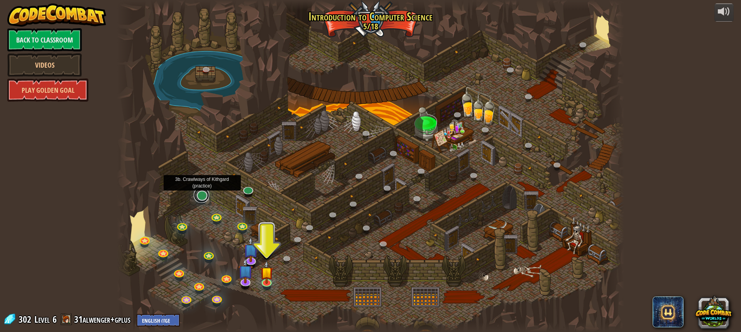
click at [202, 197] on link at bounding box center [201, 194] width 15 height 15
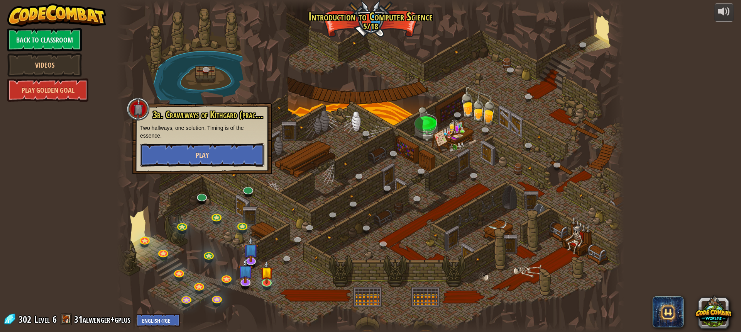
click at [214, 156] on button "Play" at bounding box center [202, 154] width 124 height 23
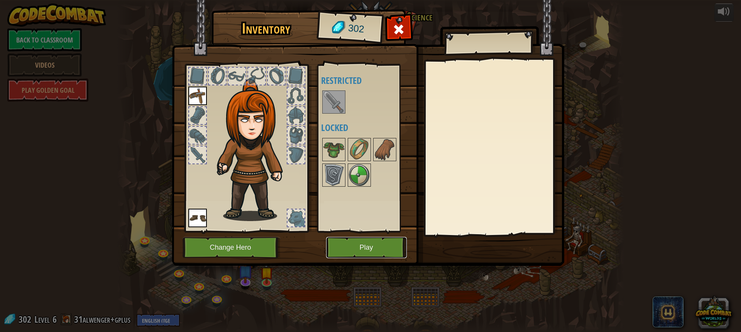
click at [357, 246] on button "Play" at bounding box center [366, 247] width 81 height 21
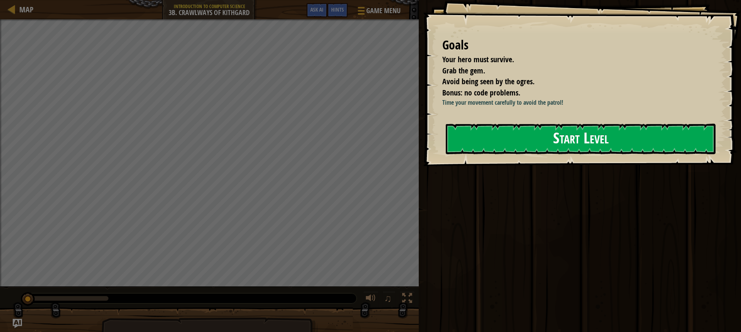
click at [481, 152] on button "Start Level" at bounding box center [581, 139] width 270 height 30
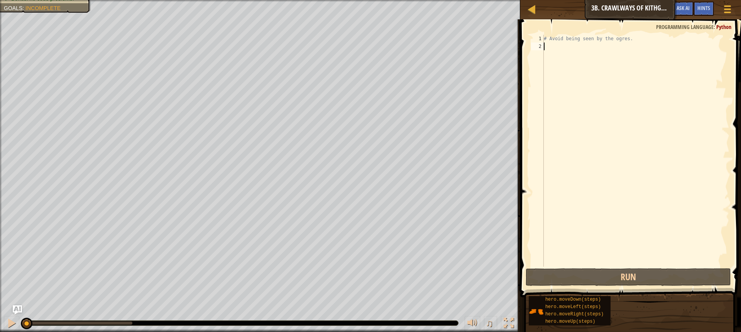
scroll to position [3, 0]
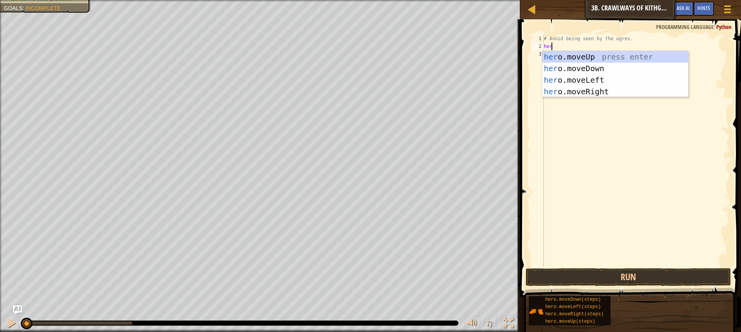
type textarea "hero"
click at [564, 89] on div "hero .moveUp press enter hero .moveDown press enter hero .moveLeft press enter …" at bounding box center [615, 85] width 146 height 69
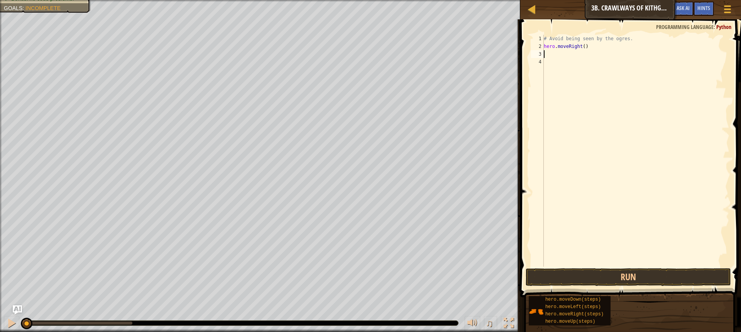
scroll to position [3, 0]
click at [584, 46] on div "# Avoid being seen by the ogres. hero . moveRight ( )" at bounding box center [635, 158] width 187 height 247
click at [581, 46] on div "# Avoid being seen by the ogres. hero . moveRight ( )" at bounding box center [635, 158] width 187 height 247
type textarea "hero.moveRight(2)"
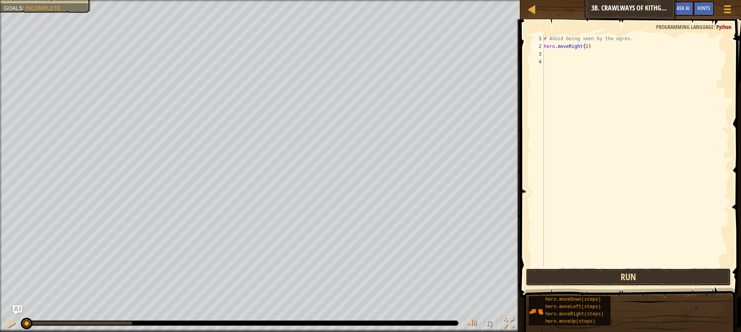
click at [587, 283] on button "Run" at bounding box center [628, 277] width 205 height 18
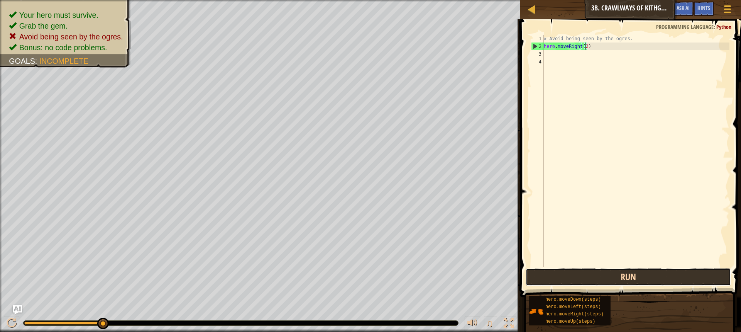
click at [617, 281] on button "Run" at bounding box center [628, 277] width 205 height 18
click at [542, 54] on div "3" at bounding box center [537, 54] width 13 height 8
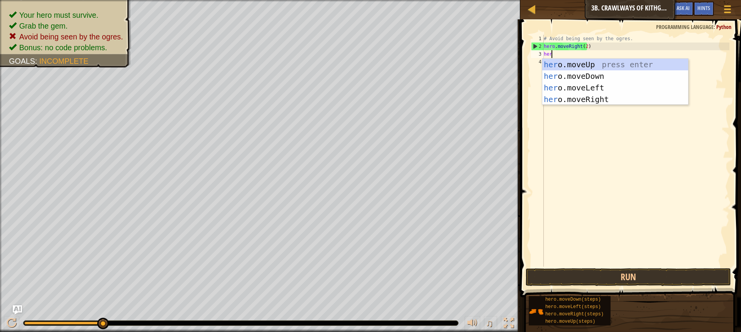
scroll to position [3, 0]
click at [61, 0] on html "Map Introduction to Computer Science 3b. Crawlways of Kithgard Game Menu Done H…" at bounding box center [370, 0] width 741 height 0
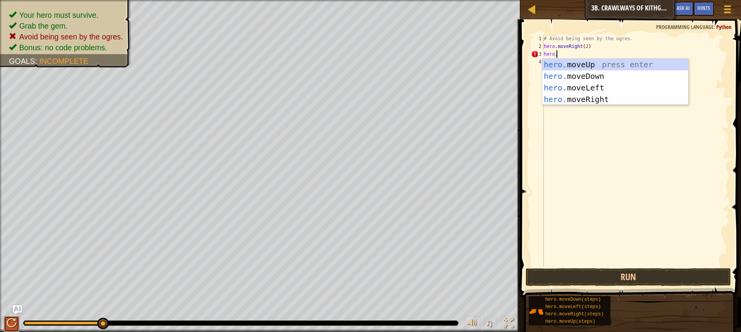
click at [9, 322] on div at bounding box center [12, 323] width 10 height 10
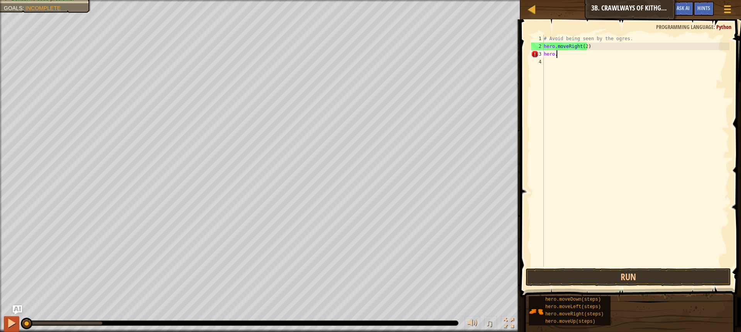
drag, startPoint x: 99, startPoint y: 323, endPoint x: 17, endPoint y: 319, distance: 82.7
click at [17, 319] on div "♫" at bounding box center [260, 320] width 520 height 23
type textarea "h"
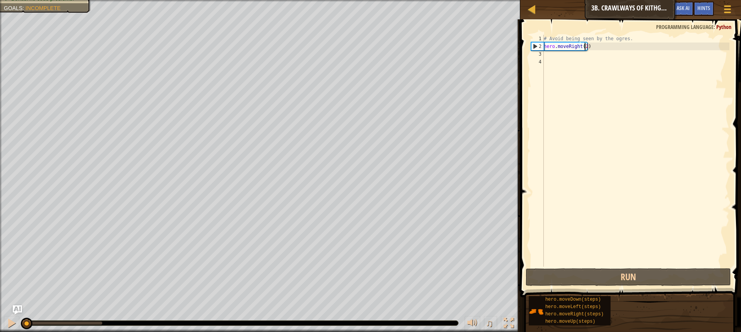
type textarea "hero.moveRight()"
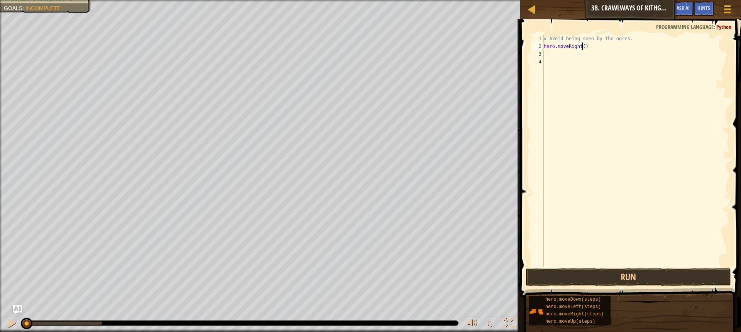
click at [546, 52] on div "# Avoid being seen by the ogres. hero . moveRight ( )" at bounding box center [635, 158] width 187 height 247
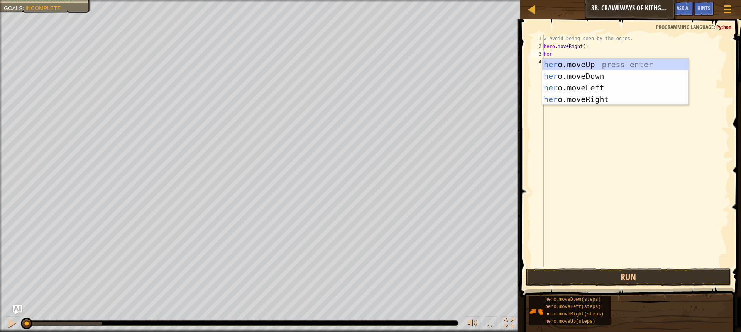
type textarea "hero"
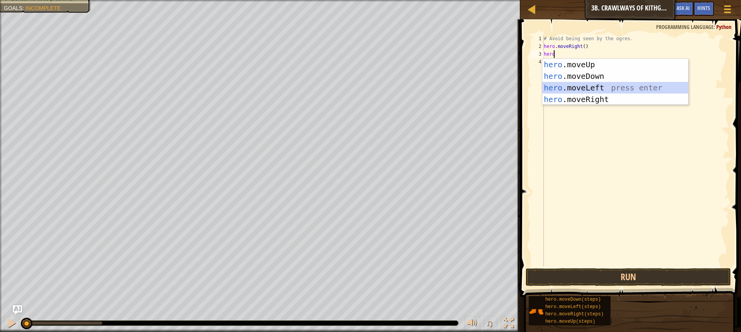
click at [566, 89] on div "hero .moveUp press enter hero .moveDown press enter hero .moveLeft press enter …" at bounding box center [615, 93] width 146 height 69
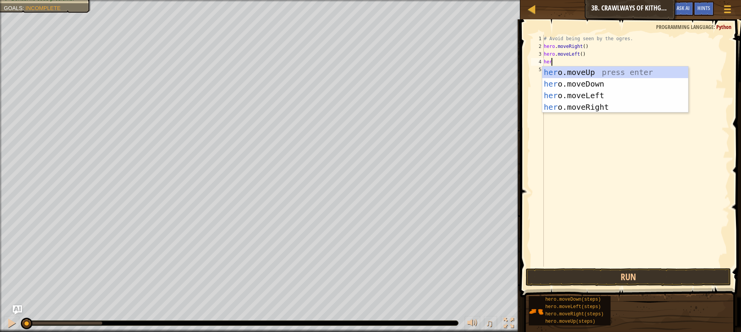
type textarea "hero"
click at [581, 106] on div "hero .moveUp press enter hero .moveDown press enter hero .moveLeft press enter …" at bounding box center [615, 100] width 146 height 69
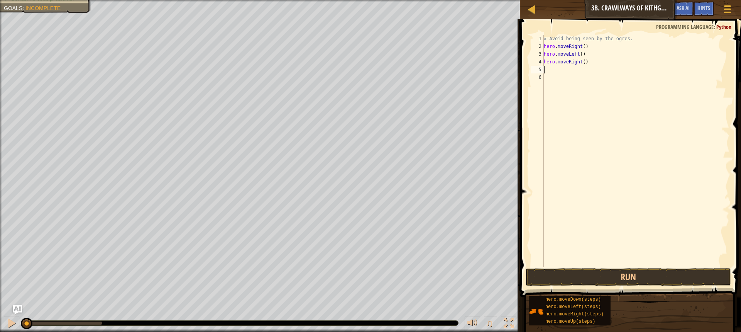
scroll to position [3, 0]
click at [581, 59] on div "# Avoid being seen by the ogres. hero . moveRight ( ) hero . moveLeft ( ) hero …" at bounding box center [635, 158] width 187 height 247
click at [581, 62] on div "# Avoid being seen by the ogres. hero . moveRight ( ) hero . moveLeft ( ) hero …" at bounding box center [635, 158] width 187 height 247
type textarea "hero.moveRight(2)"
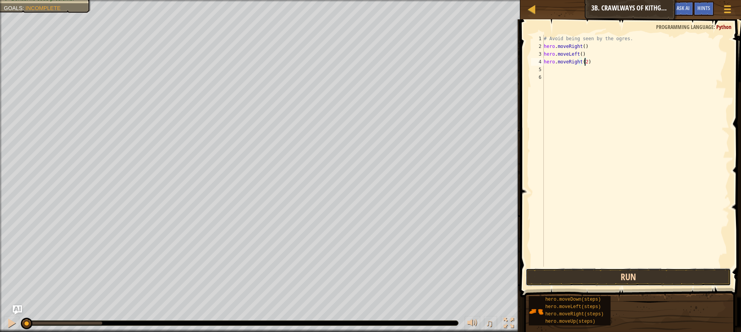
click at [594, 274] on button "Run" at bounding box center [628, 277] width 205 height 18
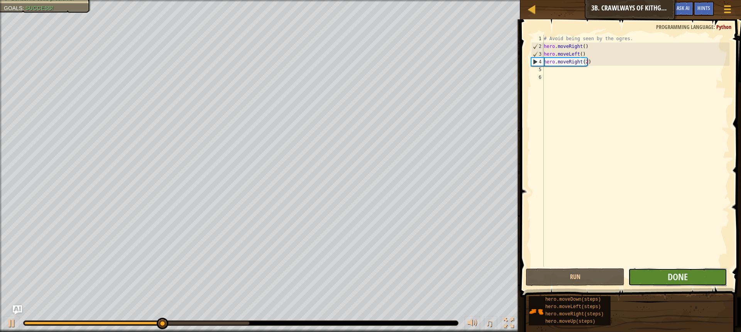
click at [652, 276] on button "Done" at bounding box center [677, 277] width 99 height 18
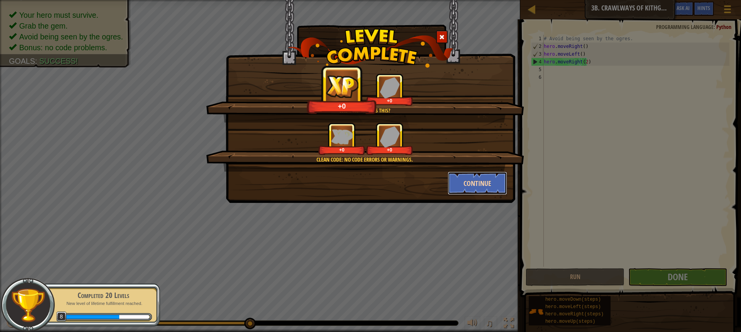
click at [481, 178] on button "Continue" at bounding box center [478, 182] width 60 height 23
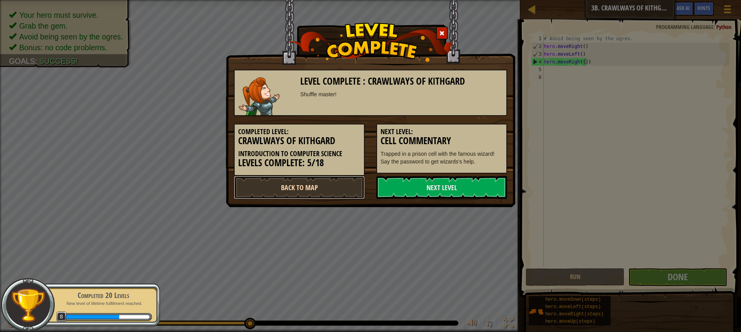
click at [299, 191] on link "Back to Map" at bounding box center [299, 187] width 131 height 23
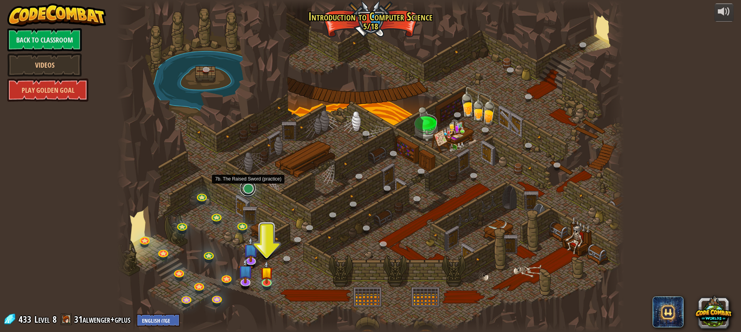
click at [246, 188] on link at bounding box center [247, 187] width 15 height 15
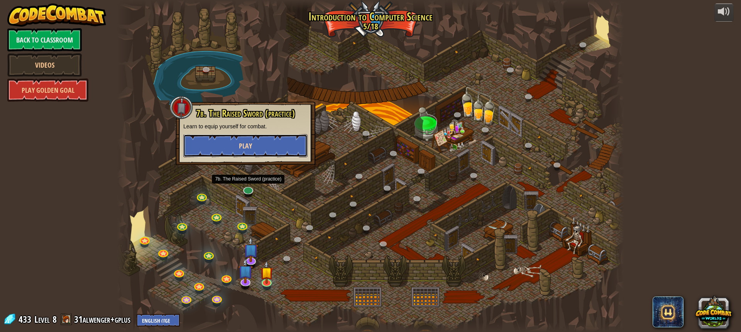
click at [268, 140] on button "Play" at bounding box center [245, 145] width 124 height 23
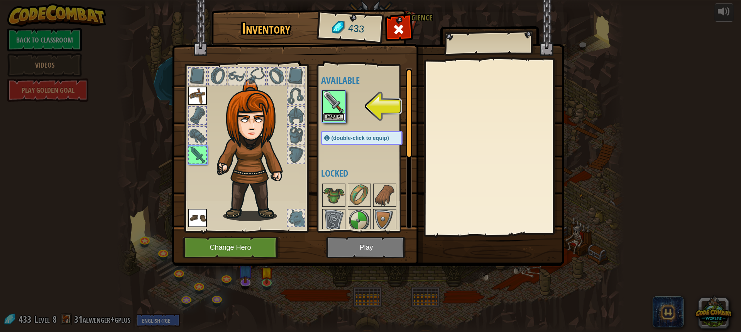
click at [334, 116] on button "Equip" at bounding box center [334, 117] width 22 height 8
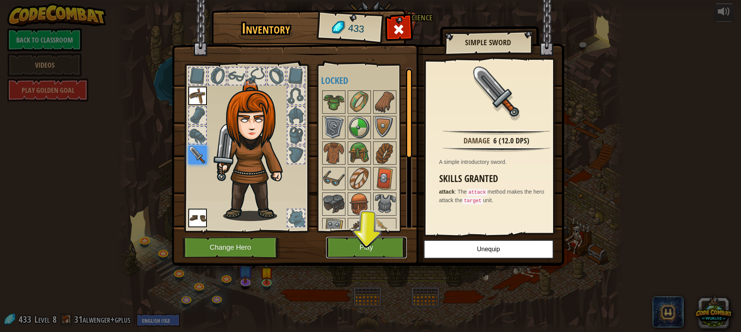
click at [343, 245] on button "Play" at bounding box center [366, 247] width 81 height 21
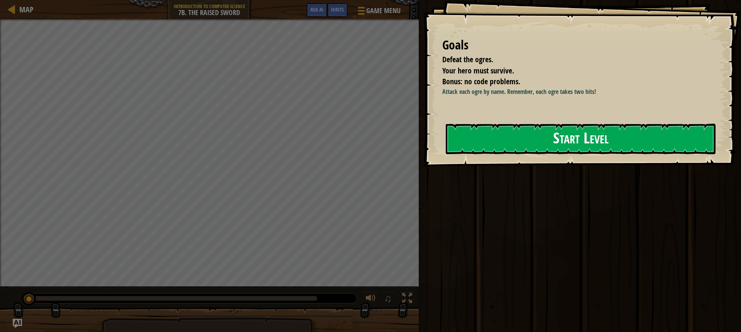
click at [476, 139] on button "Start Level" at bounding box center [581, 139] width 270 height 30
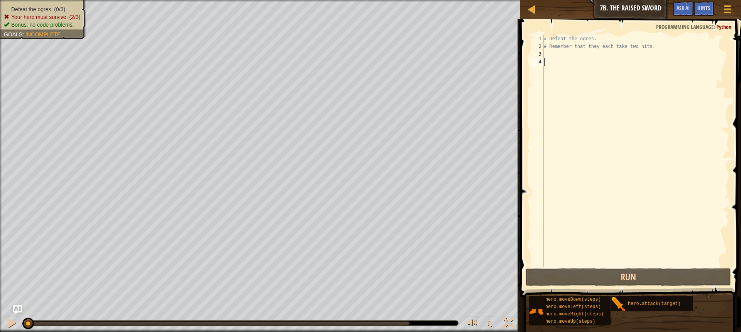
scroll to position [3, 0]
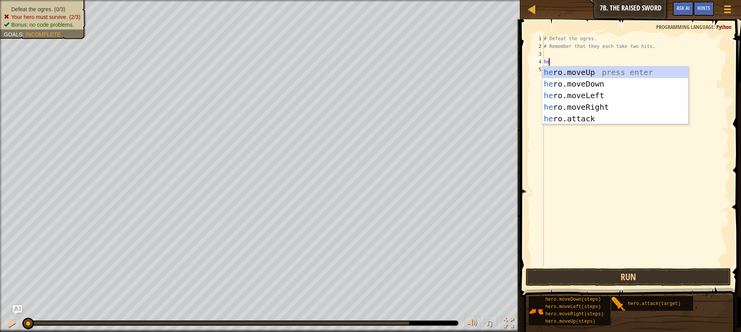
type textarea "her"
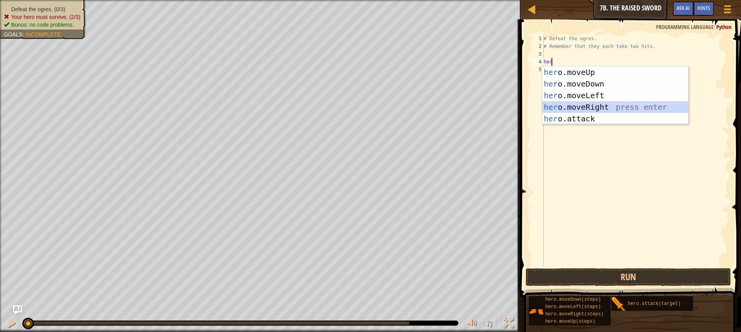
click at [556, 107] on div "her o.moveUp press enter her o.moveDown press enter her o.moveLeft press enter …" at bounding box center [615, 106] width 146 height 81
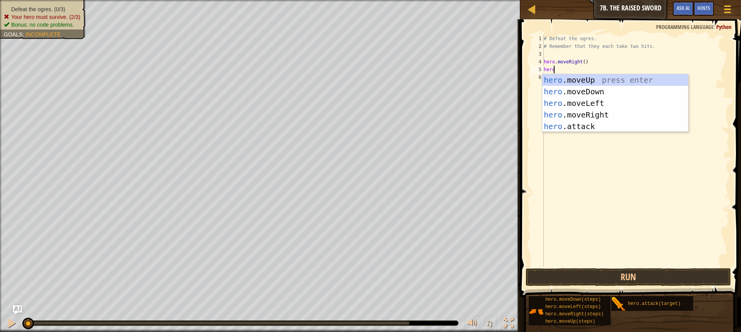
scroll to position [3, 0]
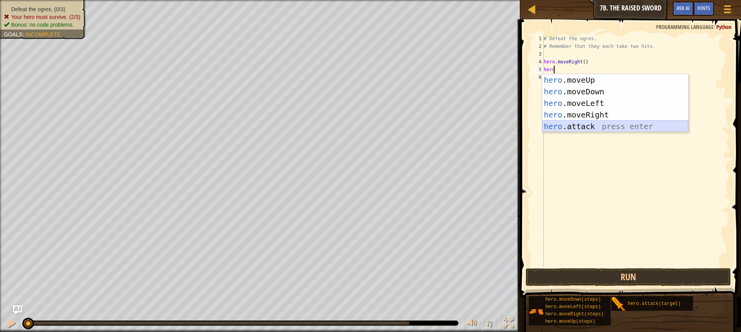
click at [556, 126] on div "hero .moveUp press enter hero .moveDown press enter hero .moveLeft press enter …" at bounding box center [615, 114] width 146 height 81
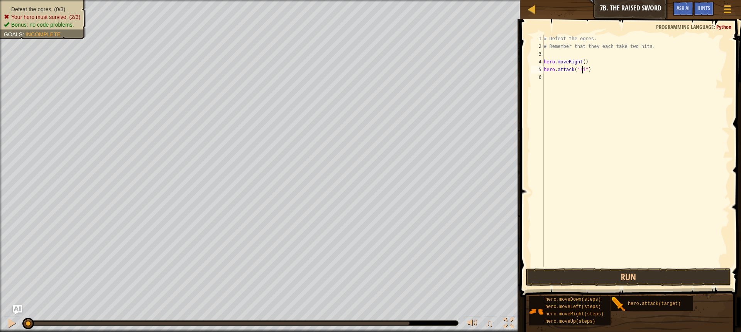
scroll to position [3, 3]
type textarea "hero.attack("rig")"
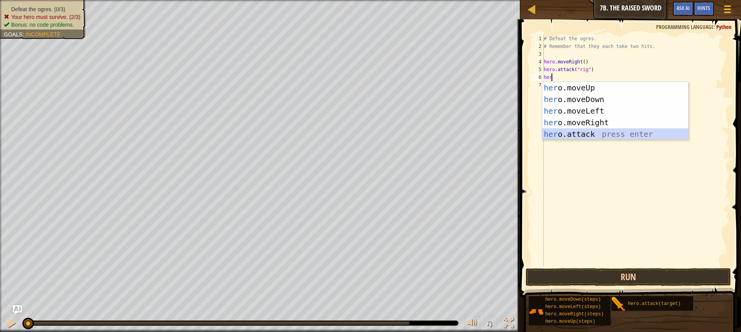
click at [558, 136] on div "her o.moveUp press enter her o.moveDown press enter her o.moveLeft press enter …" at bounding box center [615, 122] width 146 height 81
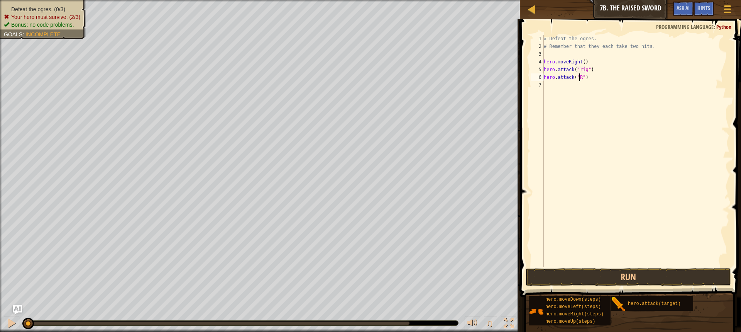
scroll to position [3, 3]
type textarea "hero.attack("Rig")"
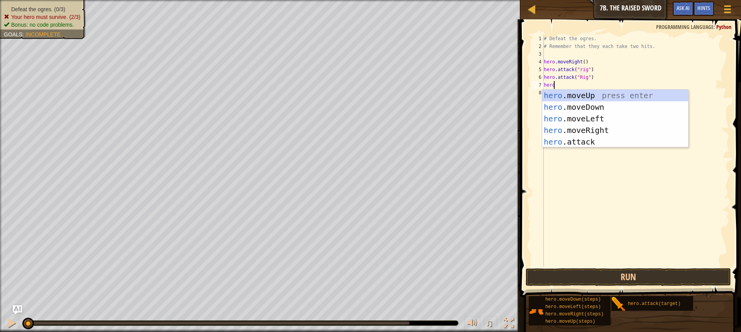
scroll to position [3, 0]
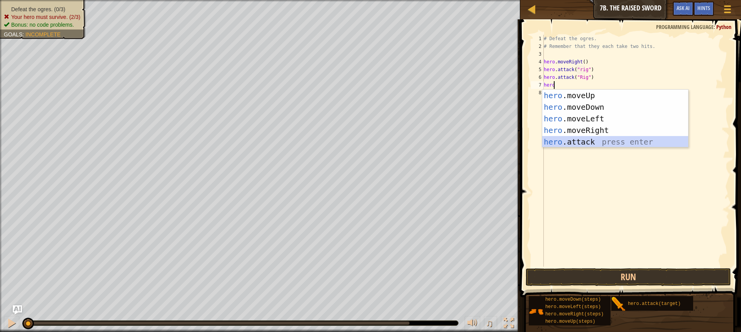
click at [545, 137] on div "hero .moveUp press enter hero .moveDown press enter hero .moveLeft press enter …" at bounding box center [615, 130] width 146 height 81
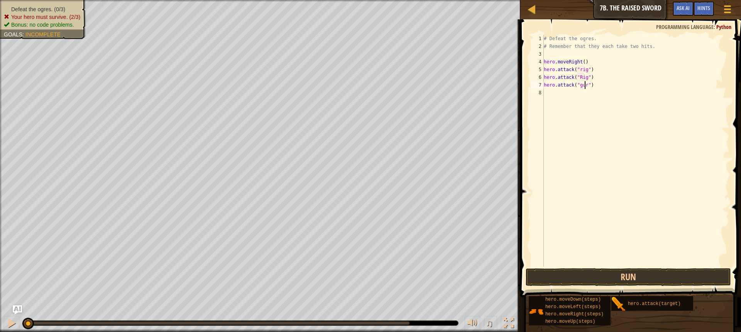
type textarea "hero.attack("gurt")"
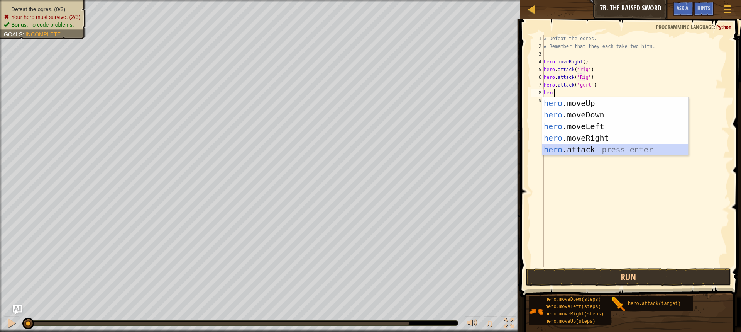
click at [556, 145] on div "hero .moveUp press enter hero .moveDown press enter hero .moveLeft press enter …" at bounding box center [615, 137] width 146 height 81
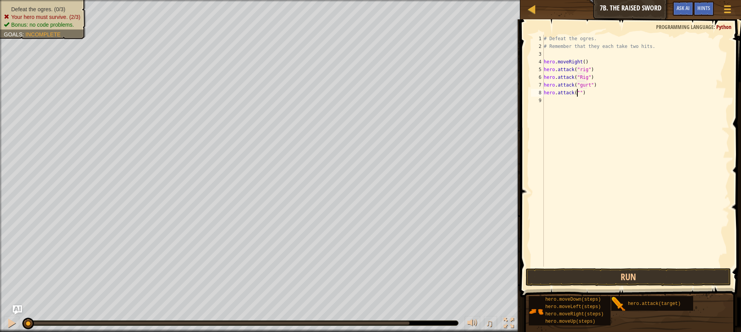
scroll to position [3, 3]
type textarea "hero.attack("Gurt")"
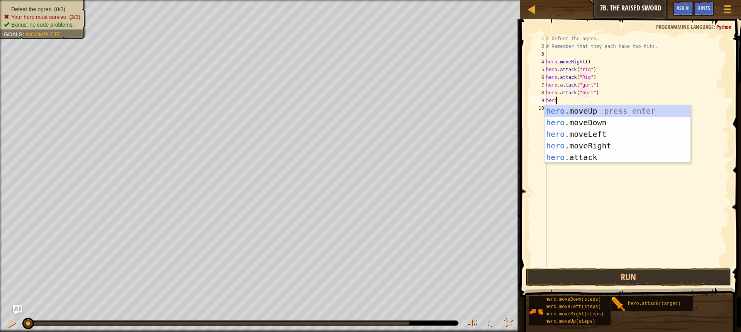
scroll to position [3, 0]
click at [561, 154] on div "hero .moveUp press enter hero .moveDown press enter hero .moveLeft press enter …" at bounding box center [618, 145] width 146 height 81
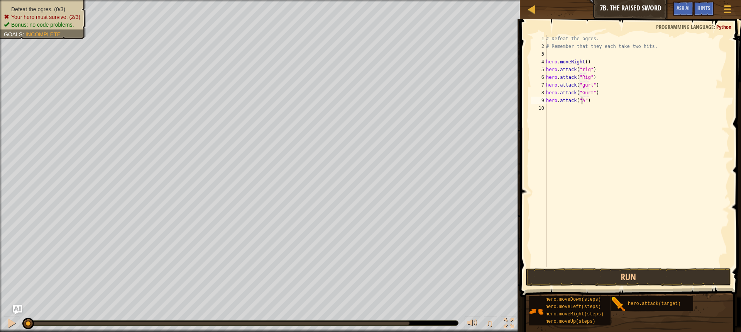
scroll to position [3, 3]
type textarea "hero.attack("Ack")"
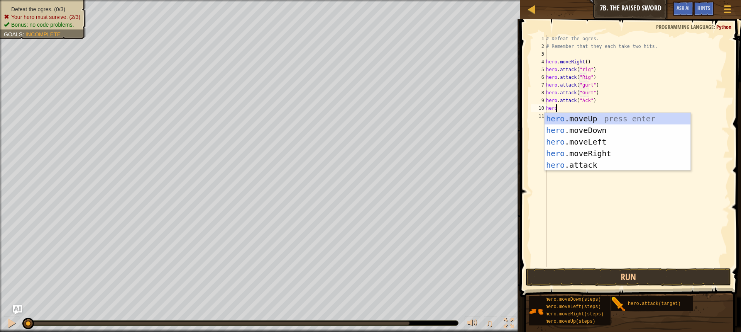
scroll to position [3, 0]
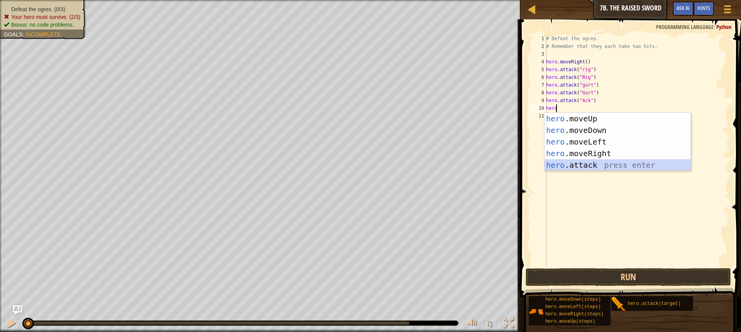
click at [564, 168] on div "hero .moveUp press enter hero .moveDown press enter hero .moveLeft press enter …" at bounding box center [618, 153] width 146 height 81
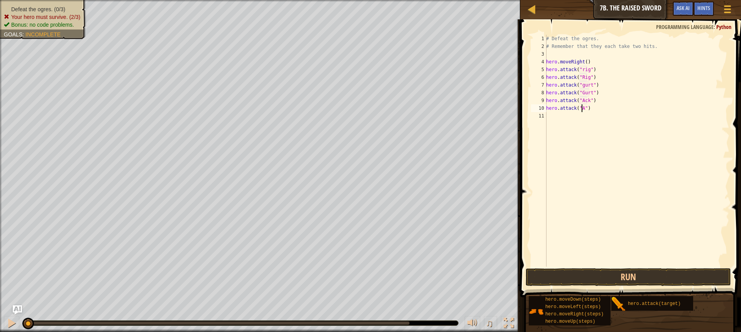
scroll to position [3, 3]
click at [543, 275] on button "Run" at bounding box center [628, 277] width 205 height 18
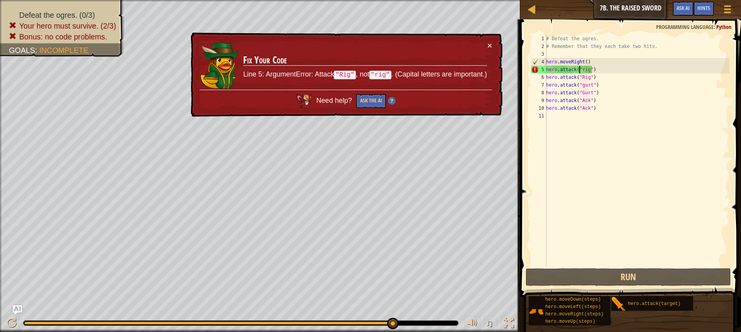
click at [579, 71] on div "# Defeat the ogres. # Remember that they each take two hits. hero . moveRight (…" at bounding box center [637, 158] width 185 height 247
click at [583, 66] on div "# Defeat the ogres. # Remember that they each take two hits. hero . moveRight (…" at bounding box center [637, 158] width 185 height 247
click at [581, 66] on div "# Defeat the ogres. # Remember that they each take two hits. hero . moveRight (…" at bounding box center [637, 158] width 185 height 247
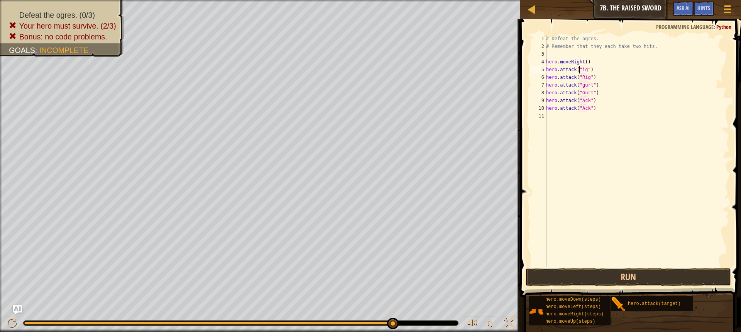
scroll to position [3, 3]
click at [579, 84] on div "# Defeat the ogres. # Remember that they each take two hits. hero . moveRight (…" at bounding box center [637, 158] width 185 height 247
click at [580, 84] on div "# Defeat the ogres. # Remember that they each take two hits. hero . moveRight (…" at bounding box center [637, 158] width 185 height 247
click at [581, 84] on div "# Defeat the ogres. # Remember that they each take two hits. hero . moveRight (…" at bounding box center [637, 158] width 185 height 247
type textarea "hero.attack("Gurt")"
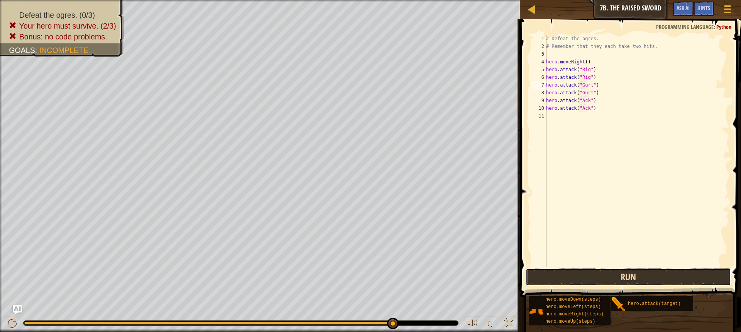
click at [555, 271] on button "Run" at bounding box center [628, 277] width 205 height 18
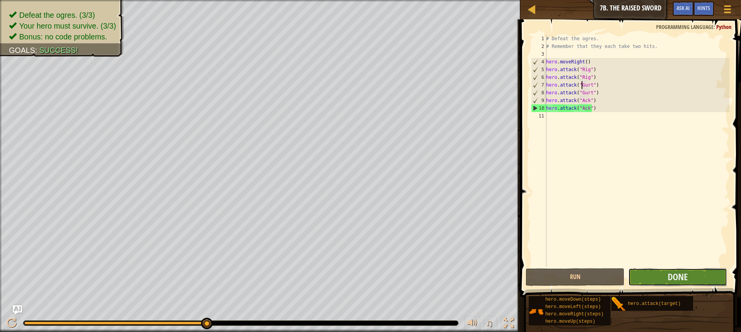
click at [647, 276] on button "Done" at bounding box center [677, 277] width 99 height 18
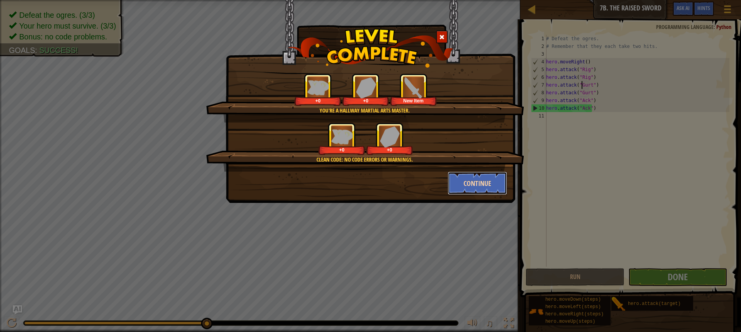
click at [458, 178] on button "Continue" at bounding box center [478, 182] width 60 height 23
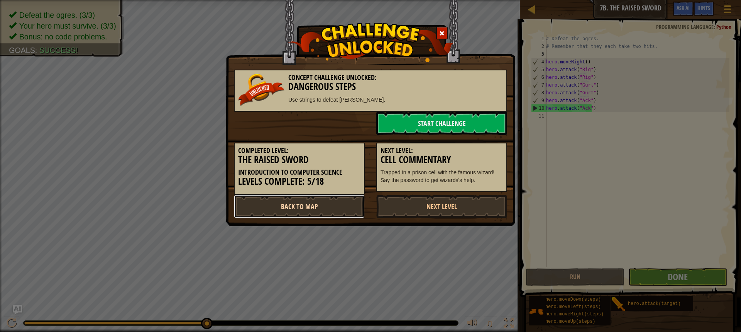
click at [303, 208] on link "Back to Map" at bounding box center [299, 206] width 131 height 23
